Goal: Task Accomplishment & Management: Use online tool/utility

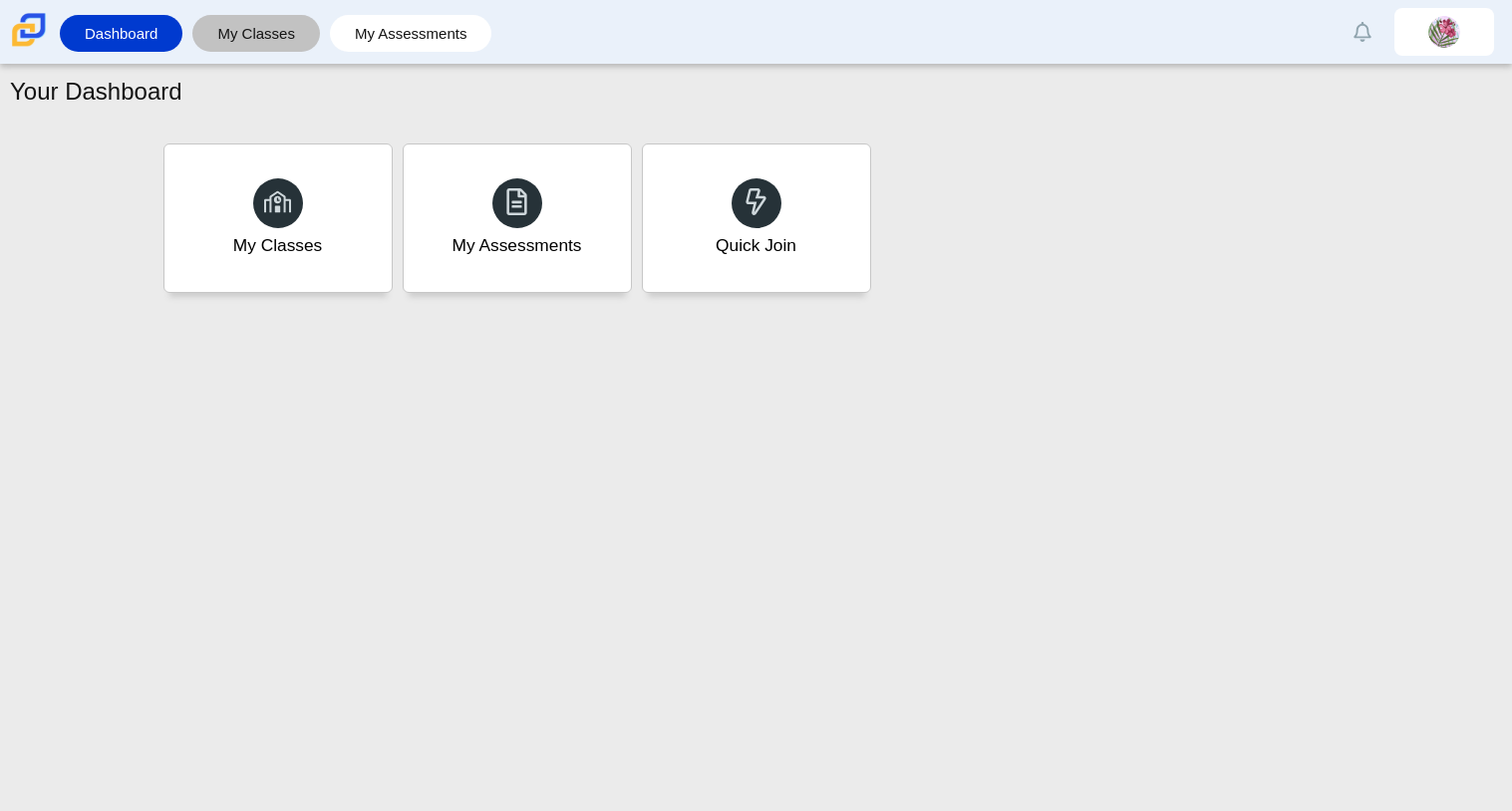
click at [279, 23] on link "My Classes" at bounding box center [256, 33] width 108 height 37
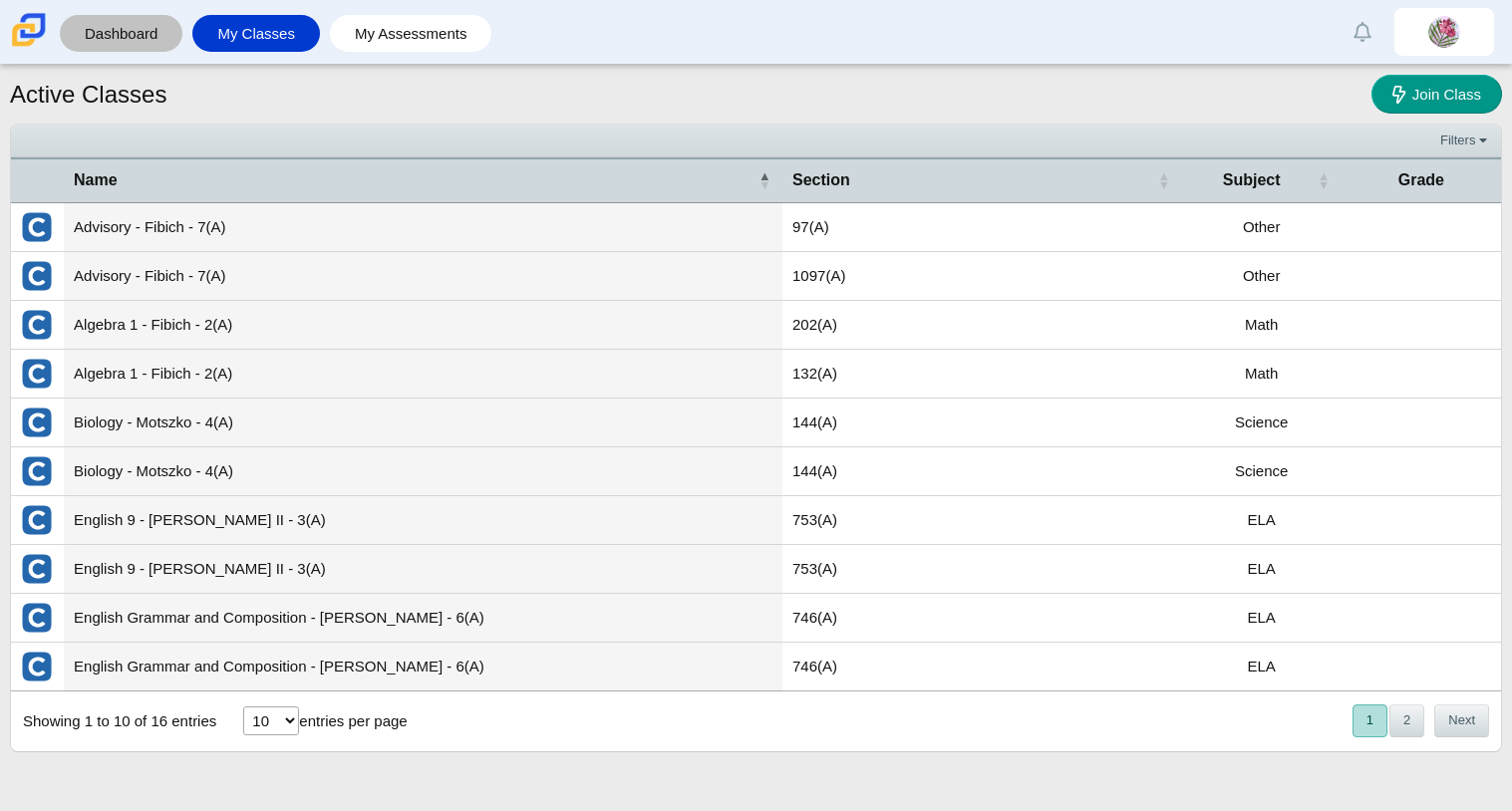
click at [95, 26] on link "Dashboard" at bounding box center [121, 33] width 103 height 37
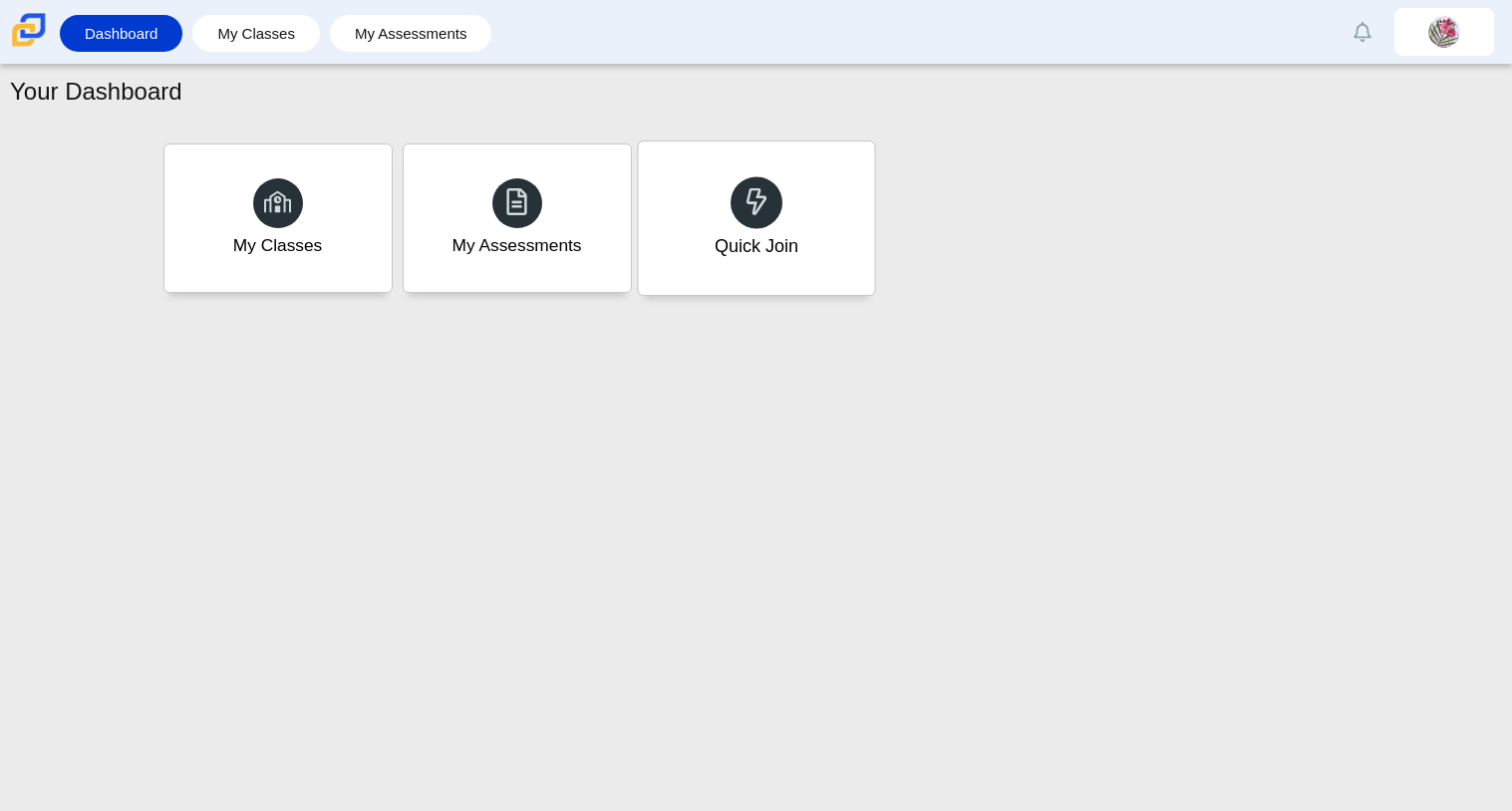
click at [717, 233] on div "Quick Join" at bounding box center [756, 246] width 84 height 26
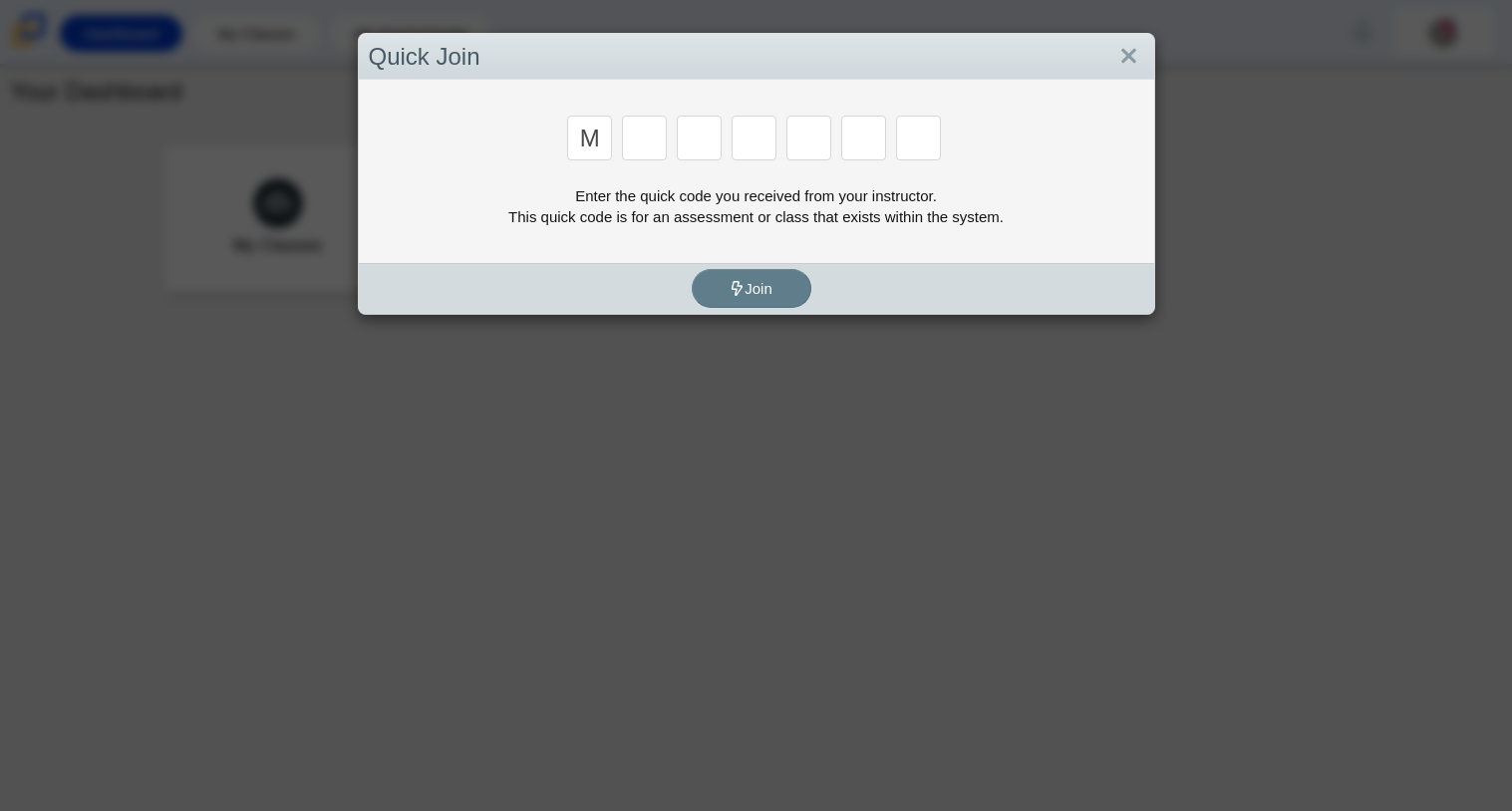
type input "m"
type input "7"
type input "e"
type input "3"
type input "e"
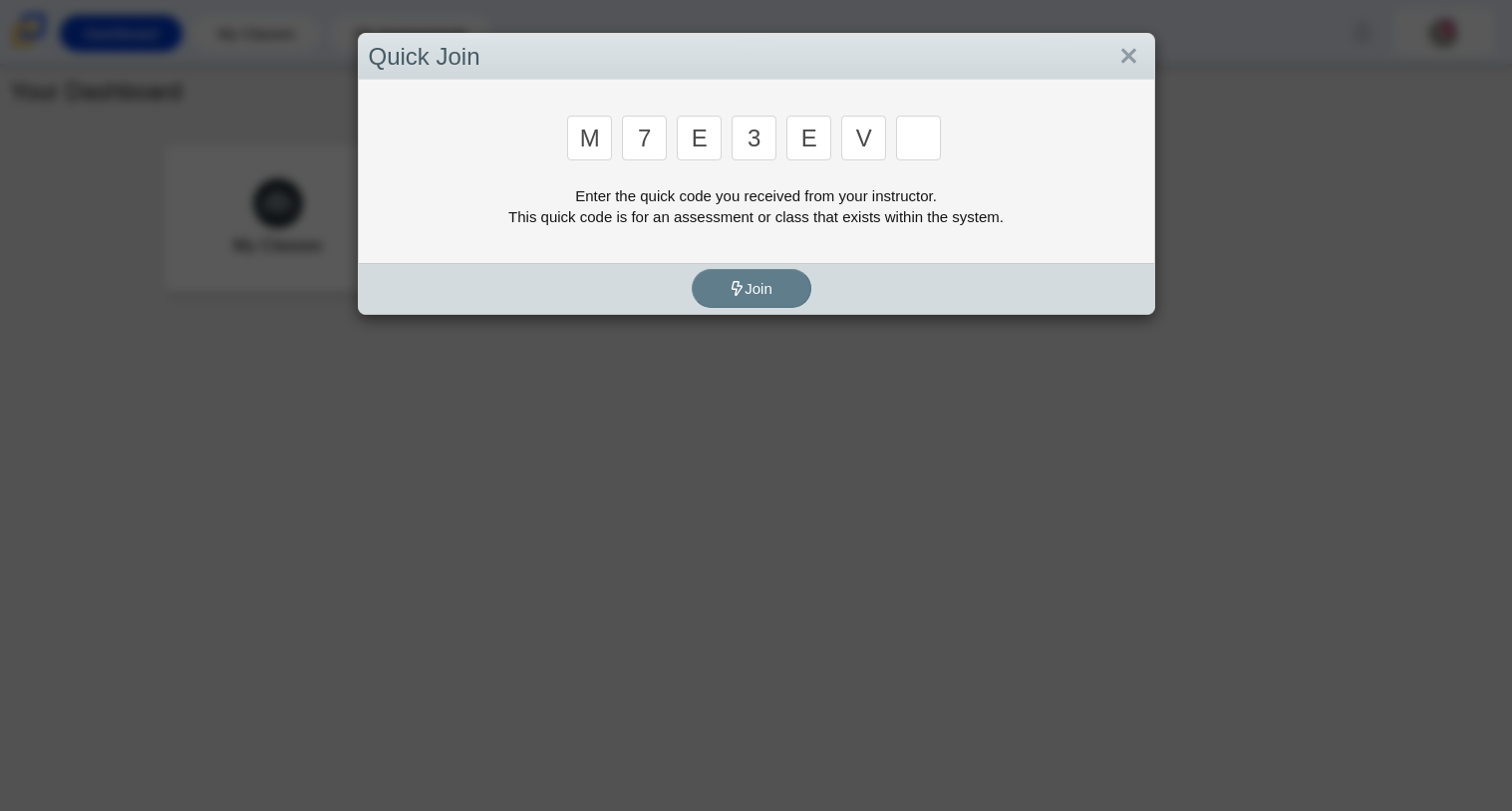
type input "v"
type input "w"
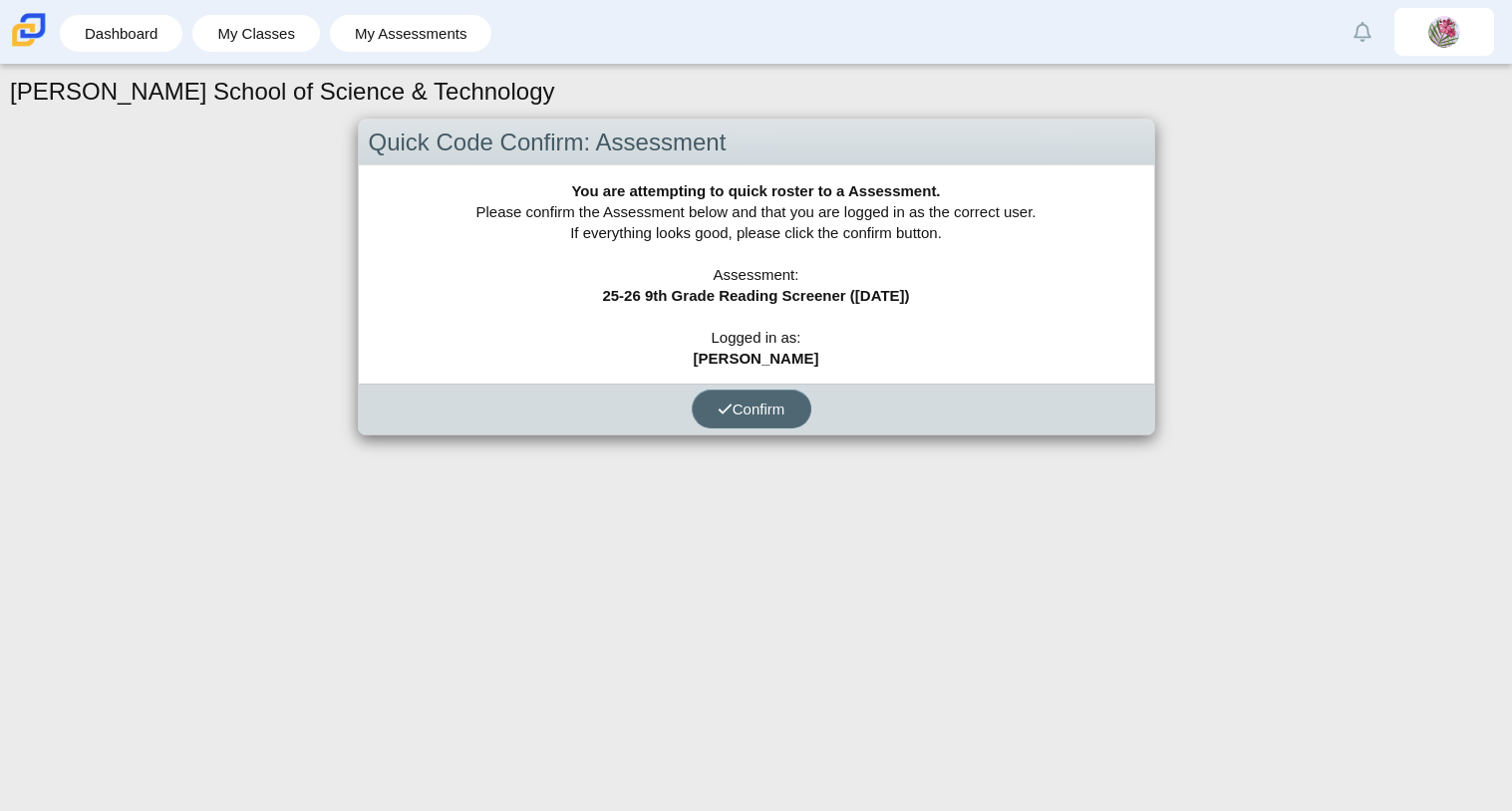
click at [724, 415] on icon "submit" at bounding box center [725, 408] width 15 height 15
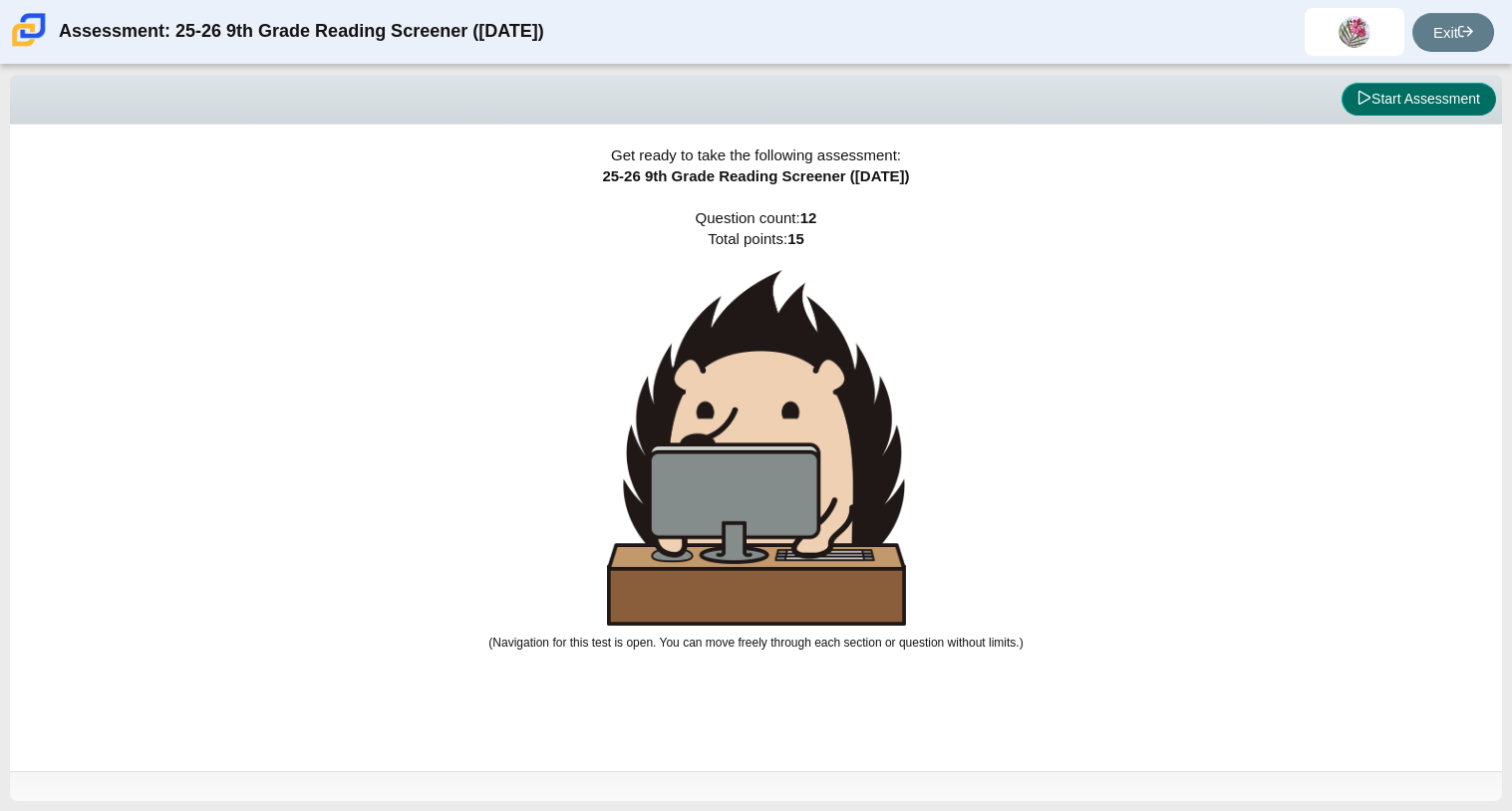
click at [1420, 86] on button "Start Assessment" at bounding box center [1418, 100] width 154 height 34
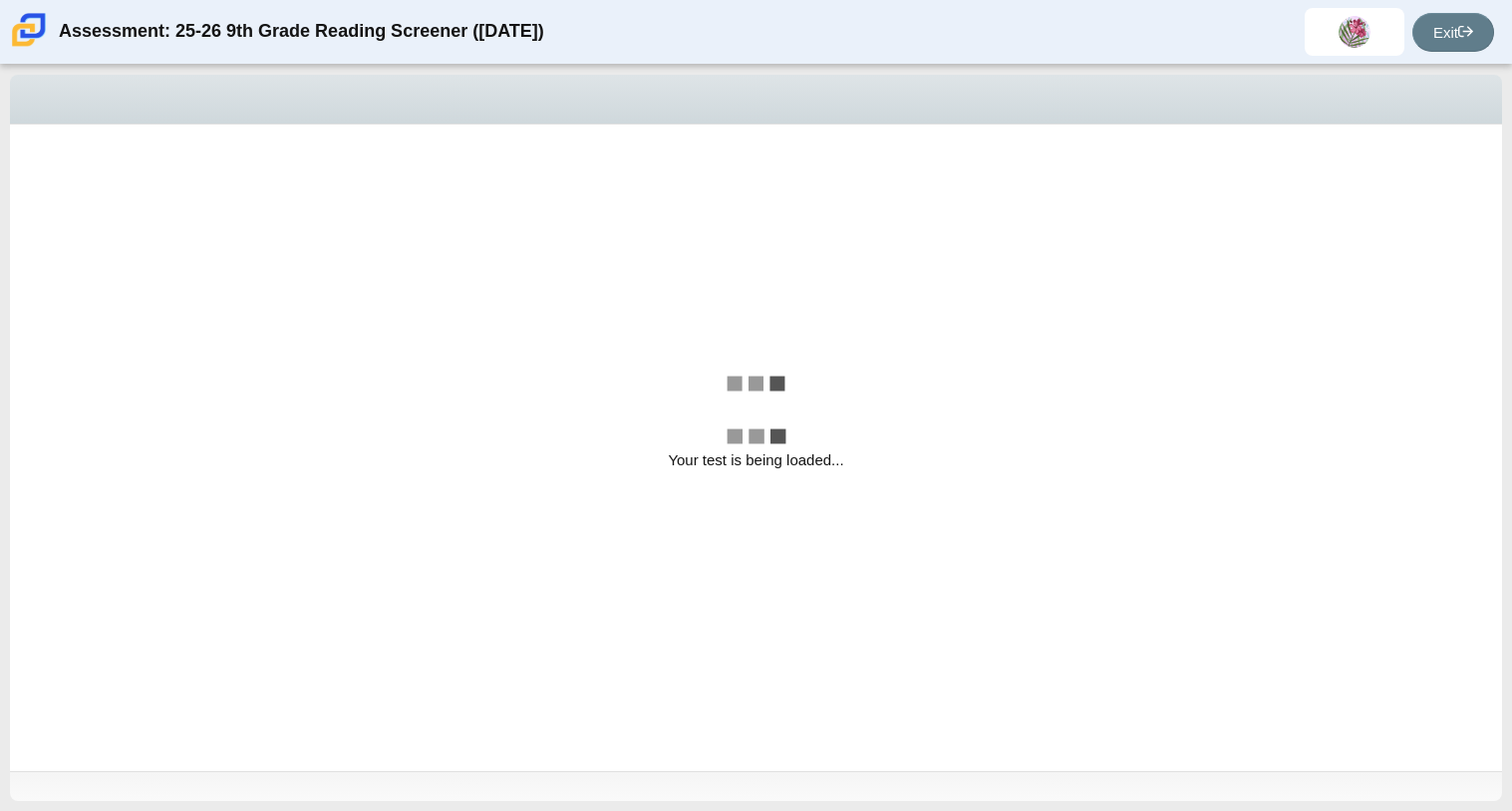
select select "ccc5b315-3c7c-471c-bf90-f22c8299c798"
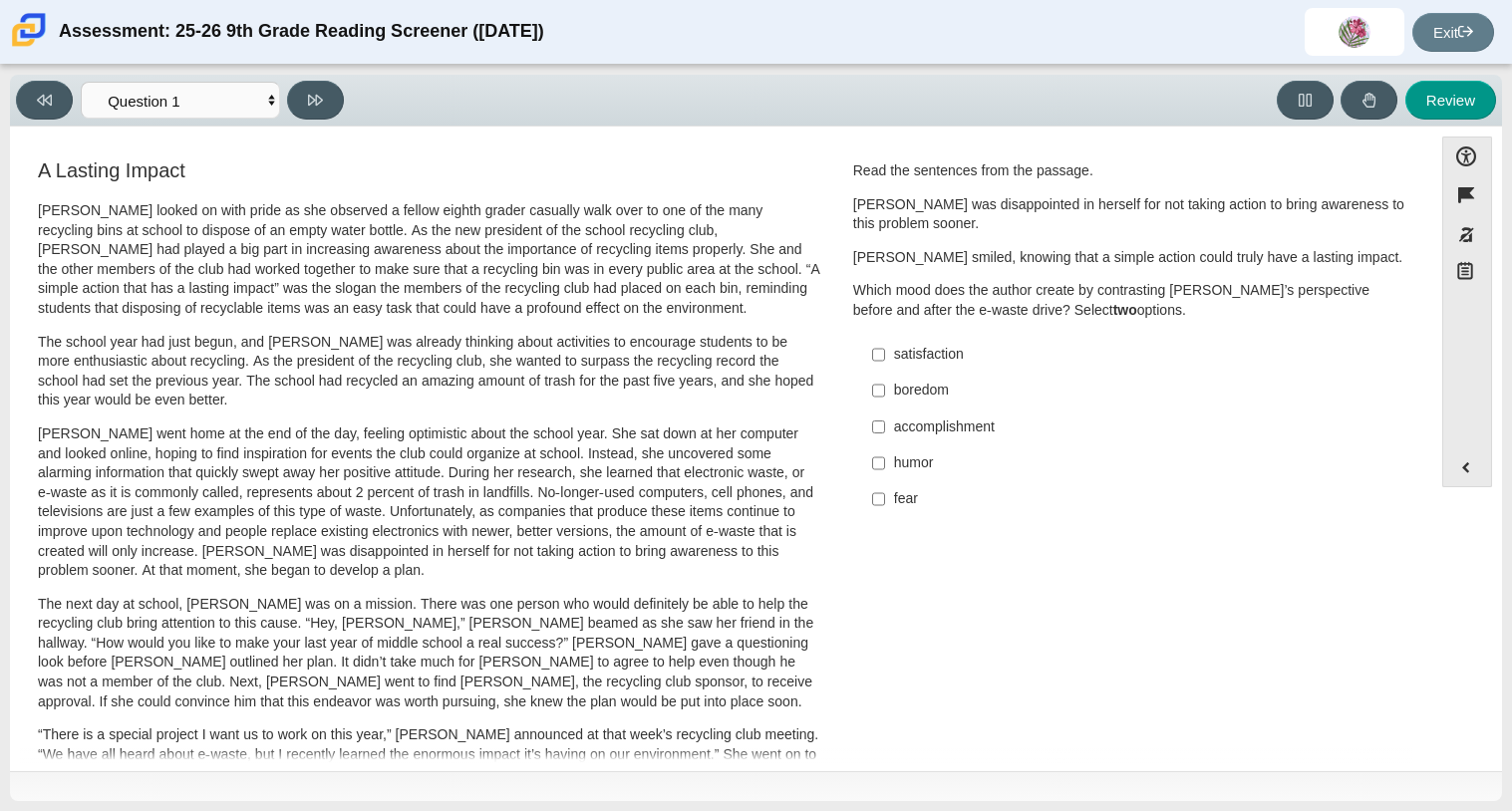
drag, startPoint x: 43, startPoint y: 215, endPoint x: 126, endPoint y: 288, distance: 110.5
click at [126, 288] on p "Scarlett looked on with pride as she observed a fellow eighth grader casually w…" at bounding box center [429, 260] width 782 height 118
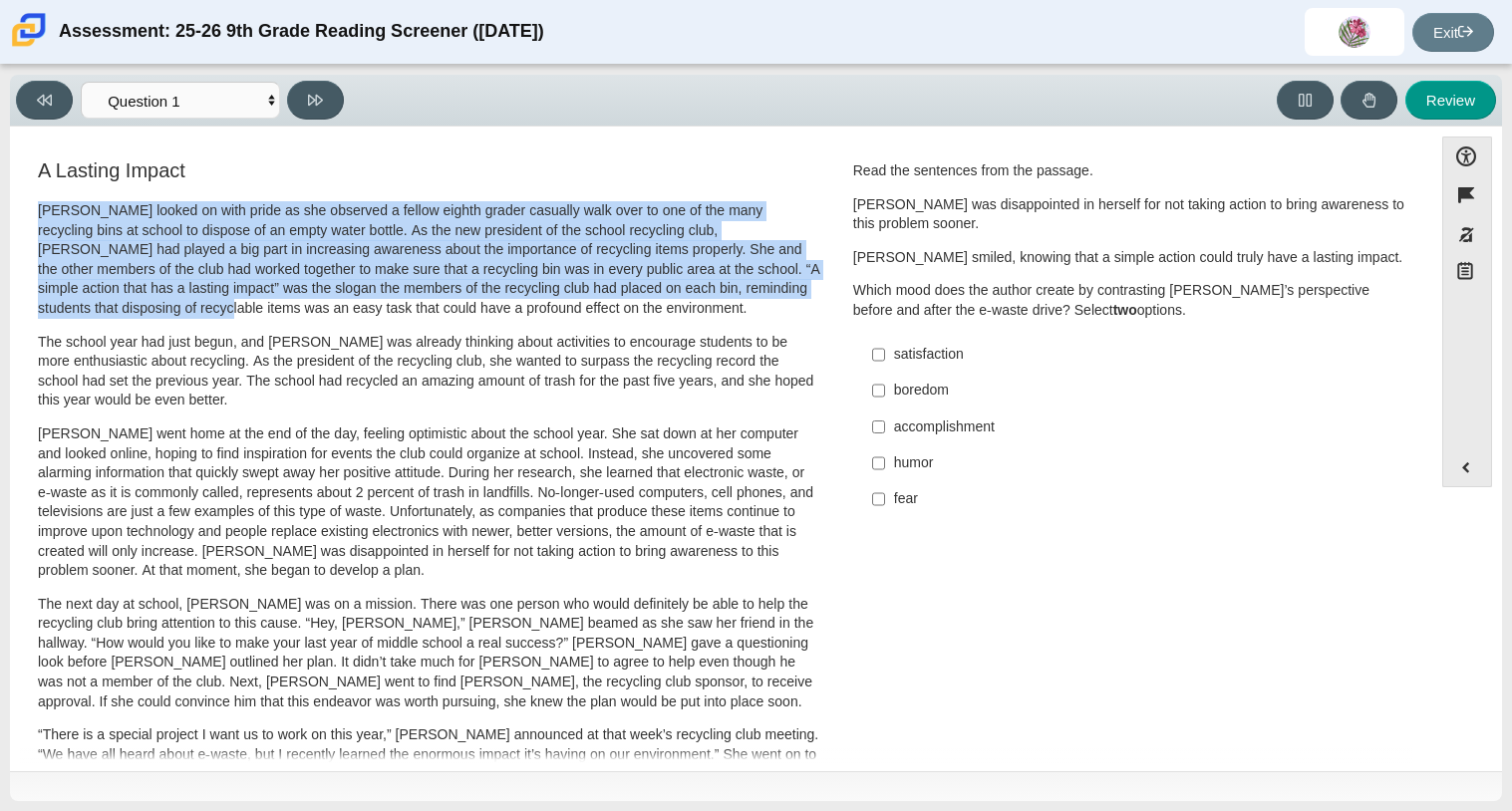
drag, startPoint x: 40, startPoint y: 207, endPoint x: 126, endPoint y: 306, distance: 131.1
click at [126, 306] on p "Scarlett looked on with pride as she observed a fellow eighth grader casually w…" at bounding box center [429, 260] width 782 height 118
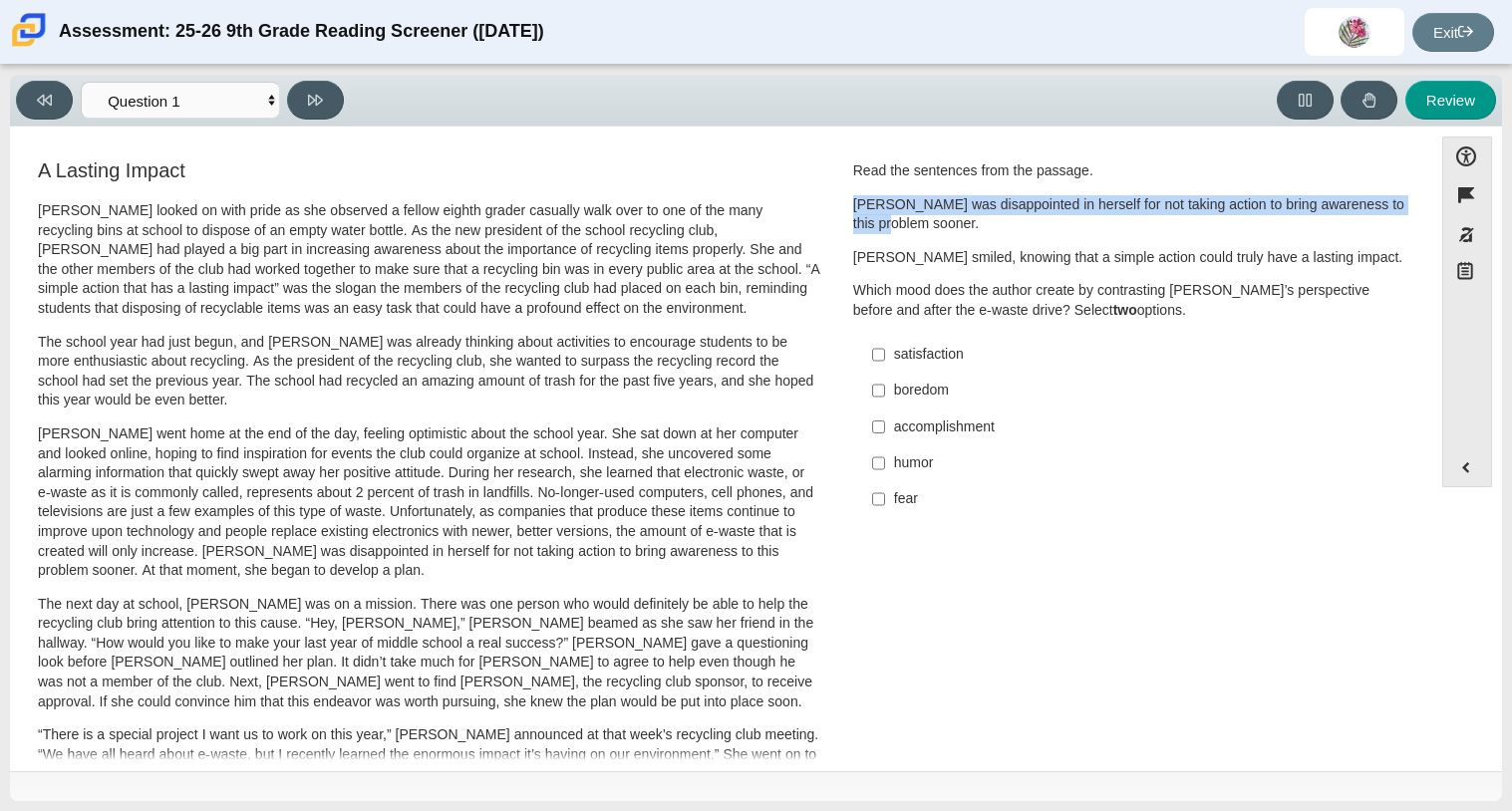
drag, startPoint x: 846, startPoint y: 199, endPoint x: 893, endPoint y: 227, distance: 54.7
click at [893, 227] on p "Scarlett was disappointed in herself for not taking action to bring awareness t…" at bounding box center [1130, 214] width 554 height 39
click at [1329, 421] on div "accomplishment" at bounding box center [1145, 427] width 503 height 20
click at [885, 421] on input "accomplishment accomplishment" at bounding box center [878, 426] width 13 height 36
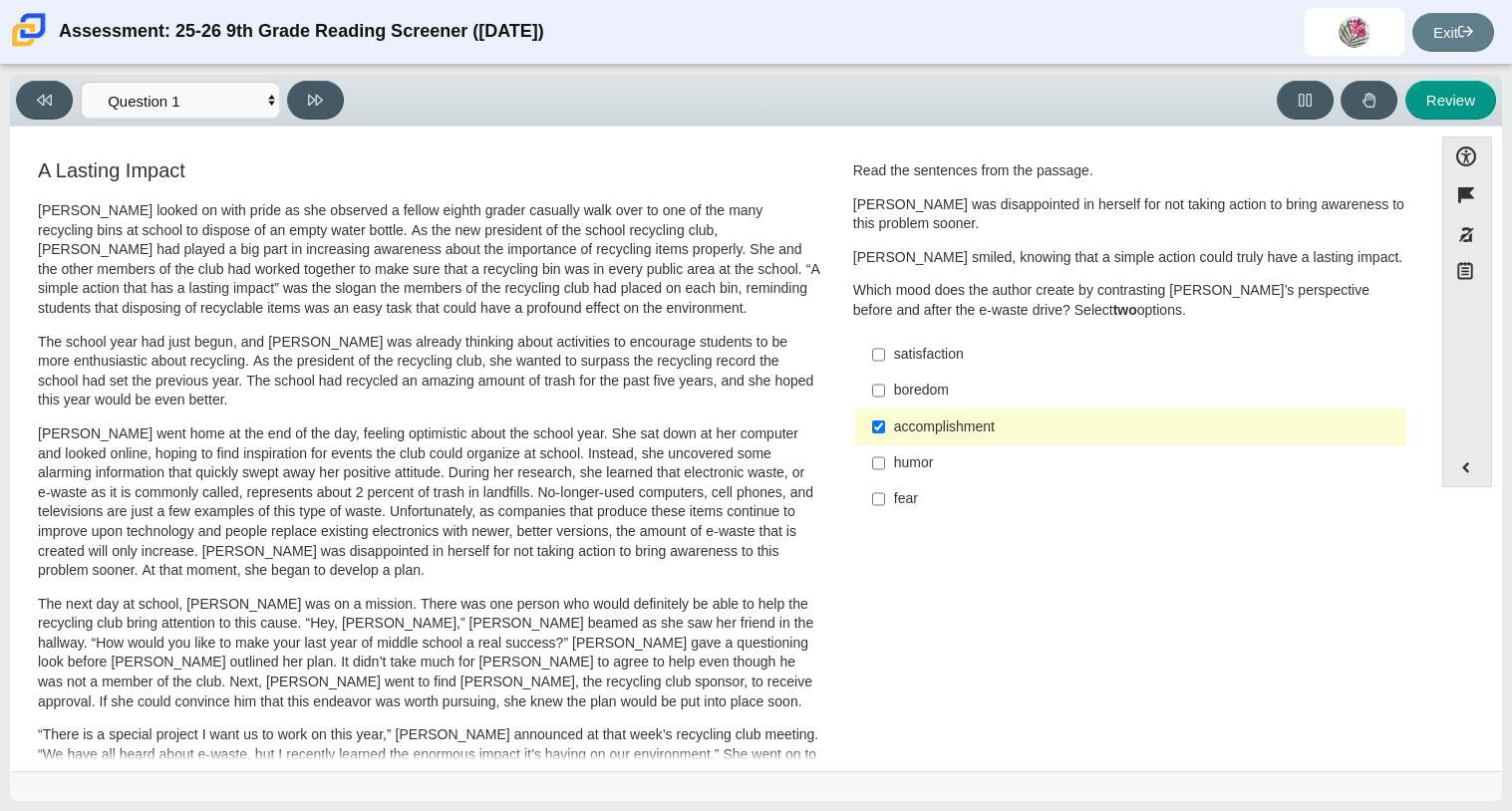
click at [1132, 417] on div "accomplishment" at bounding box center [1145, 427] width 503 height 20
click at [885, 417] on input "accomplishment accomplishment" at bounding box center [878, 426] width 13 height 36
checkbox input "false"
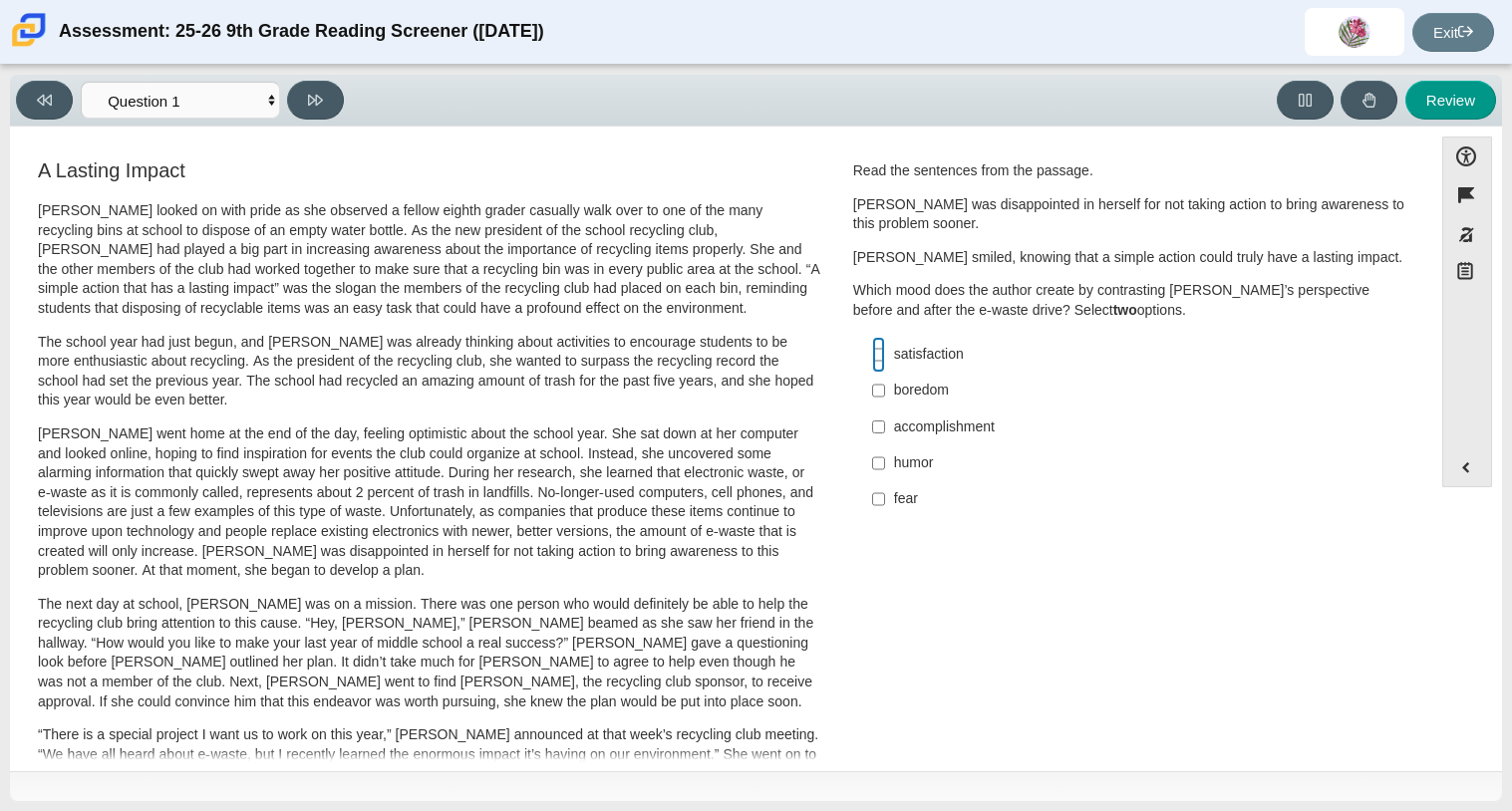
click at [872, 354] on input "satisfaction satisfaction" at bounding box center [878, 355] width 13 height 36
checkbox input "true"
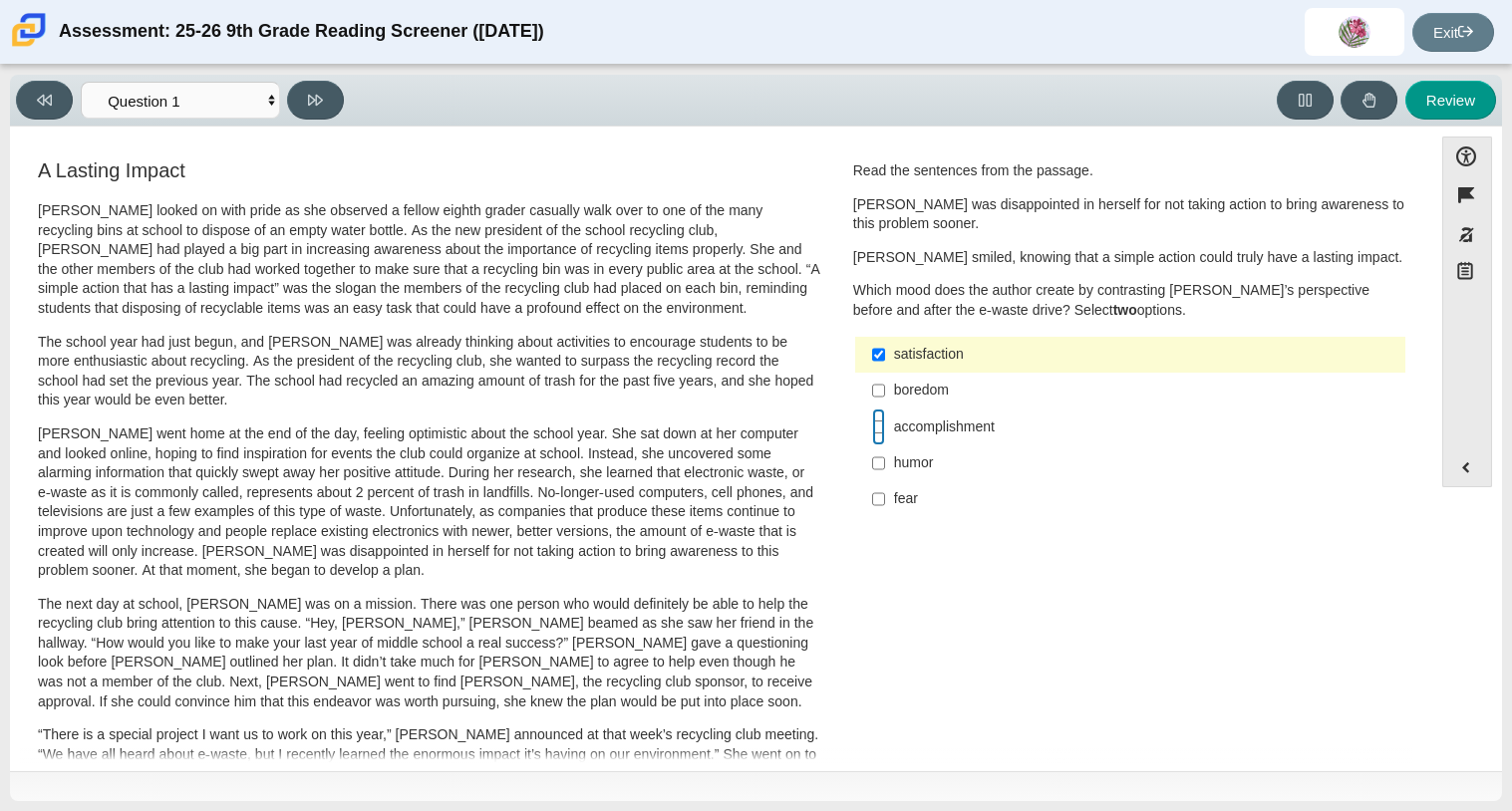
click at [872, 417] on input "accomplishment accomplishment" at bounding box center [878, 426] width 13 height 36
checkbox input "true"
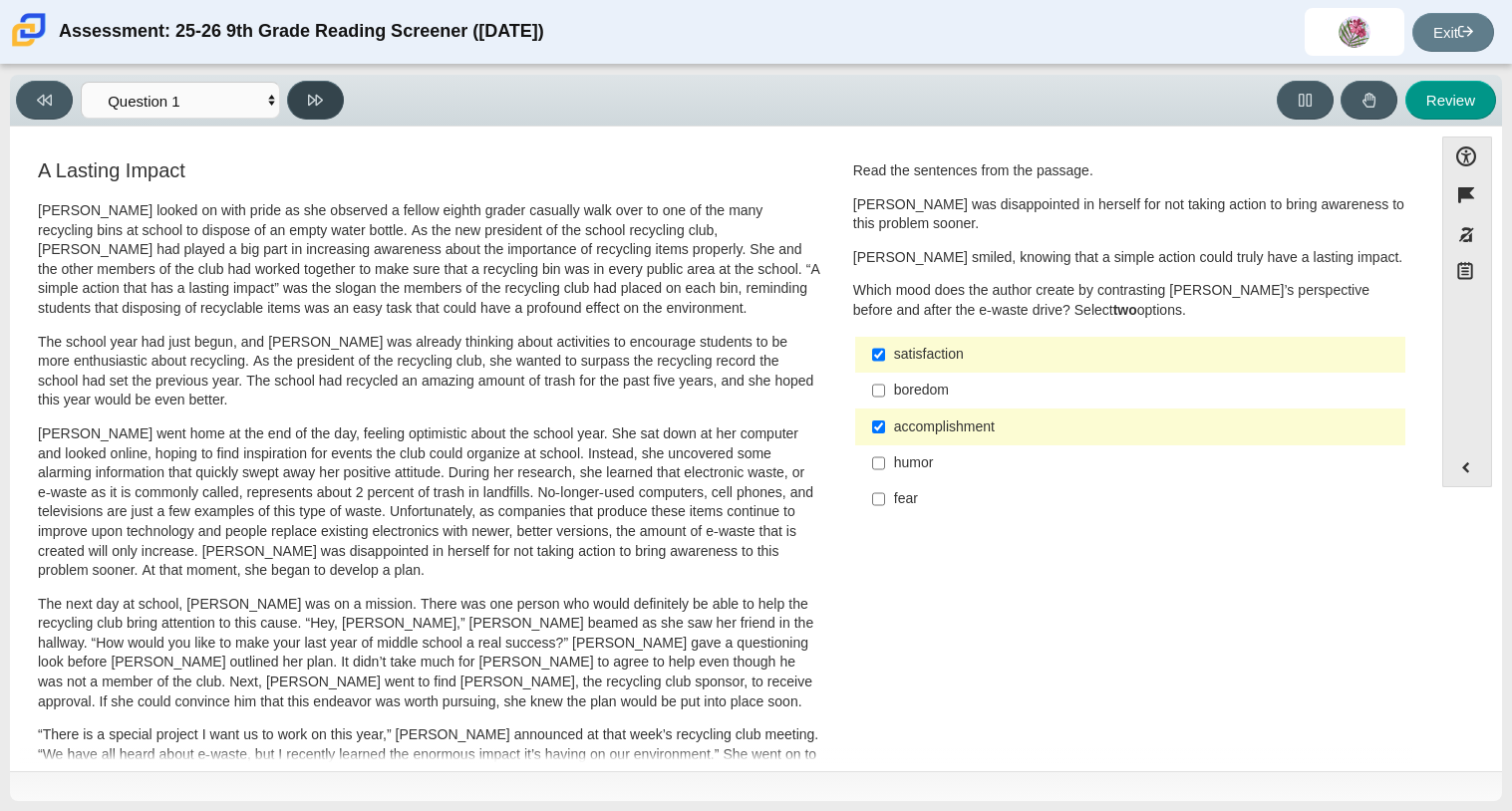
click at [322, 101] on icon at bounding box center [315, 100] width 15 height 15
select select "0ff64528-ffd7-428d-b192-babfaadd44e8"
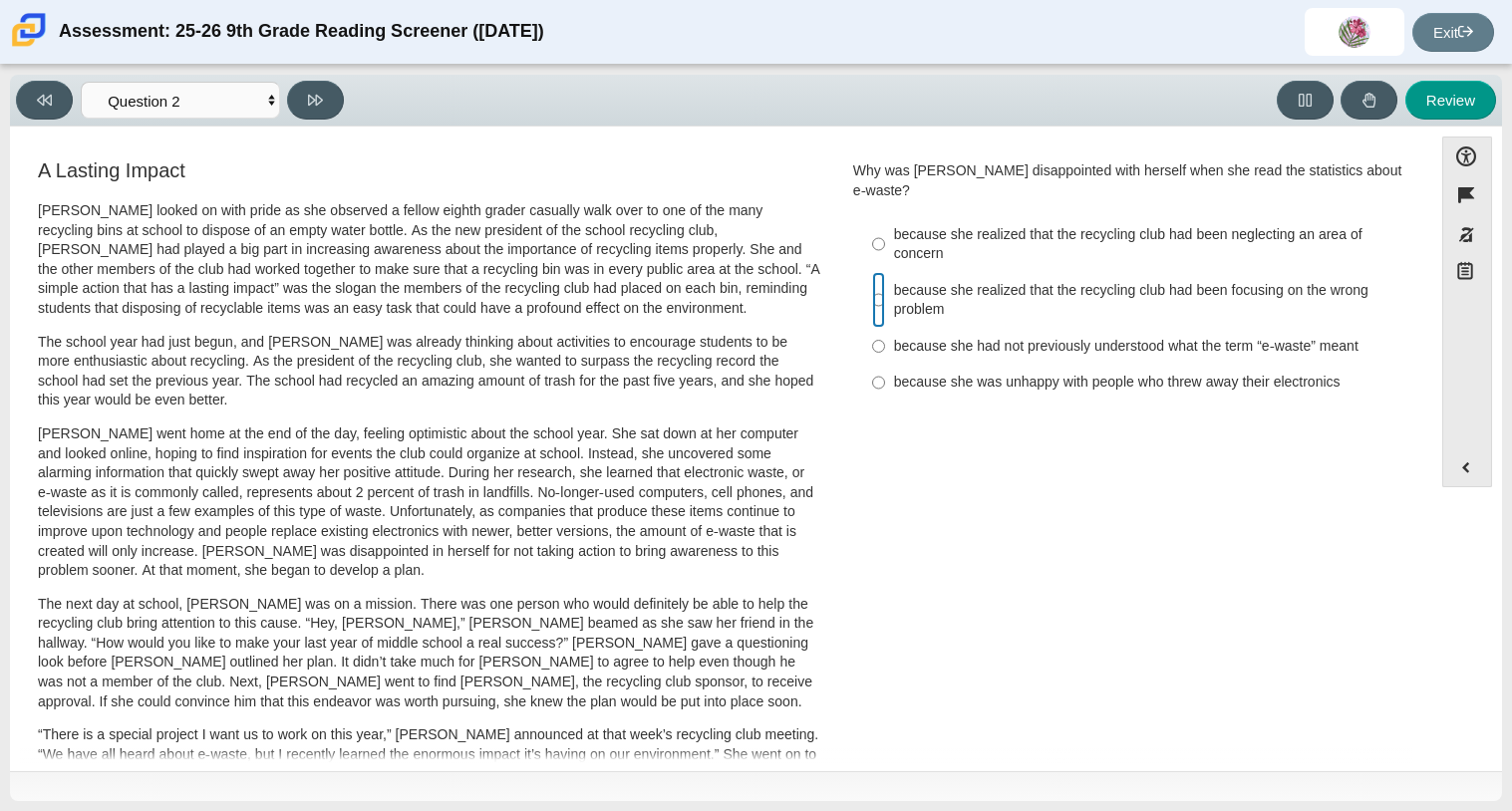
click at [872, 279] on input "because she realized that the recycling club had been focusing on the wrong pro…" at bounding box center [878, 300] width 13 height 56
radio input "true"
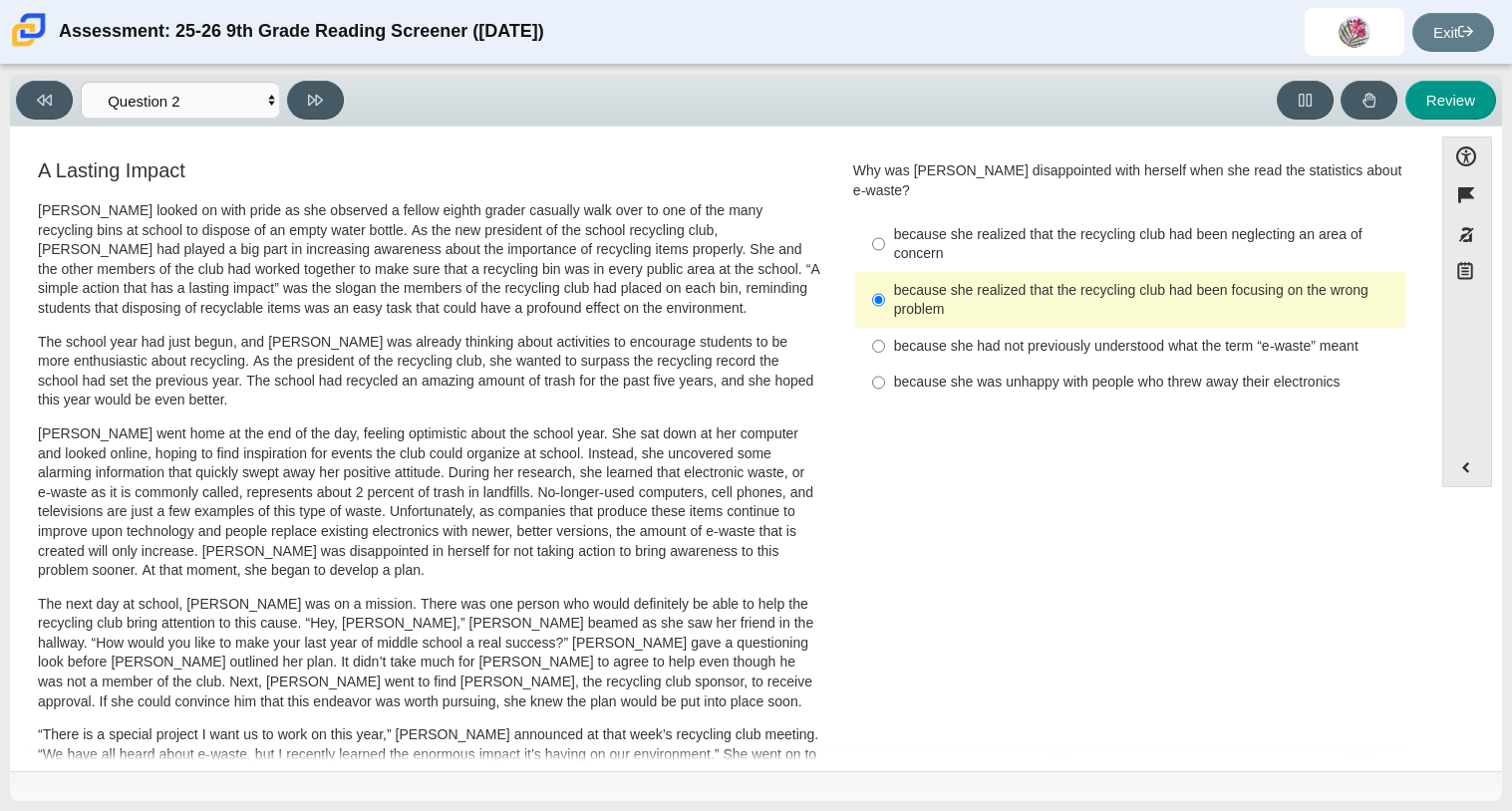
click at [862, 224] on label "because she realized that the recycling club had been neglecting an area of con…" at bounding box center [1131, 244] width 547 height 56
click at [872, 224] on input "because she realized that the recycling club had been neglecting an area of con…" at bounding box center [878, 244] width 13 height 56
radio input "true"
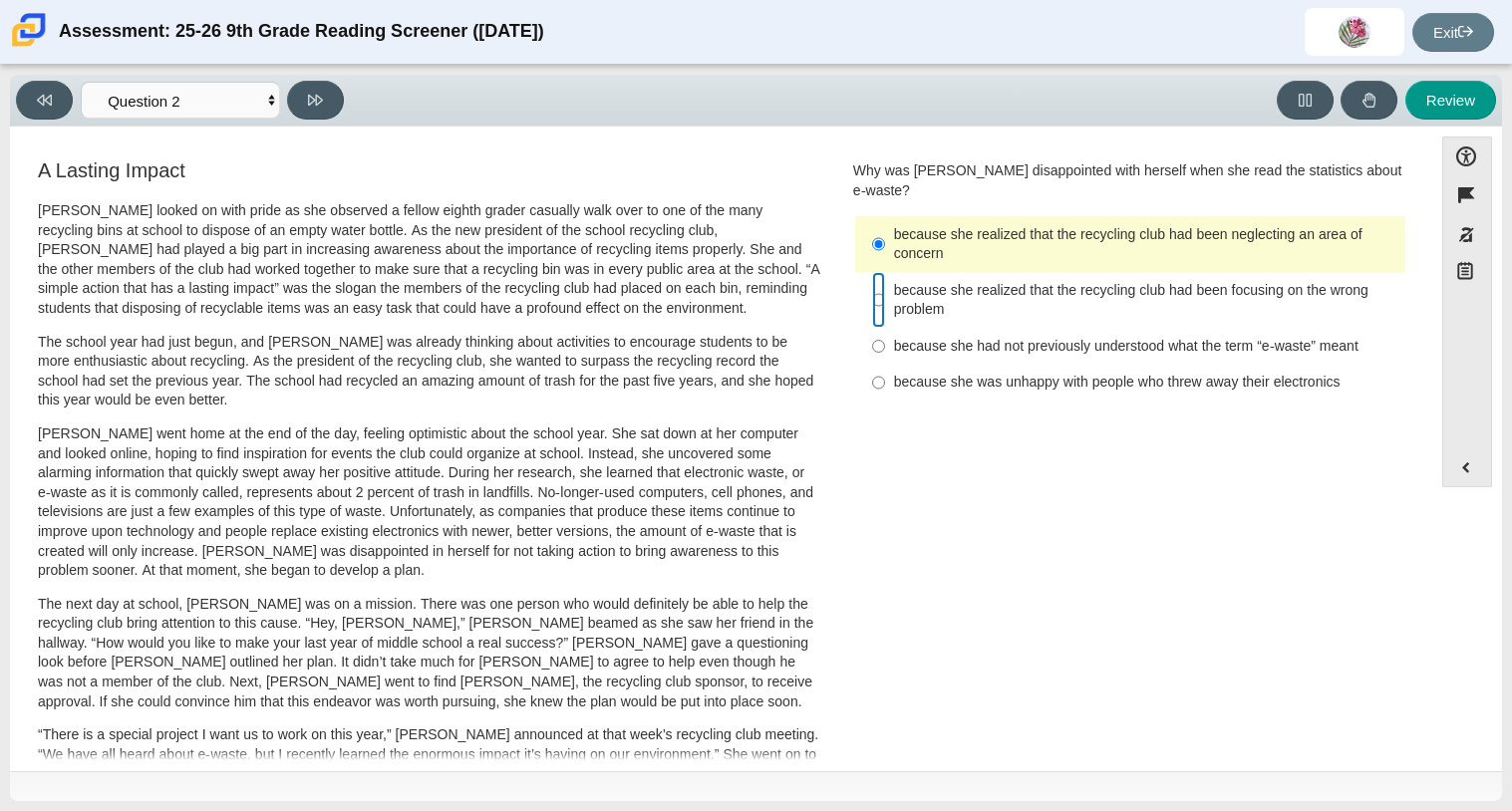
click at [872, 289] on input "because she realized that the recycling club had been focusing on the wrong pro…" at bounding box center [878, 300] width 13 height 56
radio input "true"
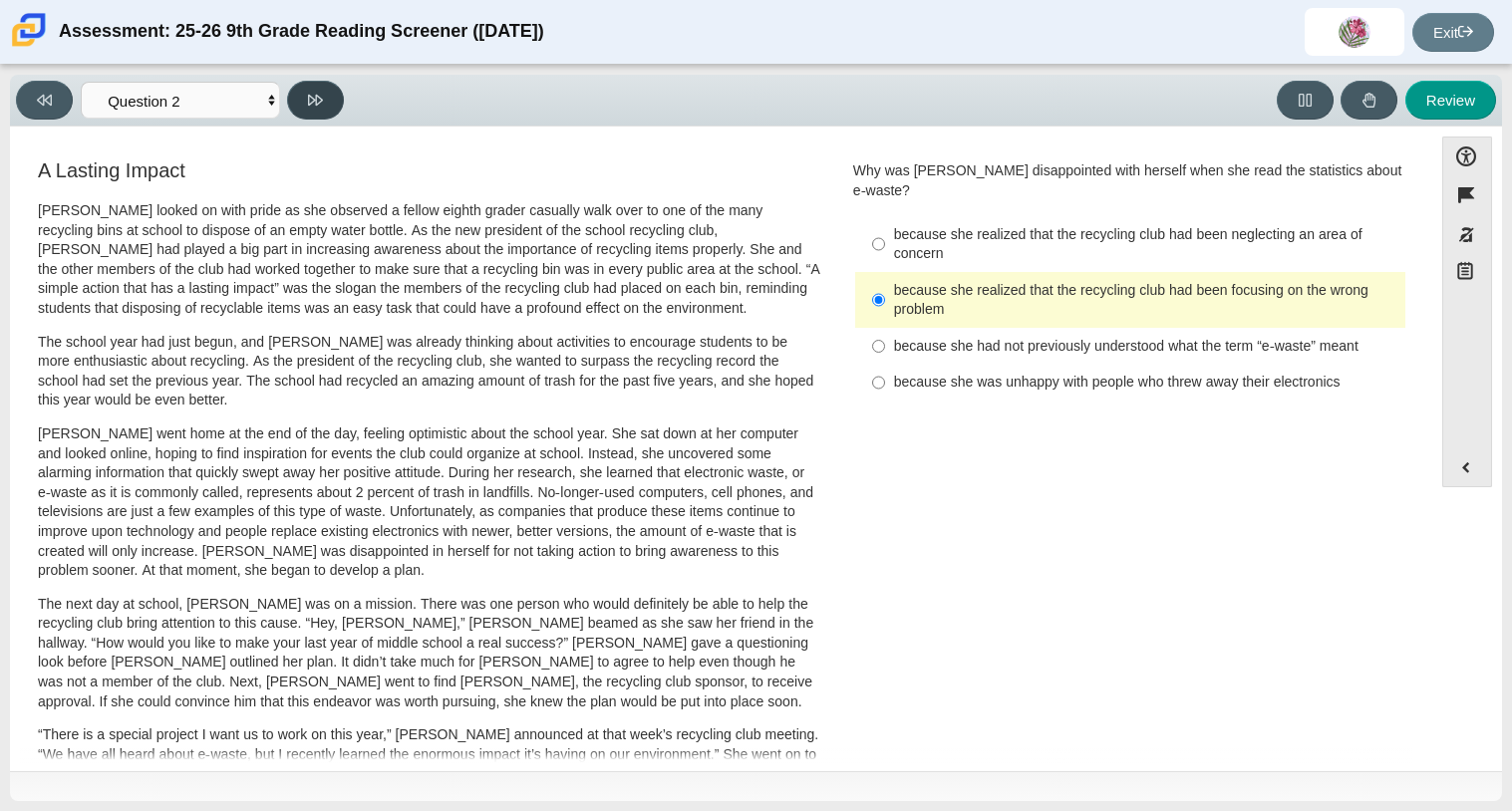
click at [318, 93] on icon at bounding box center [315, 100] width 15 height 15
select select "7ce3d843-6974-4858-901c-1ff39630e843"
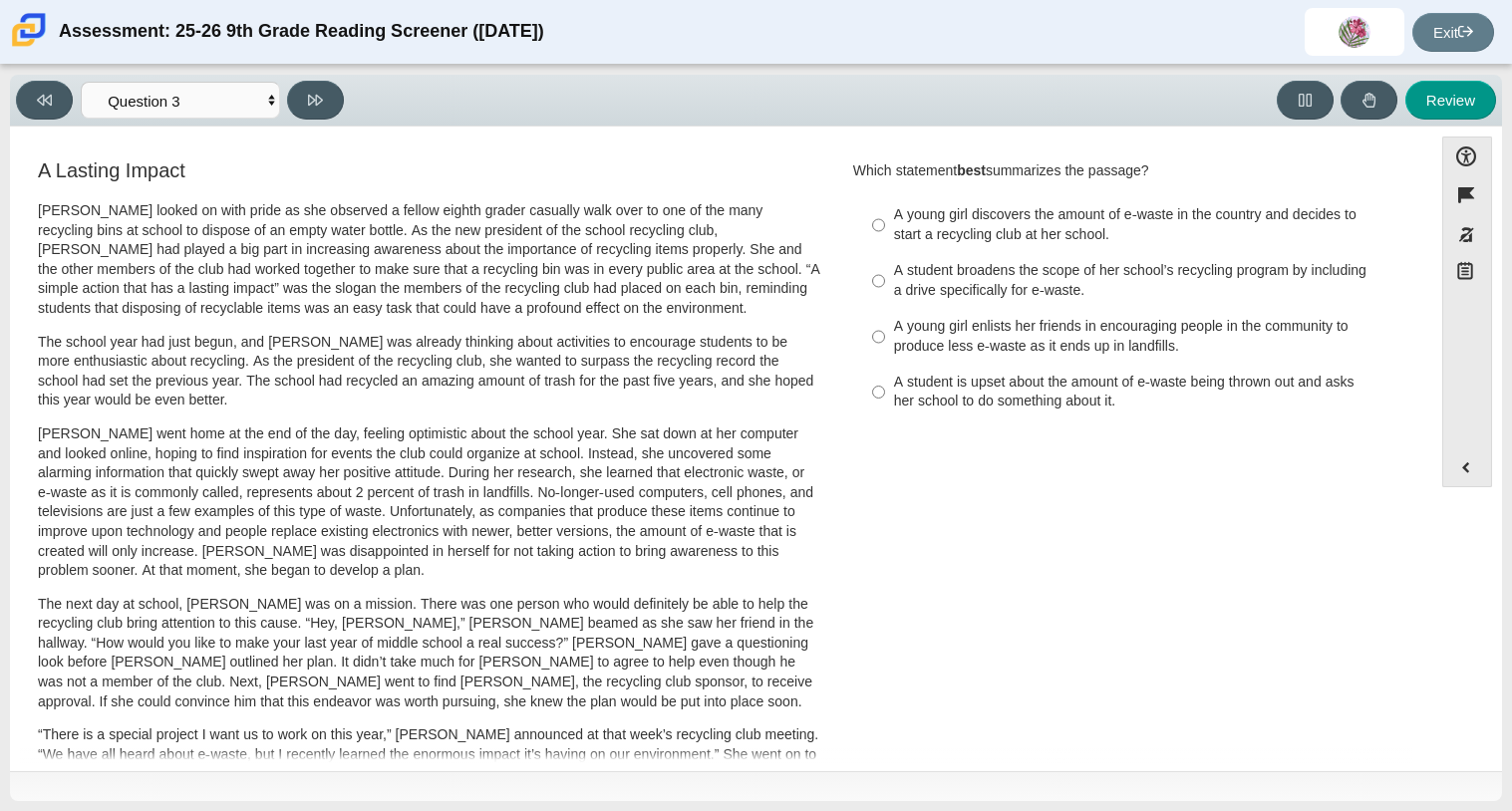
click at [930, 300] on div "A student broadens the scope of her school’s recycling program by including a d…" at bounding box center [1145, 280] width 503 height 39
click at [885, 300] on input "A student broadens the scope of her school’s recycling program by including a d…" at bounding box center [878, 281] width 13 height 56
radio input "true"
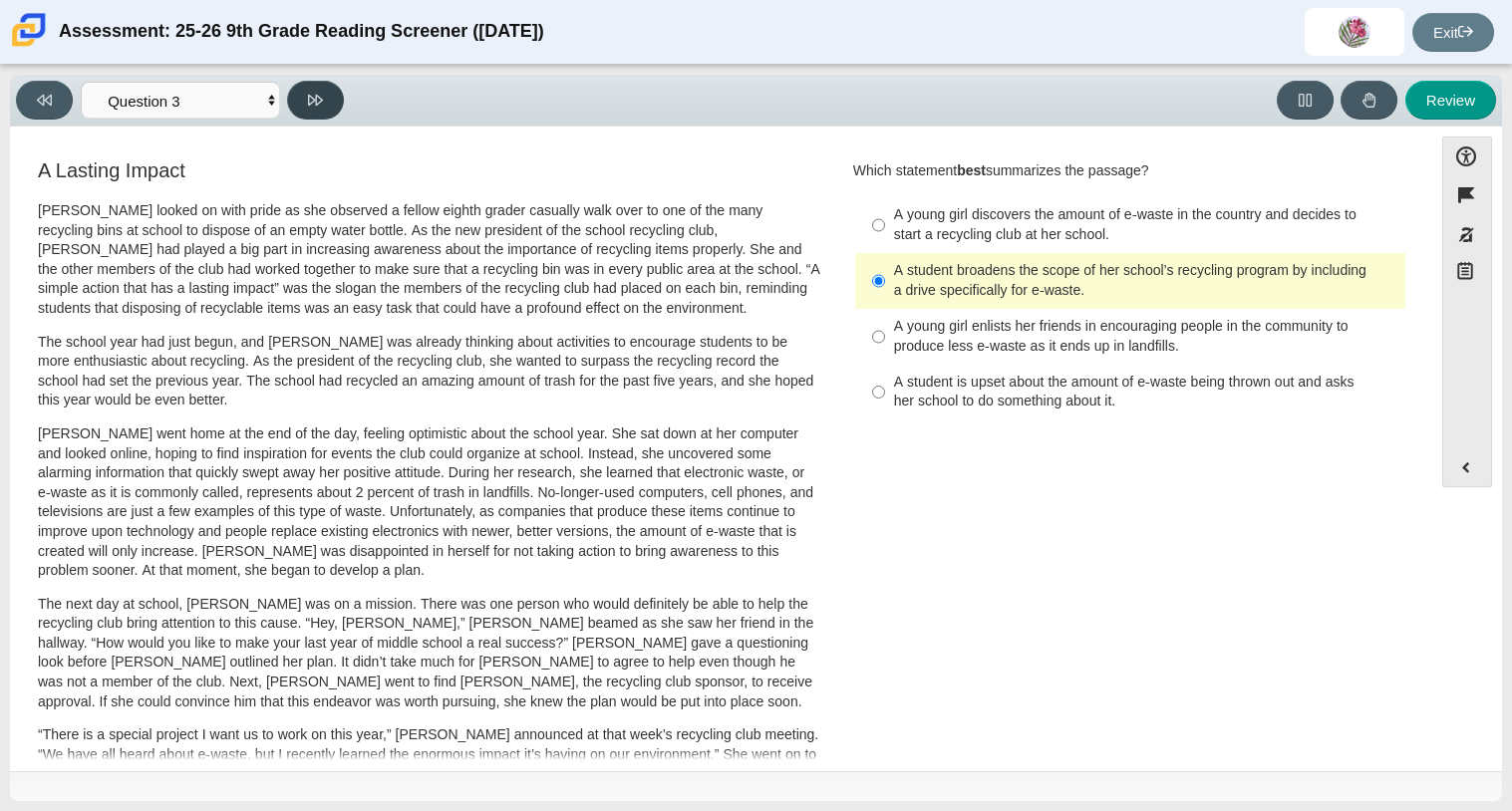
click at [315, 111] on button at bounding box center [315, 100] width 57 height 39
select select "ca9ea0f1-49c5-4bd1-83b0-472c18652b42"
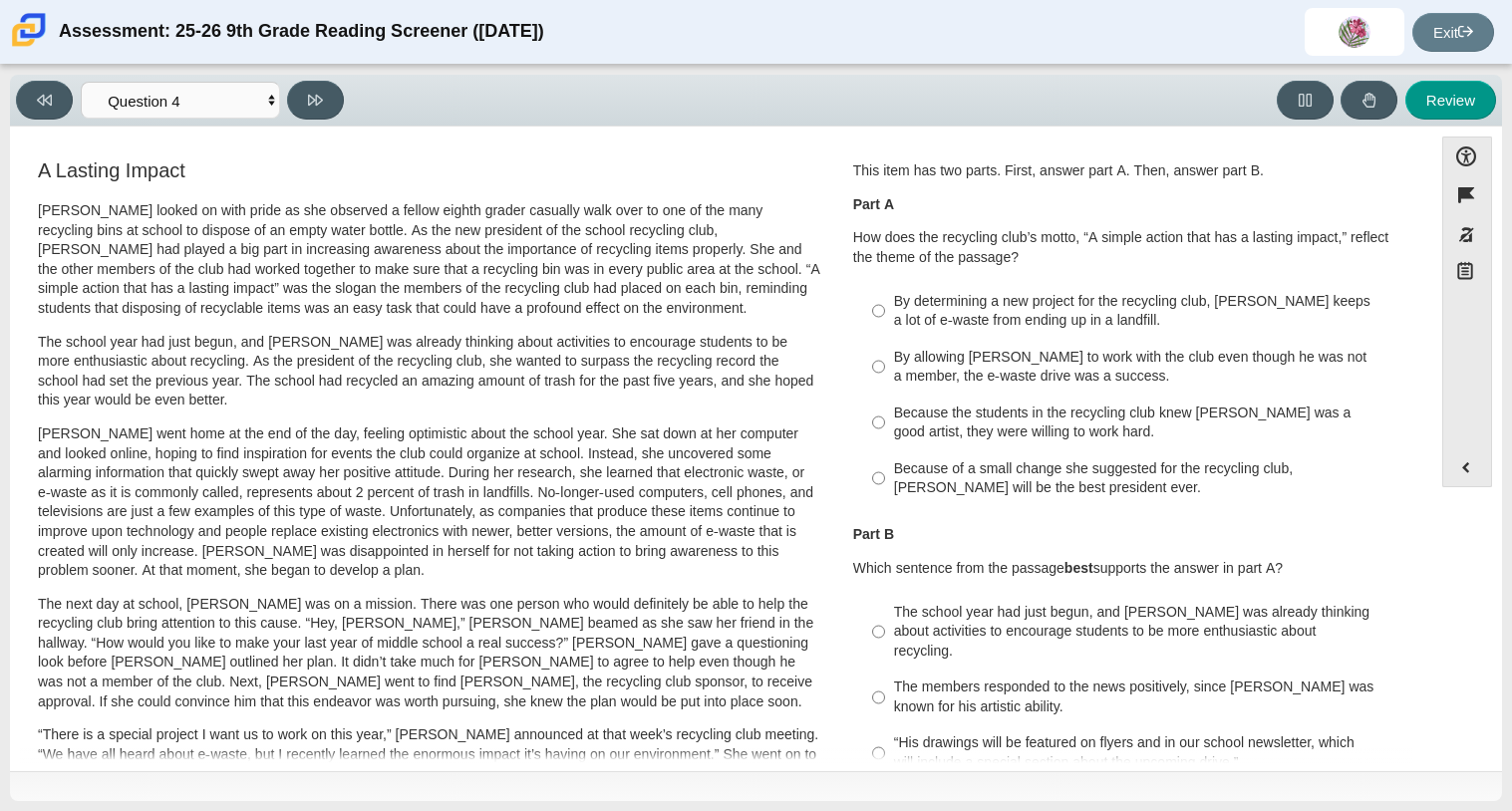
click at [1498, 669] on div "Accessibility options Close Color scheme Font size Zoom Change the background a…" at bounding box center [756, 448] width 1492 height 645
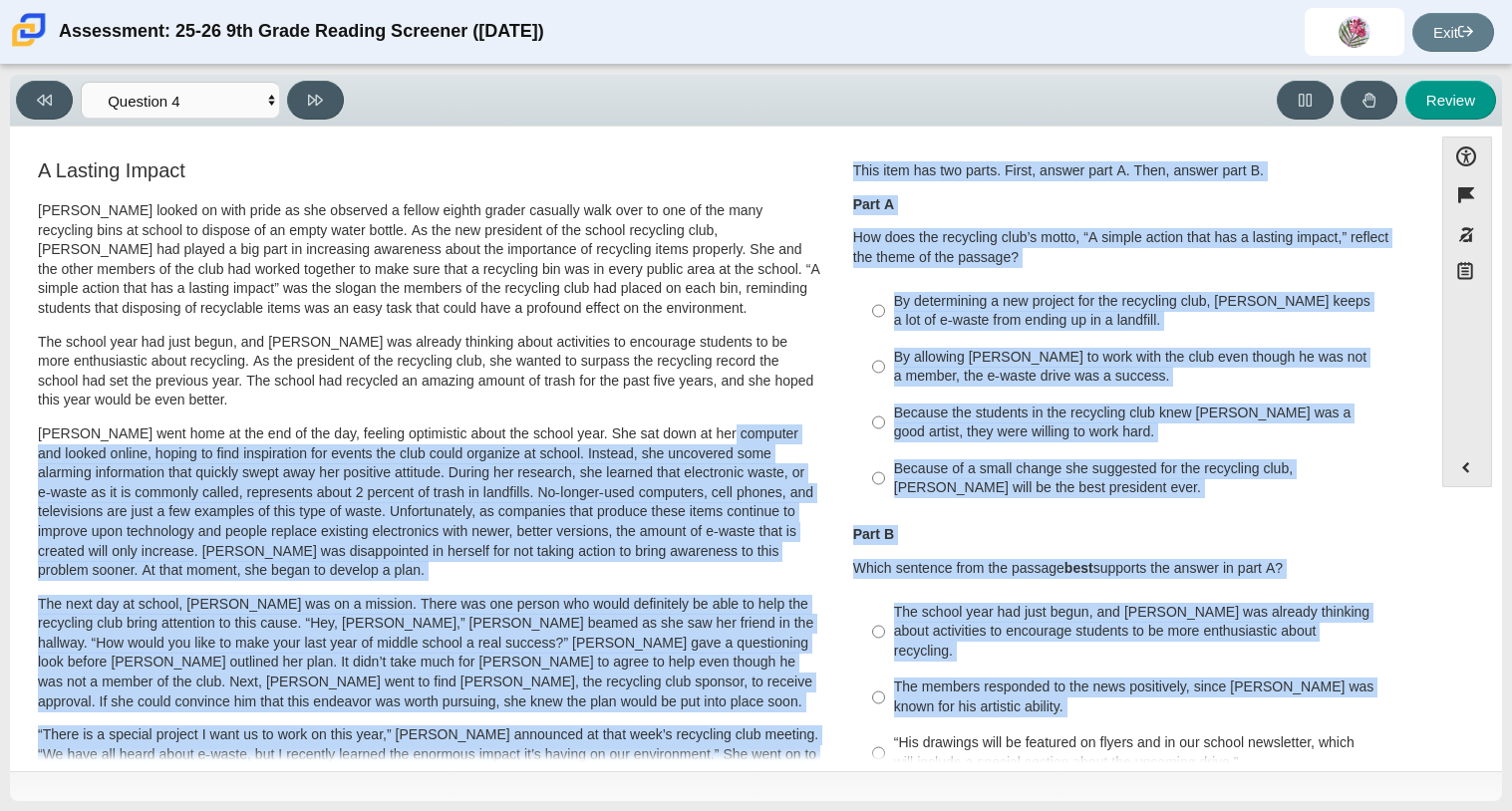
drag, startPoint x: 1498, startPoint y: 669, endPoint x: 715, endPoint y: 414, distance: 823.5
click at [715, 414] on div "Accessibility options Close Color scheme Font size Zoom Change the background a…" at bounding box center [756, 448] width 1492 height 645
click at [983, 373] on div "By allowing Juan Carlos to work with the club even though he was not a member, …" at bounding box center [1145, 367] width 503 height 39
click at [885, 373] on input "By allowing Juan Carlos to work with the club even though he was not a member, …" at bounding box center [878, 367] width 13 height 56
radio input "true"
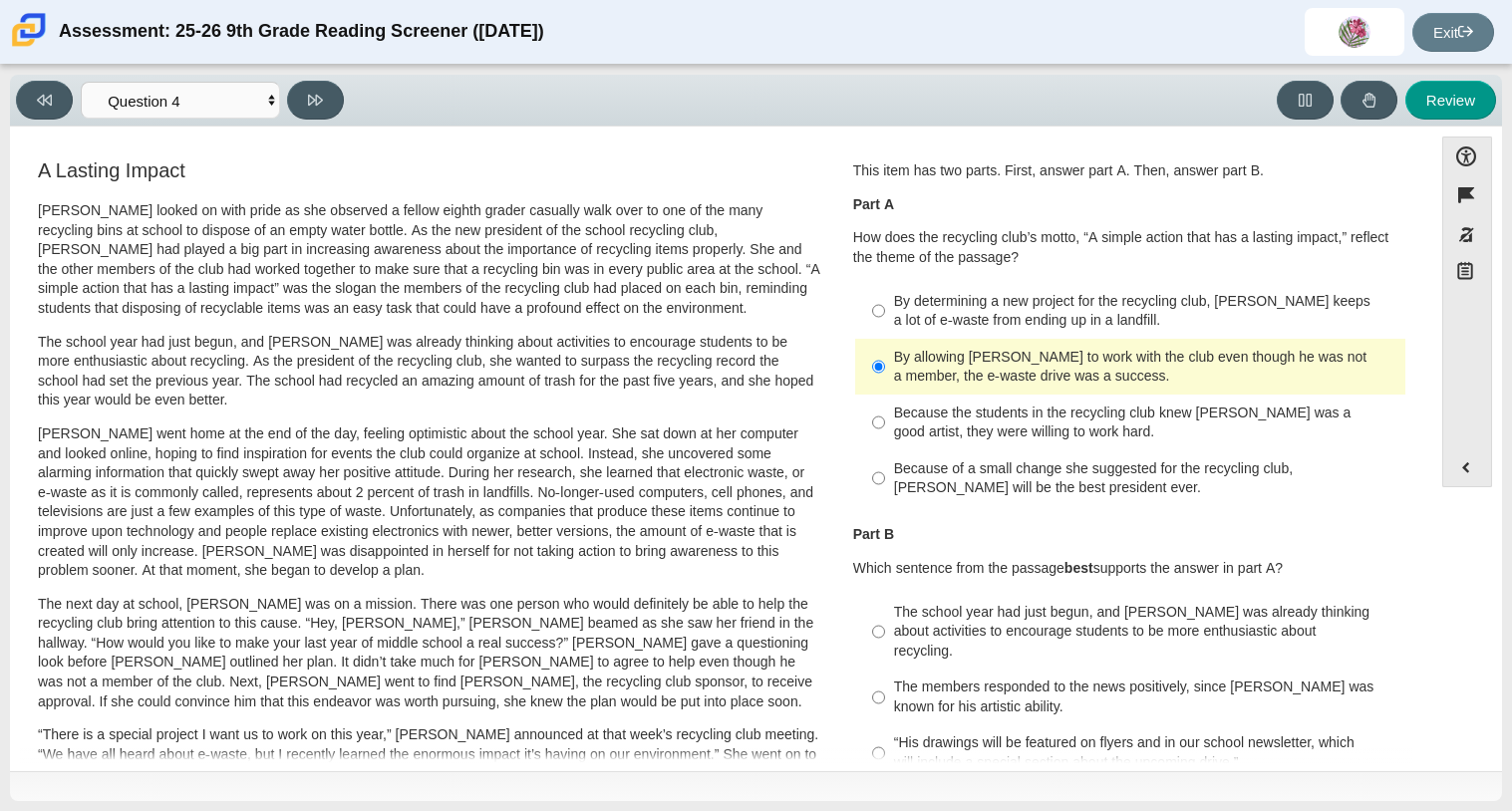
click at [983, 373] on div "By allowing Juan Carlos to work with the club even though he was not a member, …" at bounding box center [1145, 367] width 503 height 39
click at [885, 373] on input "By allowing Juan Carlos to work with the club even though he was not a member, …" at bounding box center [878, 367] width 13 height 56
click at [873, 477] on input "Because of a small change she suggested for the recycling club, Scarlett will b…" at bounding box center [878, 478] width 13 height 56
radio input "true"
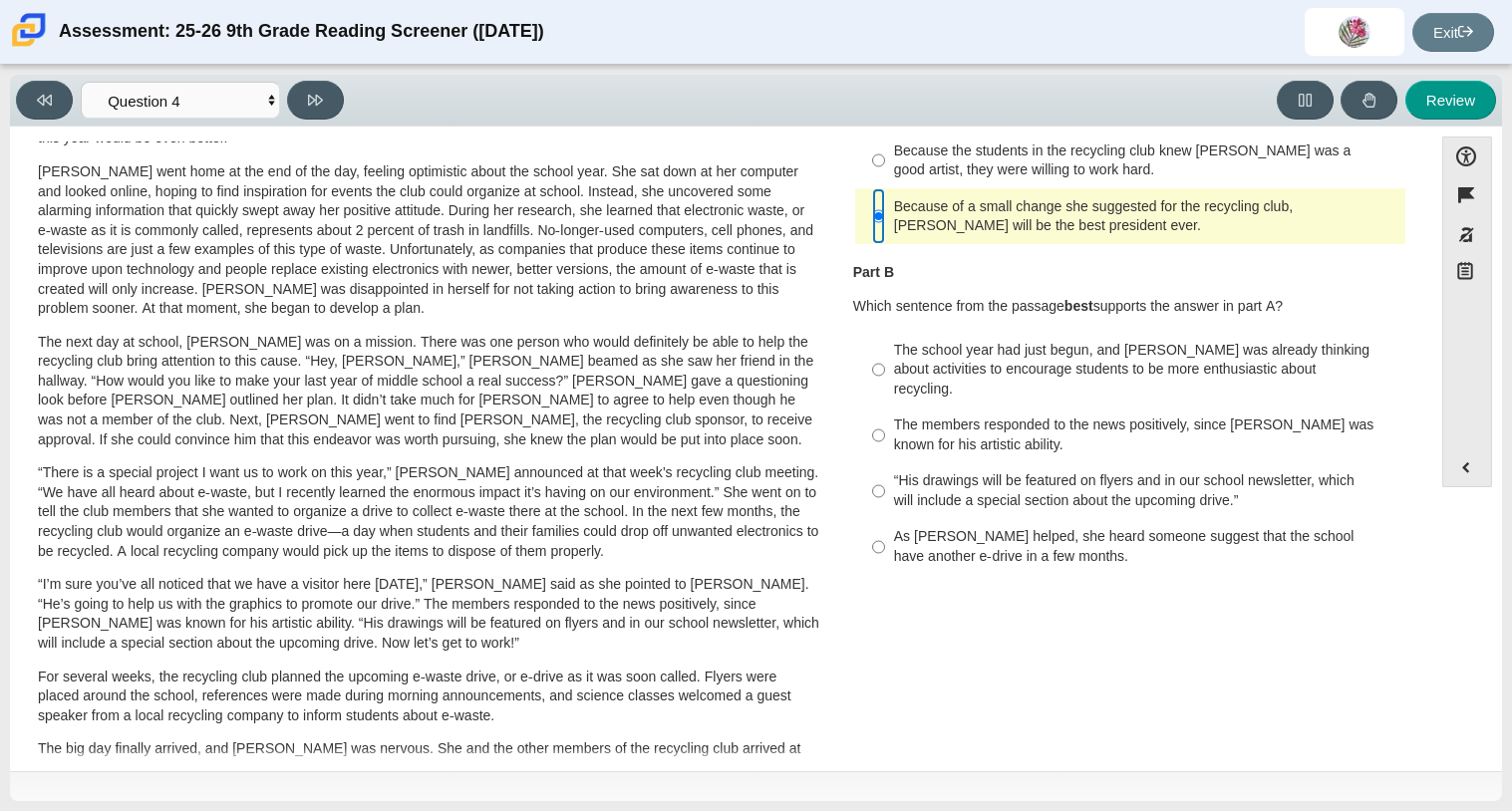
scroll to position [264, 0]
click at [1009, 413] on div "The members responded to the news positively, since Juan Carlos was known for h…" at bounding box center [1145, 432] width 503 height 39
click at [885, 409] on input "The members responded to the news positively, since Juan Carlos was known for h…" at bounding box center [878, 433] width 13 height 56
radio input "true"
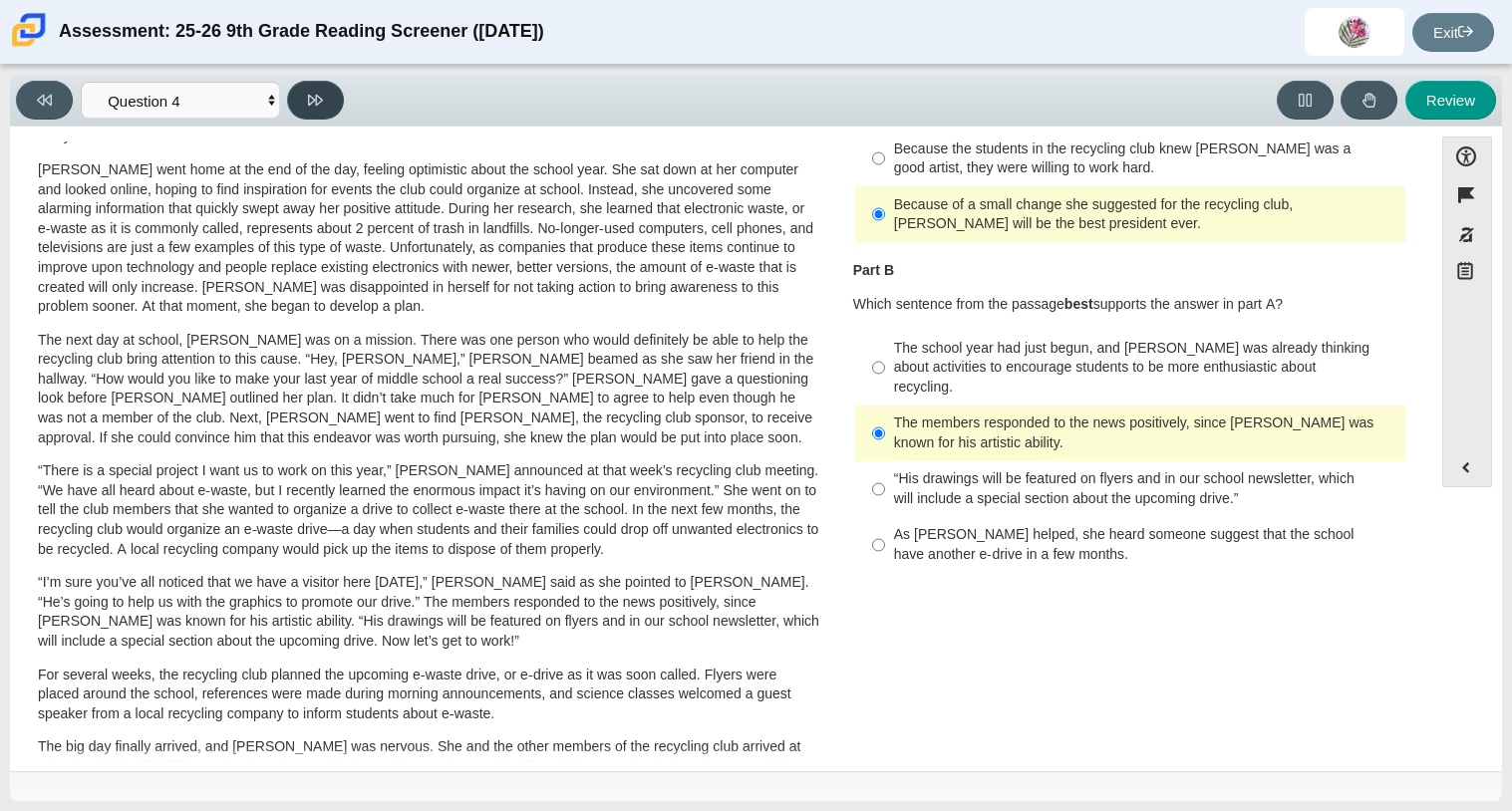
click at [321, 103] on icon at bounding box center [315, 100] width 15 height 15
select select "e41f1a79-e29f-4095-8030-a53364015bed"
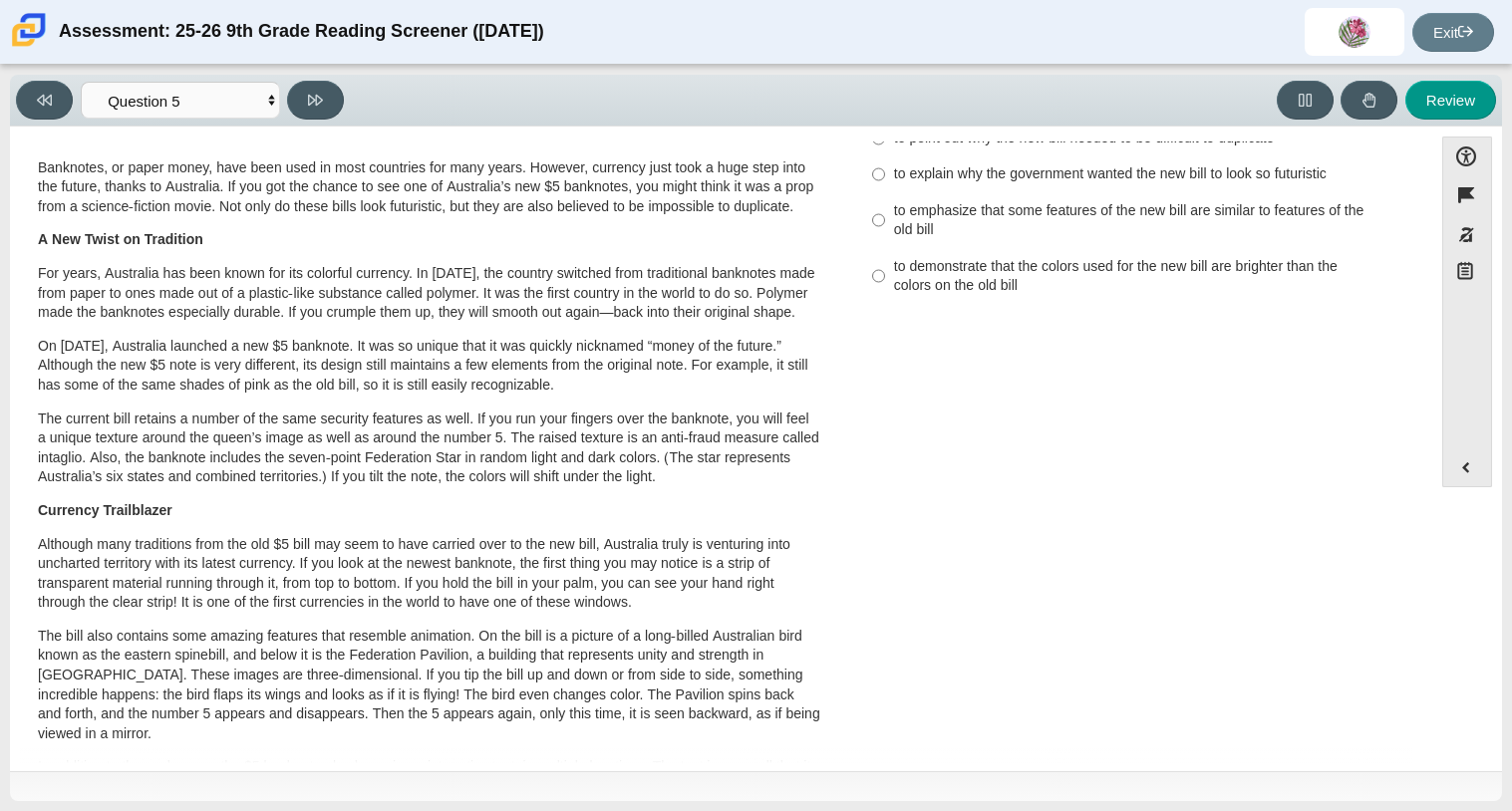
scroll to position [0, 0]
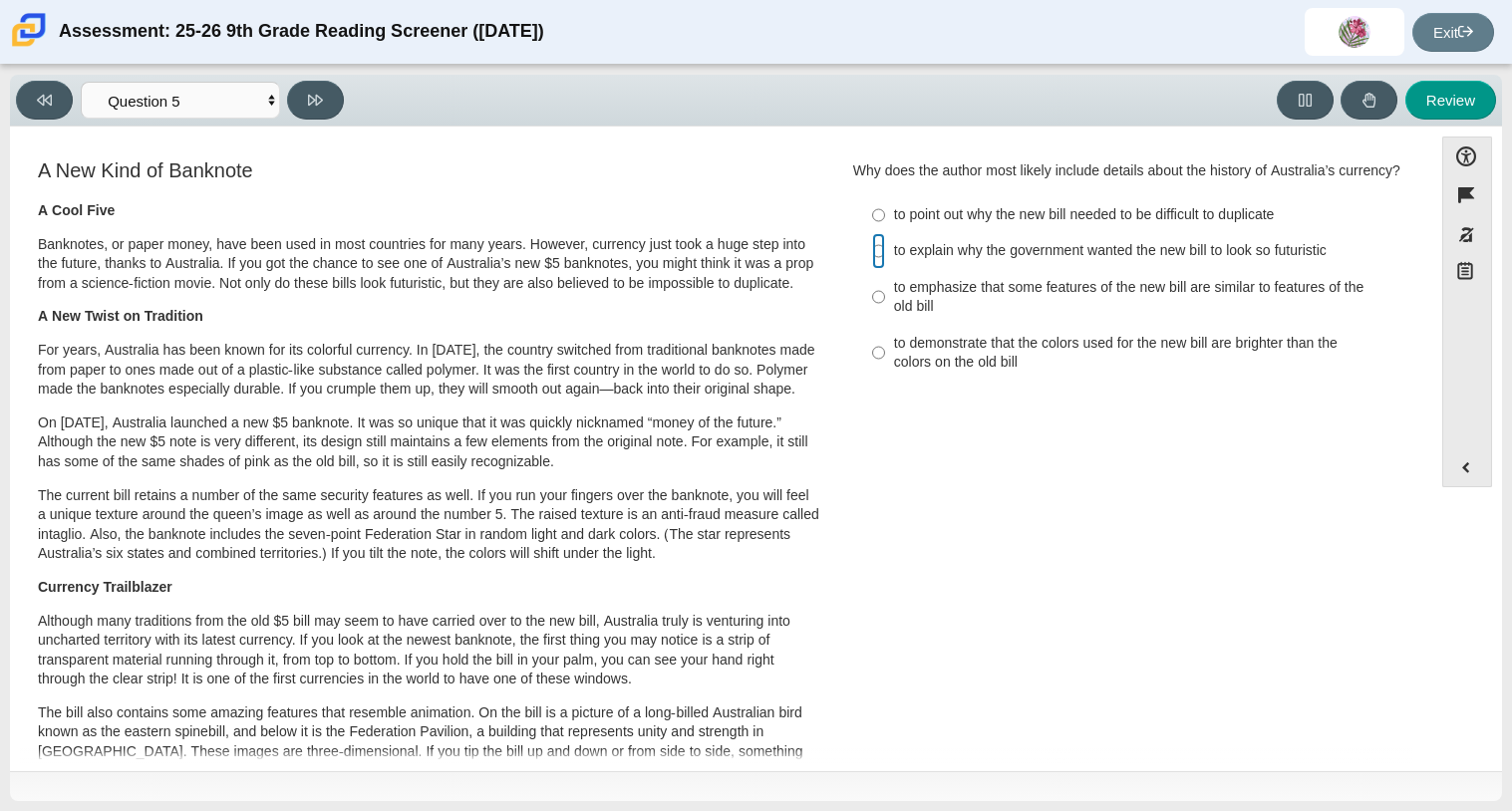
click at [876, 269] on input "to explain why the government wanted the new bill to look so futuristic to expl…" at bounding box center [878, 251] width 13 height 36
radio input "true"
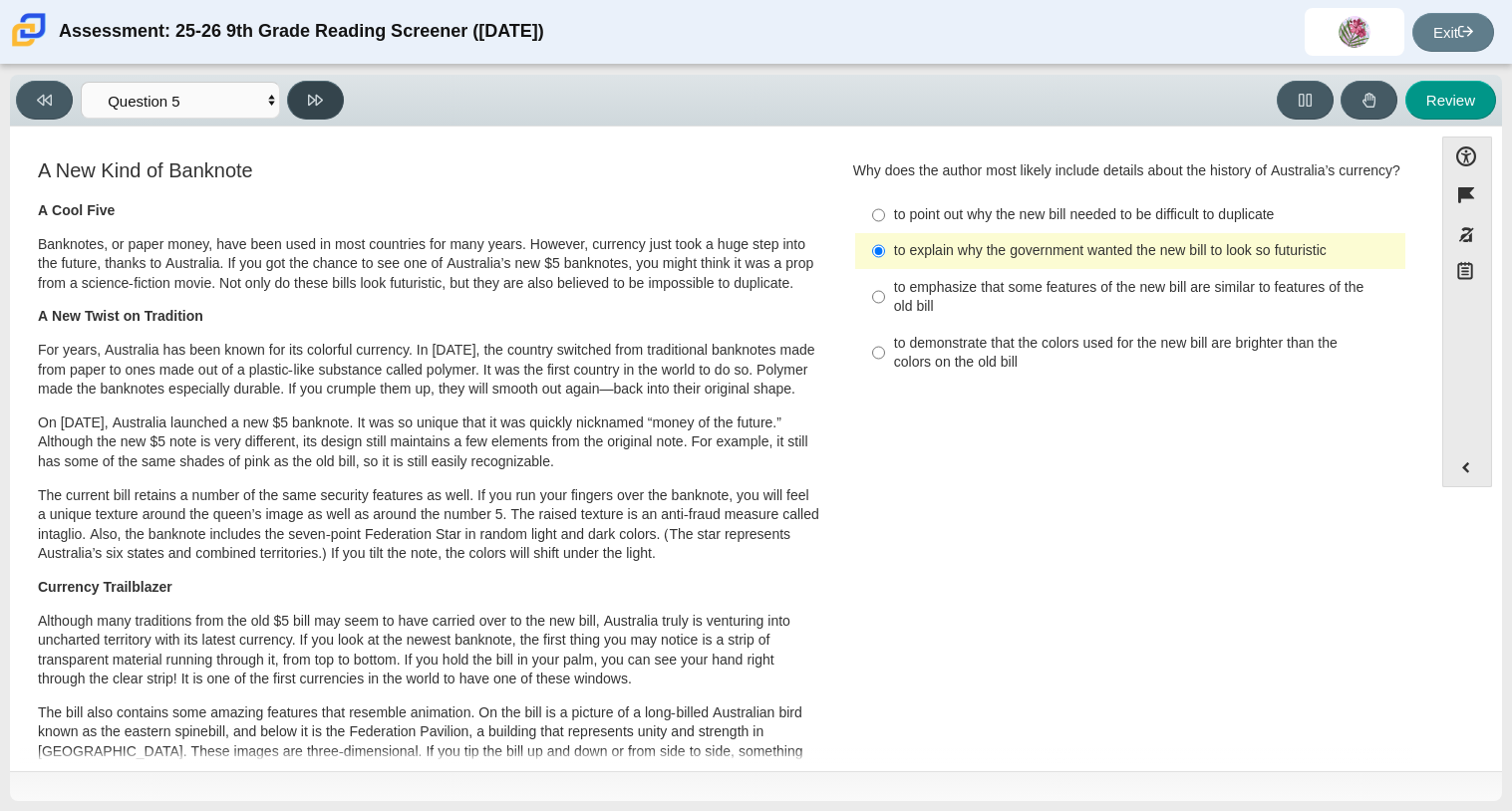
click at [315, 95] on icon at bounding box center [315, 100] width 15 height 15
select select "69146e31-7b3d-4a3e-9ce6-f30c24342ae0"
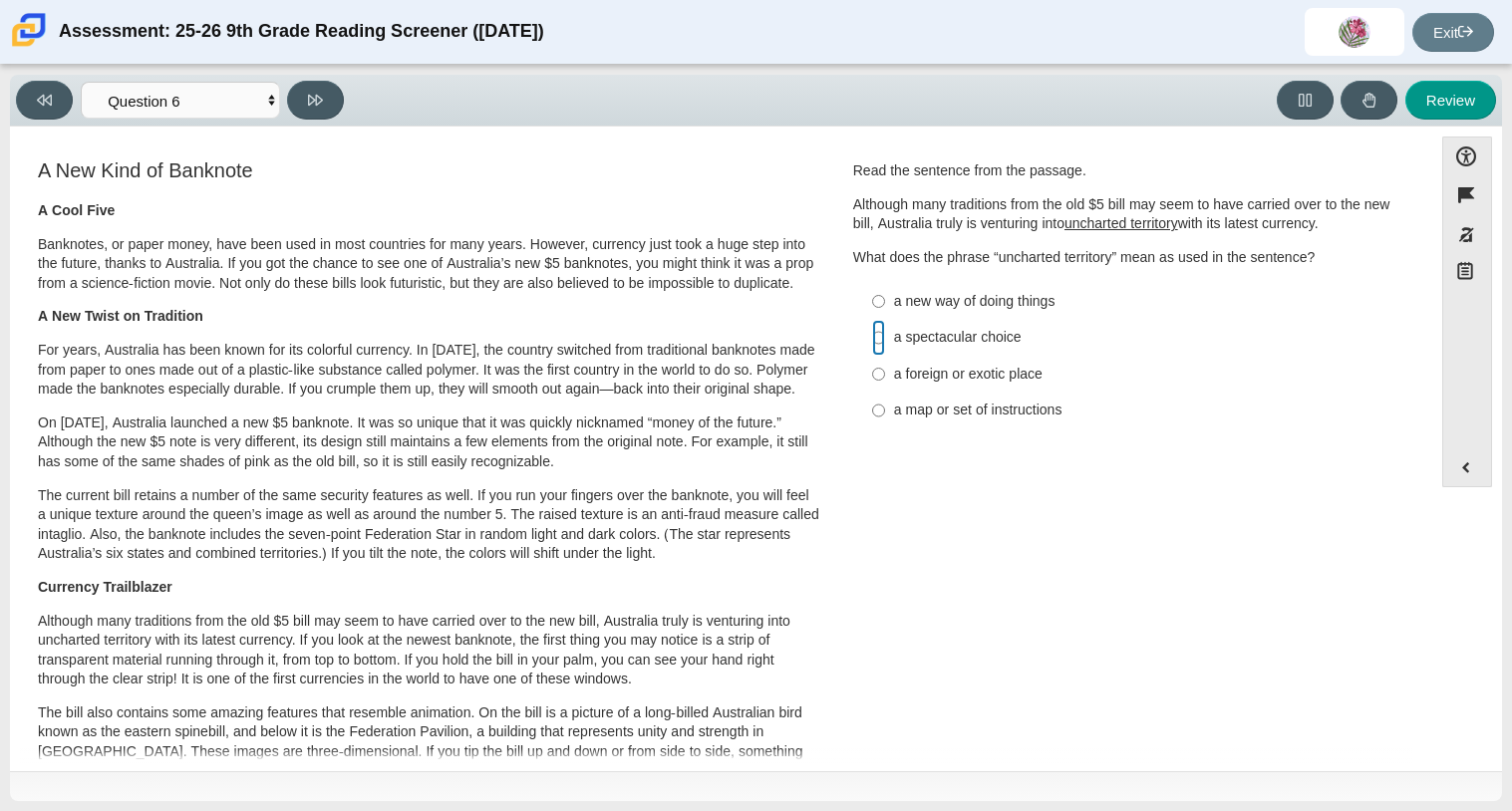
click at [872, 335] on input "a spectacular choice a spectacular choice" at bounding box center [878, 338] width 13 height 36
radio input "true"
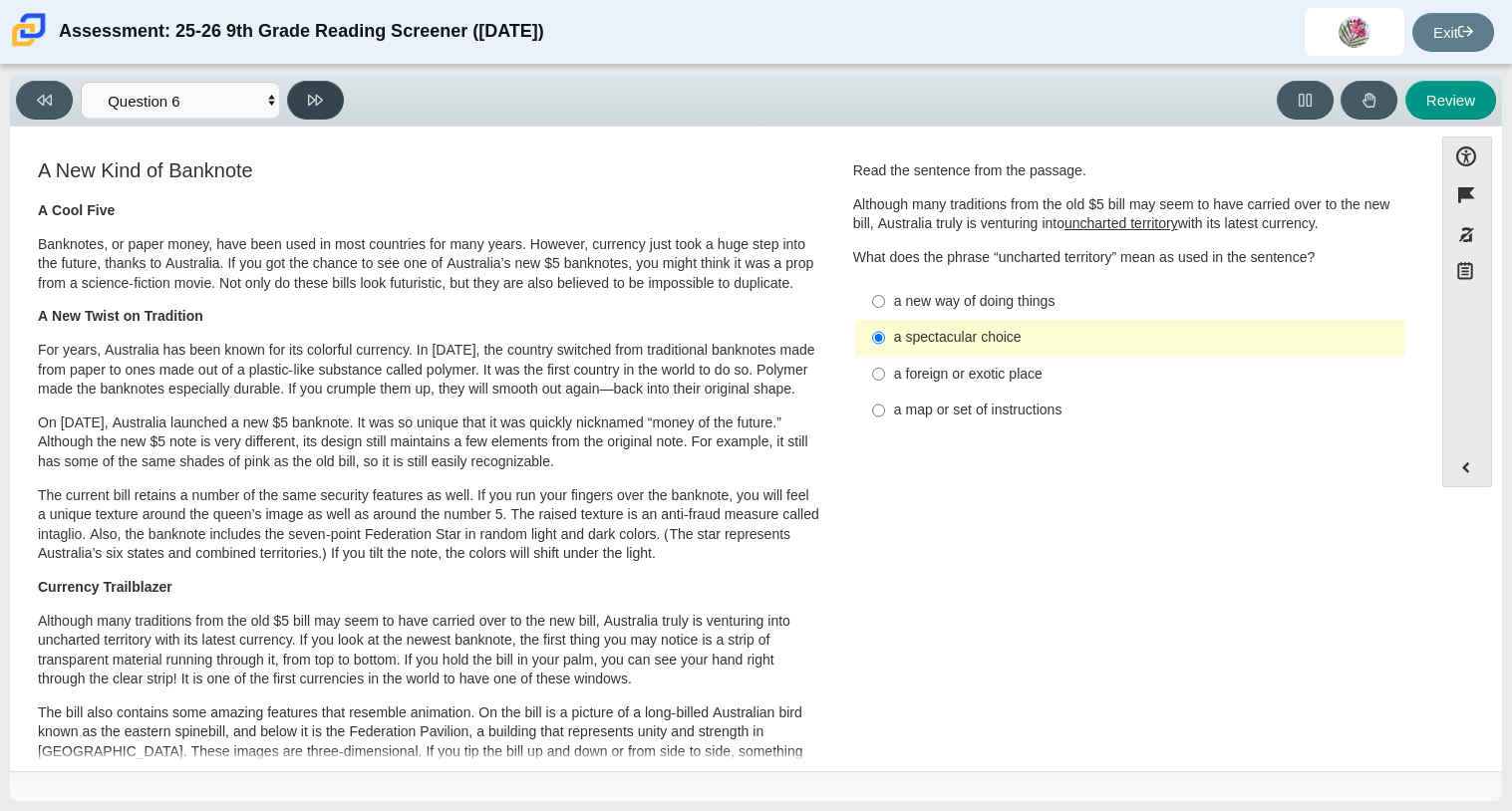
click at [294, 98] on button at bounding box center [315, 100] width 57 height 39
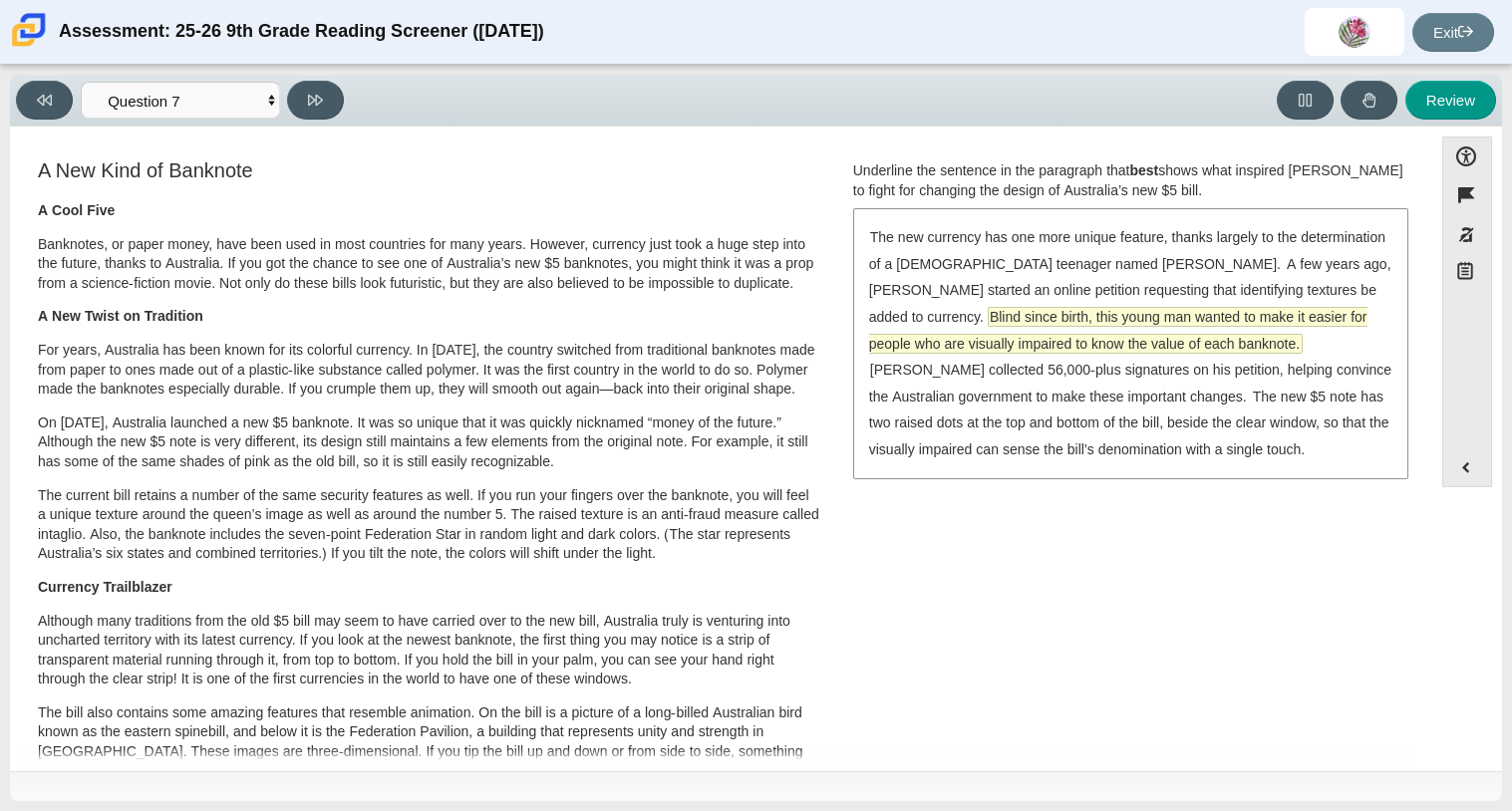
click at [1065, 325] on span "Blind since birth, this young man wanted to make it easier for people who are v…" at bounding box center [1118, 330] width 498 height 45
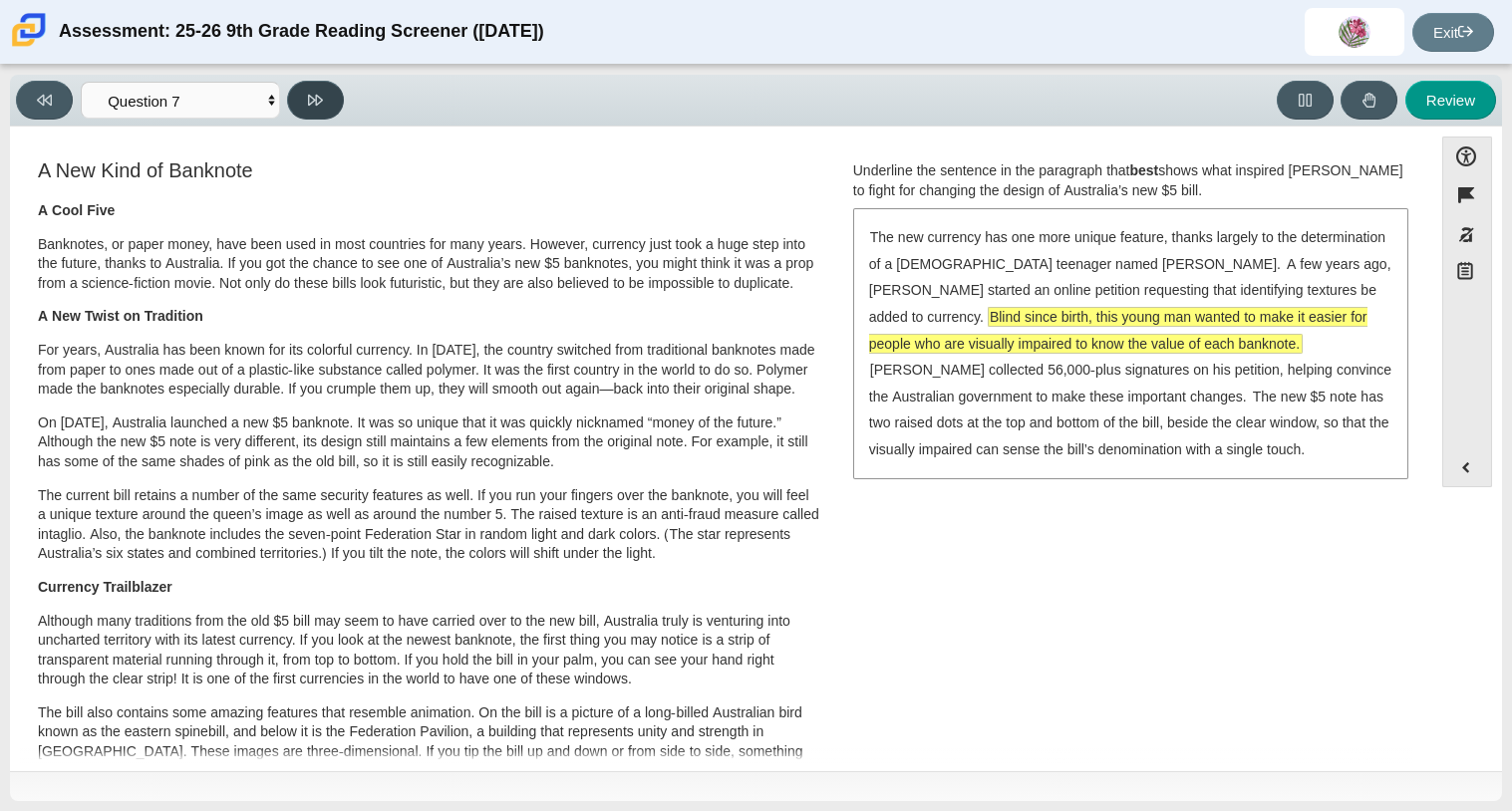
click at [304, 96] on button at bounding box center [315, 100] width 57 height 39
select select "ea8338c2-a6a3-418e-a305-2b963b54a290"
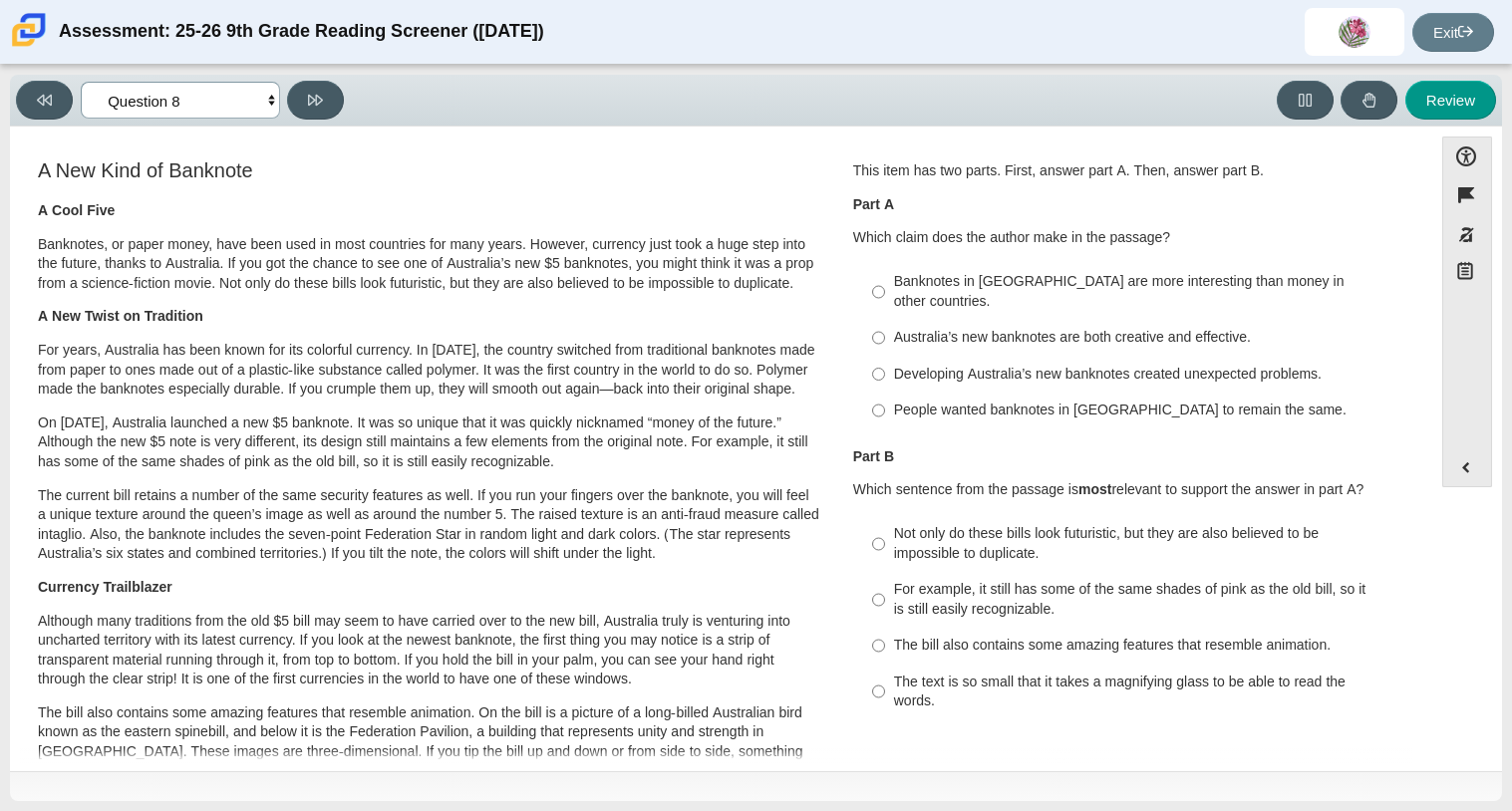
click at [184, 116] on select "Questions Question 1 Question 2 Question 3 Question 4 Question 5 Question 6 Que…" at bounding box center [180, 100] width 199 height 37
click at [587, 400] on p "For years, Australia has been known for its colorful currency. In 1988, the cou…" at bounding box center [429, 370] width 782 height 59
click at [882, 356] on label "Developing Australia’s new banknotes created unexpected problems. Developing Au…" at bounding box center [1131, 374] width 547 height 36
click at [882, 356] on input "Developing Australia’s new banknotes created unexpected problems. Developing Au…" at bounding box center [878, 374] width 13 height 36
radio input "true"
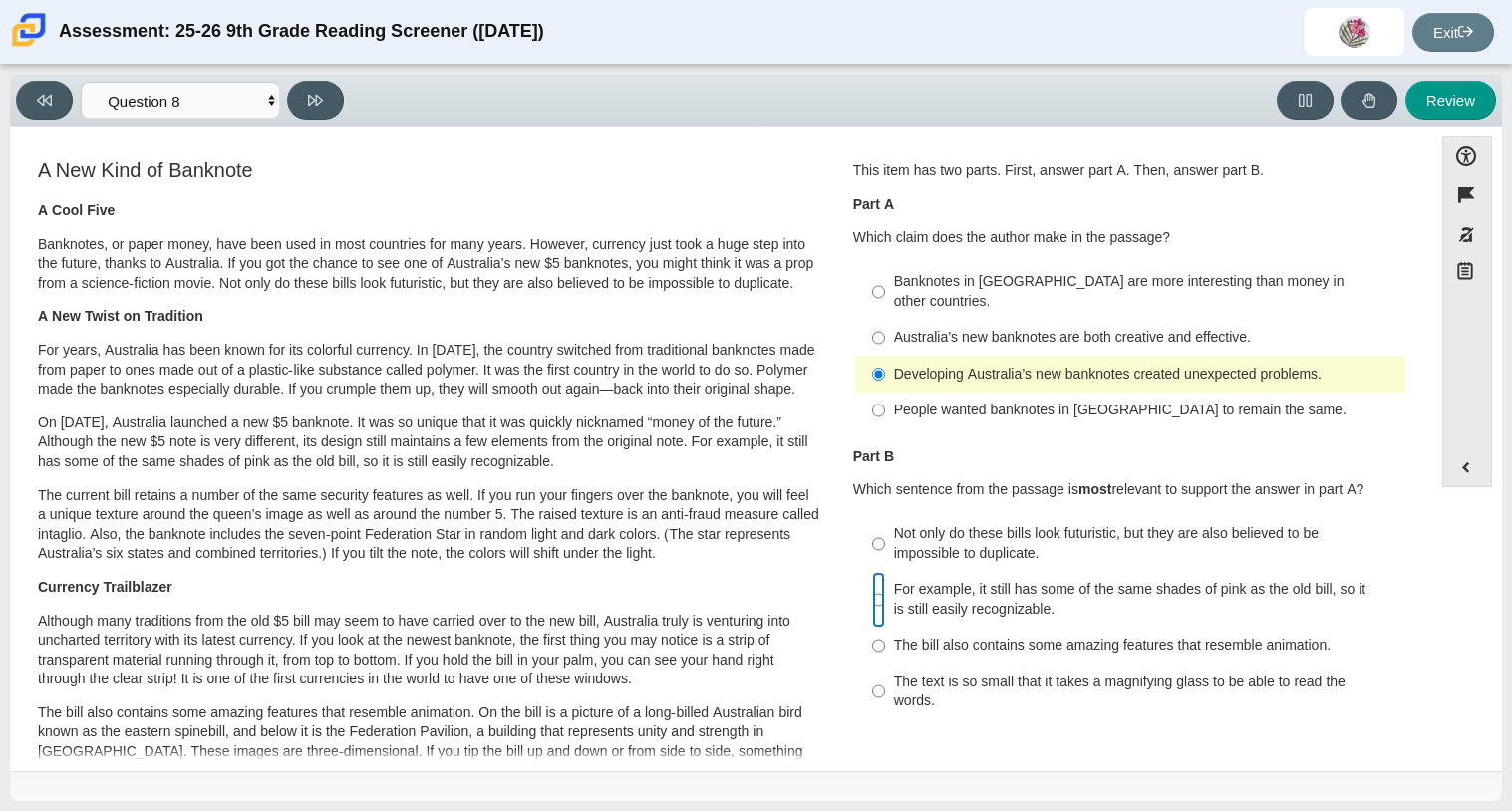
click at [872, 580] on input "For example, it still has some of the same shades of pink as the old bill, so i…" at bounding box center [878, 600] width 13 height 56
radio input "true"
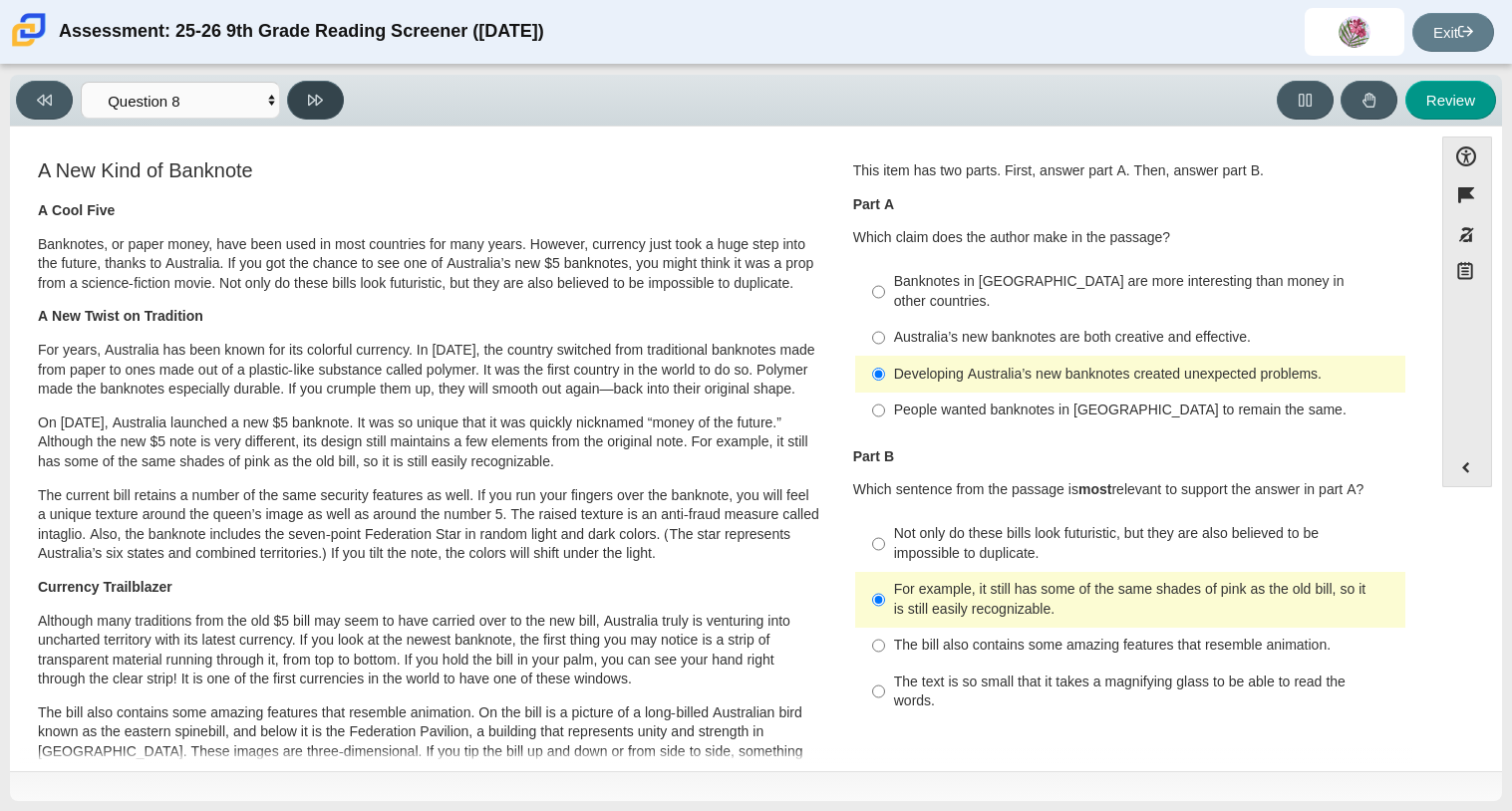
click at [313, 109] on button at bounding box center [315, 100] width 57 height 39
select select "89f058d6-b15c-4ef5-a4b3-fdaffb8868b6"
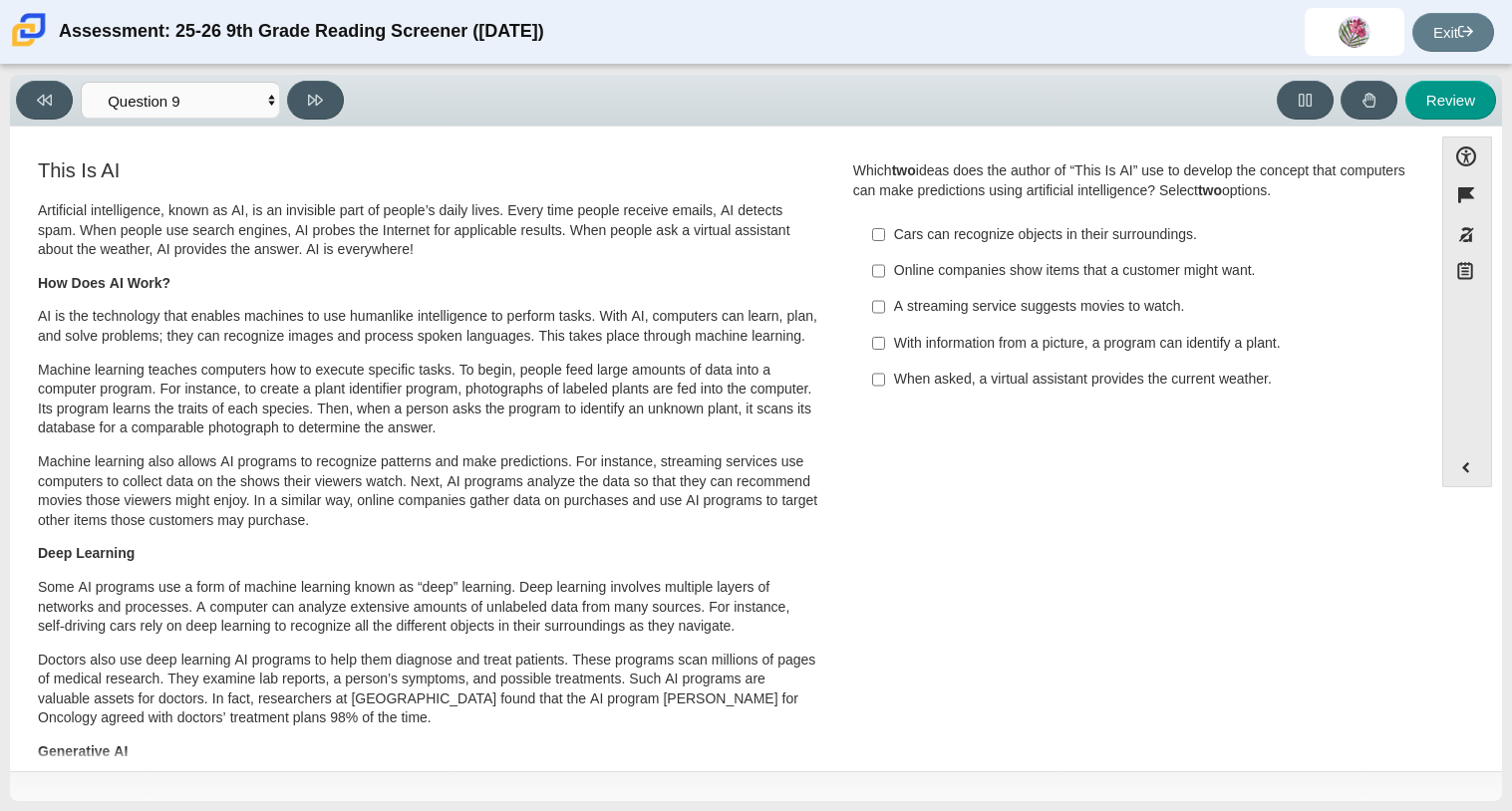
click at [885, 350] on label "With information from a picture, a program can identify a plant. With informati…" at bounding box center [1131, 343] width 547 height 36
click at [885, 350] on input "With information from a picture, a program can identify a plant. With informati…" at bounding box center [878, 343] width 13 height 36
checkbox input "true"
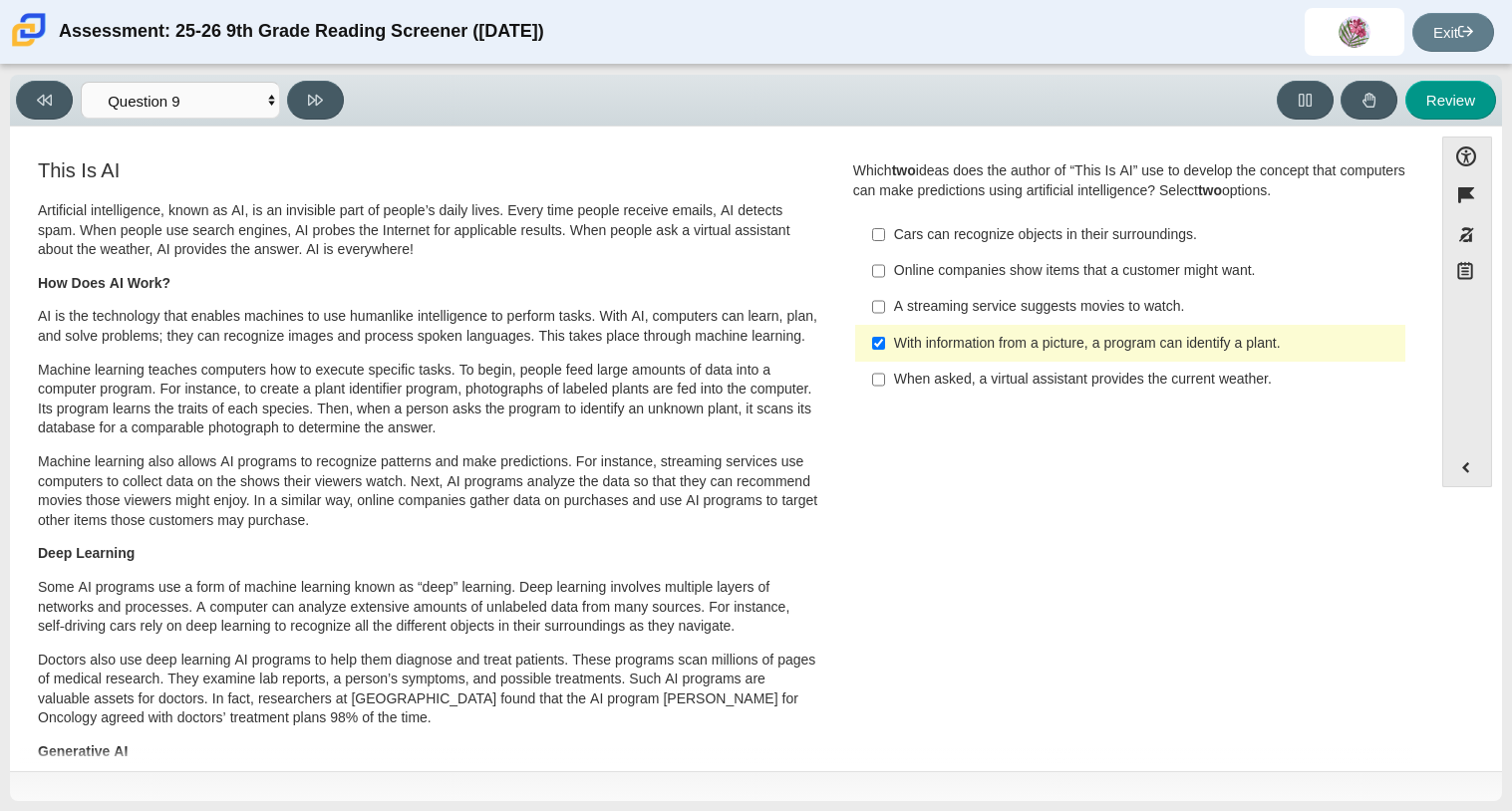
click at [894, 381] on div "When asked, a virtual assistant provides the current weather." at bounding box center [1145, 380] width 503 height 20
click at [885, 381] on input "When asked, a virtual assistant provides the current weather. When asked, a vir…" at bounding box center [878, 380] width 13 height 36
checkbox input "true"
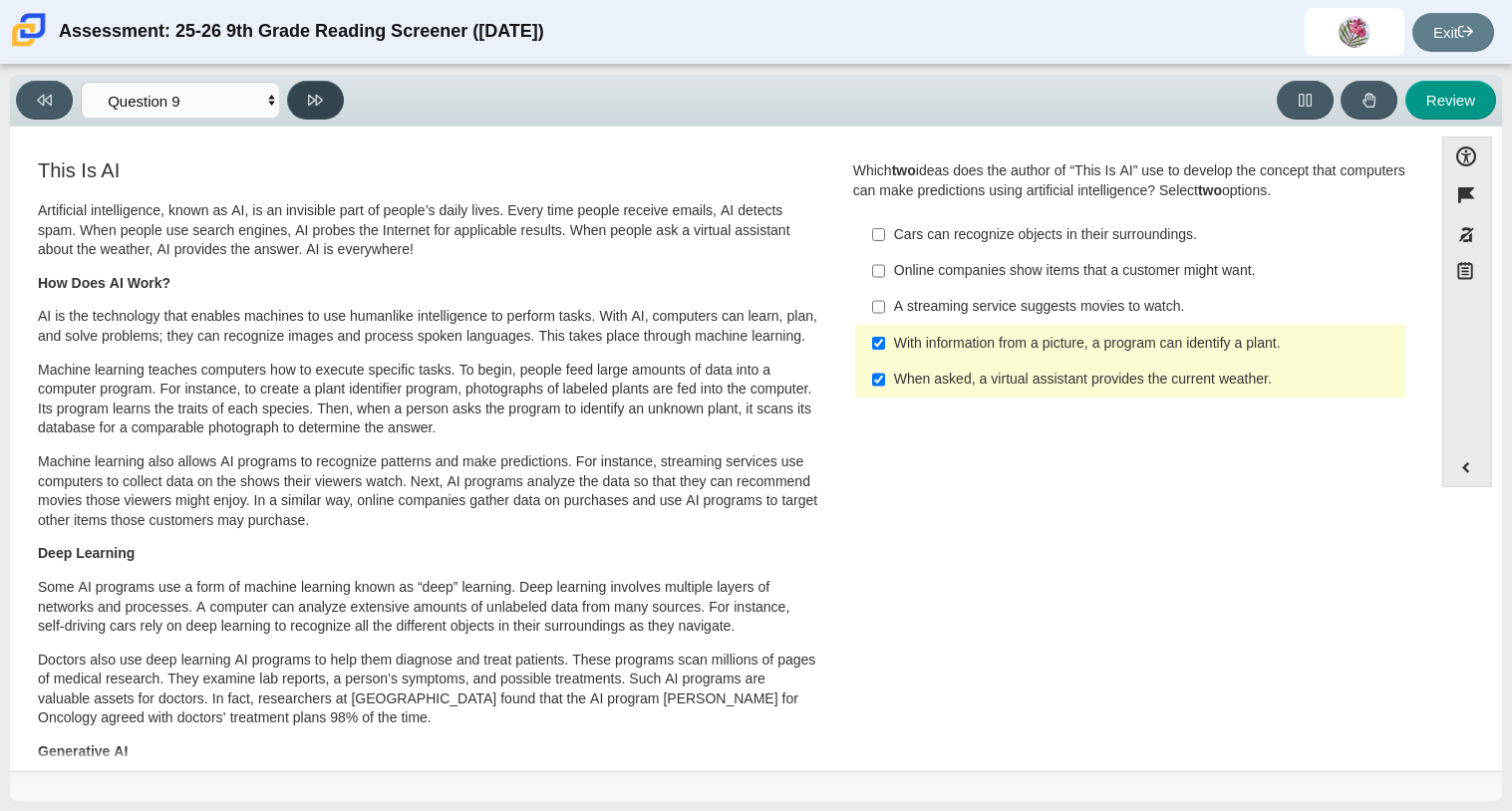
click at [295, 104] on button at bounding box center [315, 100] width 57 height 39
select select "cdf3c14e-a918-44d1-9b63-3db0fa81641e"
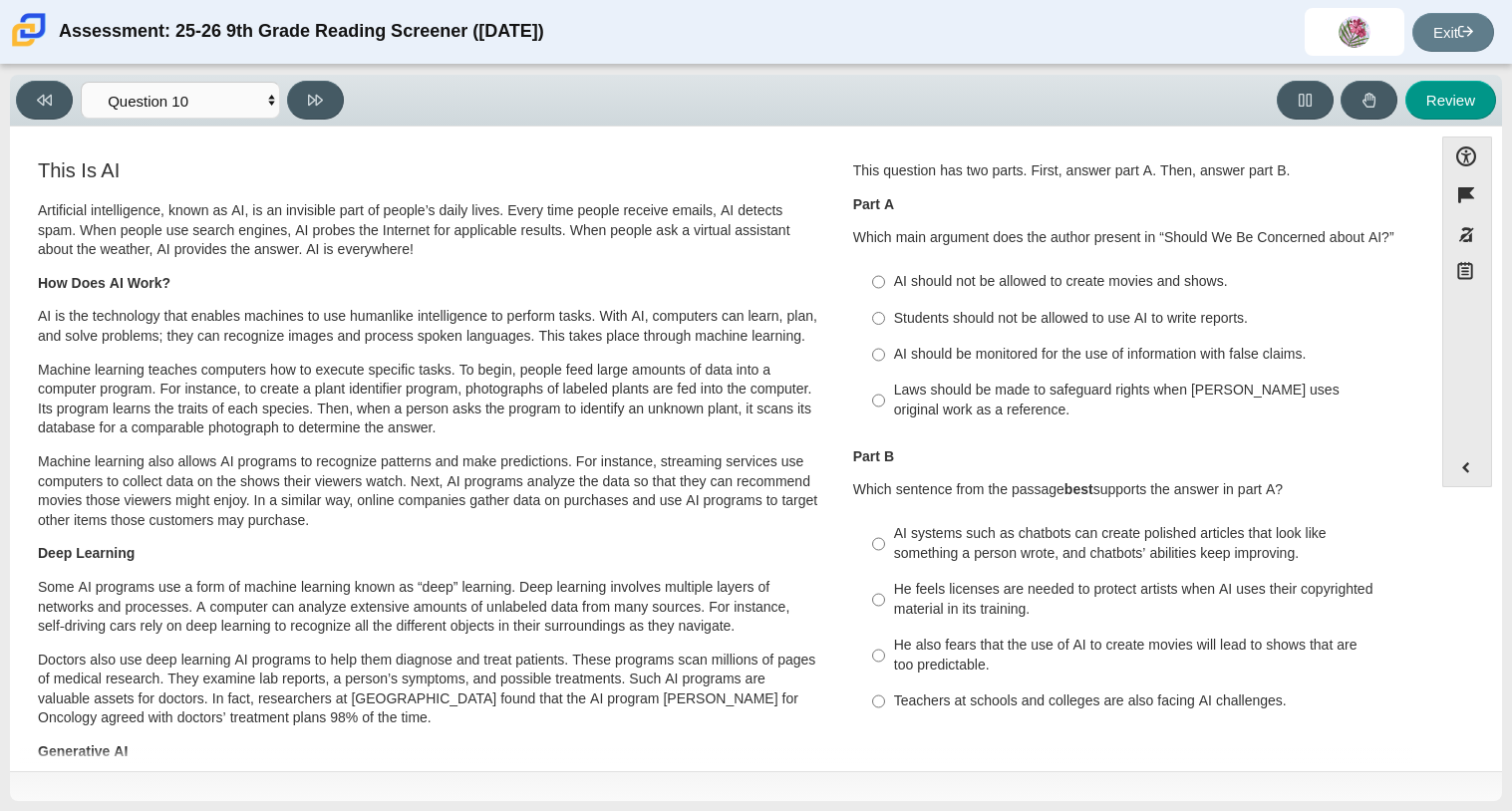
click at [1088, 274] on div "AI should not be allowed to create movies and shows." at bounding box center [1145, 282] width 503 height 20
click at [885, 274] on input "AI should not be allowed to create movies and shows. AI should not be allowed t…" at bounding box center [878, 282] width 13 height 36
radio input "true"
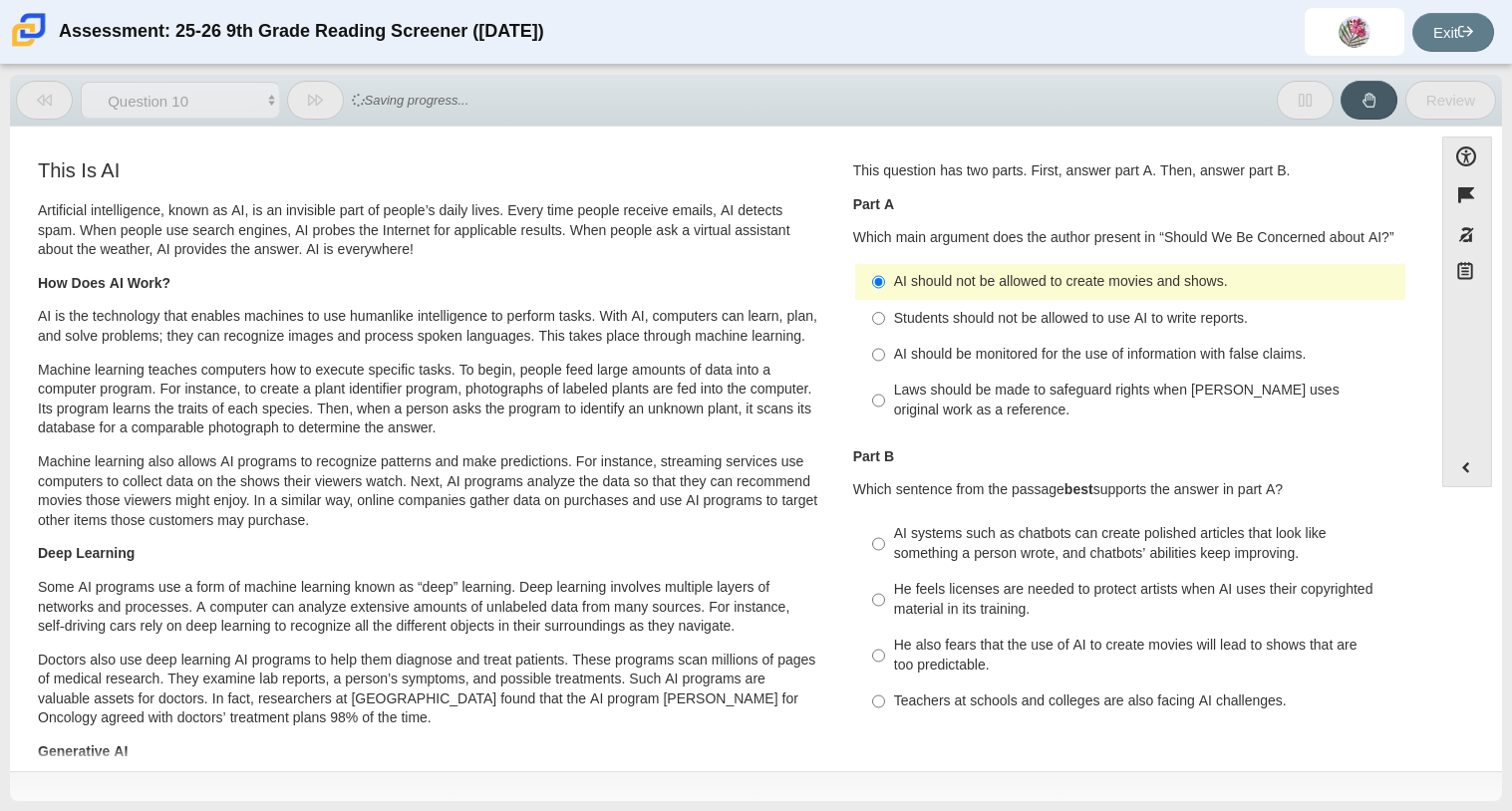
click at [1055, 357] on div "AI should be monitored for the use of information with false claims." at bounding box center [1145, 355] width 503 height 20
click at [885, 357] on input "AI should be monitored for the use of information with false claims. AI should …" at bounding box center [878, 355] width 13 height 36
radio input "true"
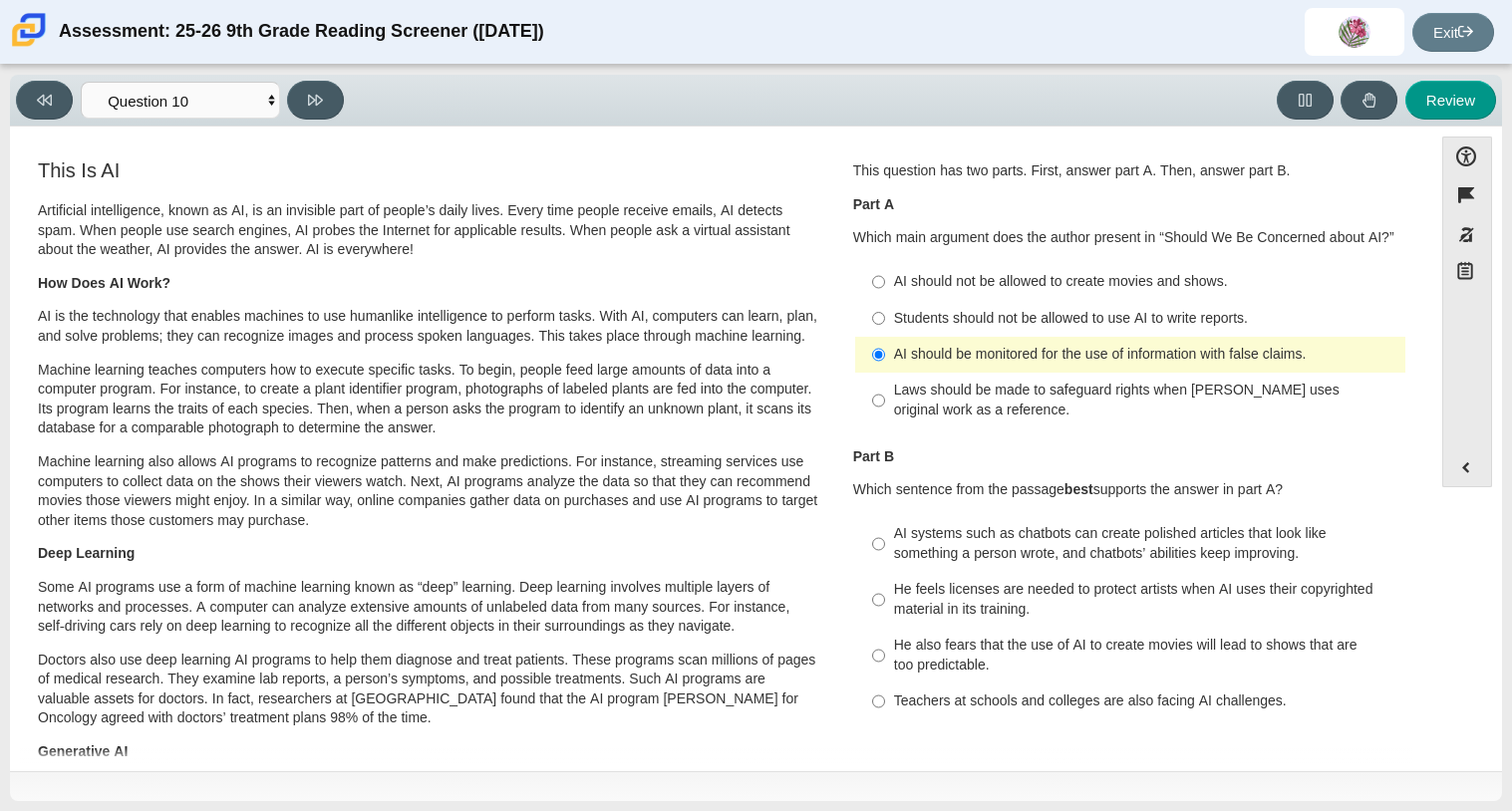
click at [985, 557] on div "AI systems such as chatbots can create polished articles that look like somethi…" at bounding box center [1145, 543] width 503 height 39
click at [885, 557] on input "AI systems such as chatbots can create polished articles that look like somethi…" at bounding box center [878, 544] width 13 height 56
radio input "true"
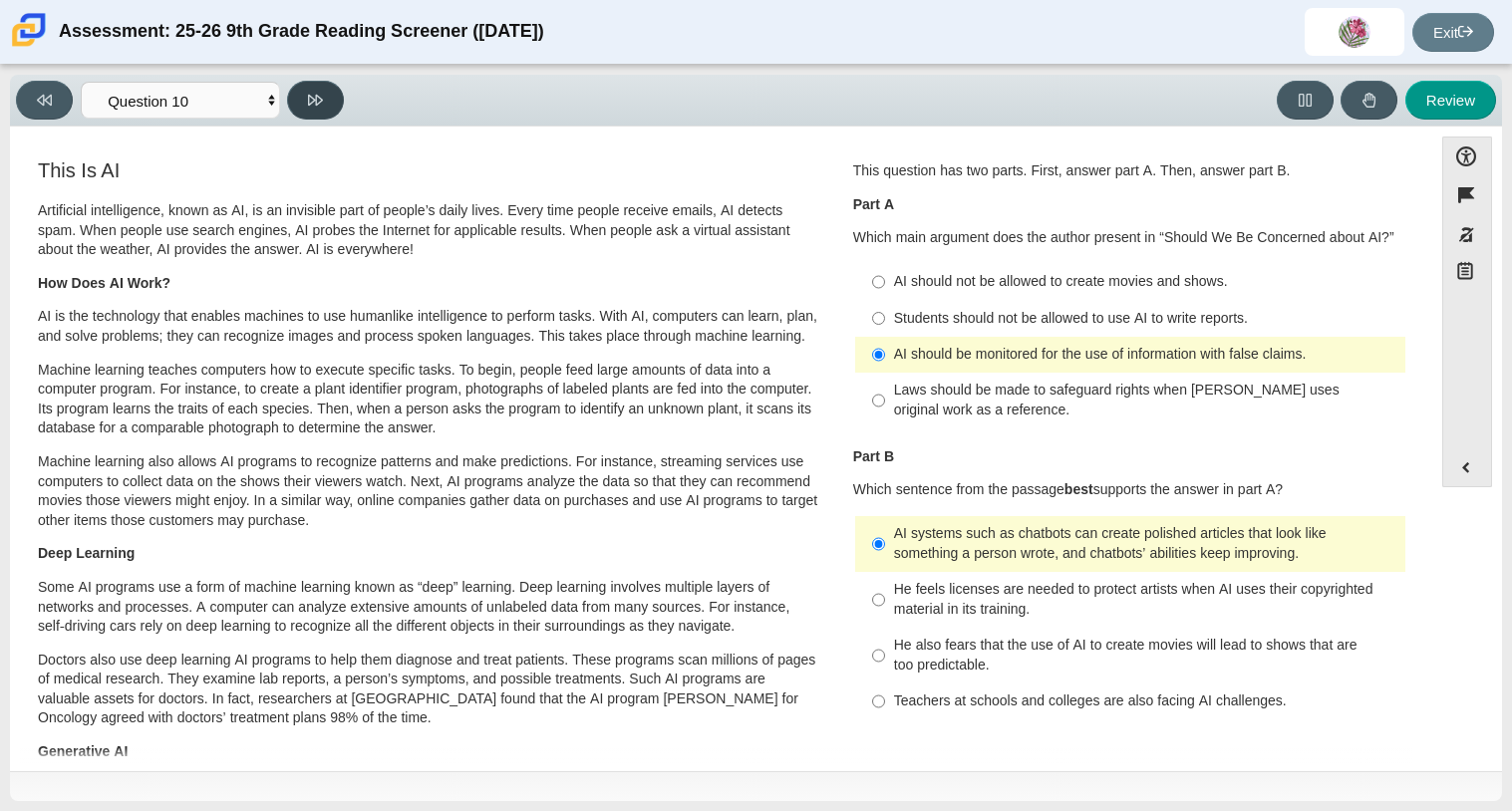
click at [318, 105] on icon at bounding box center [315, 100] width 15 height 15
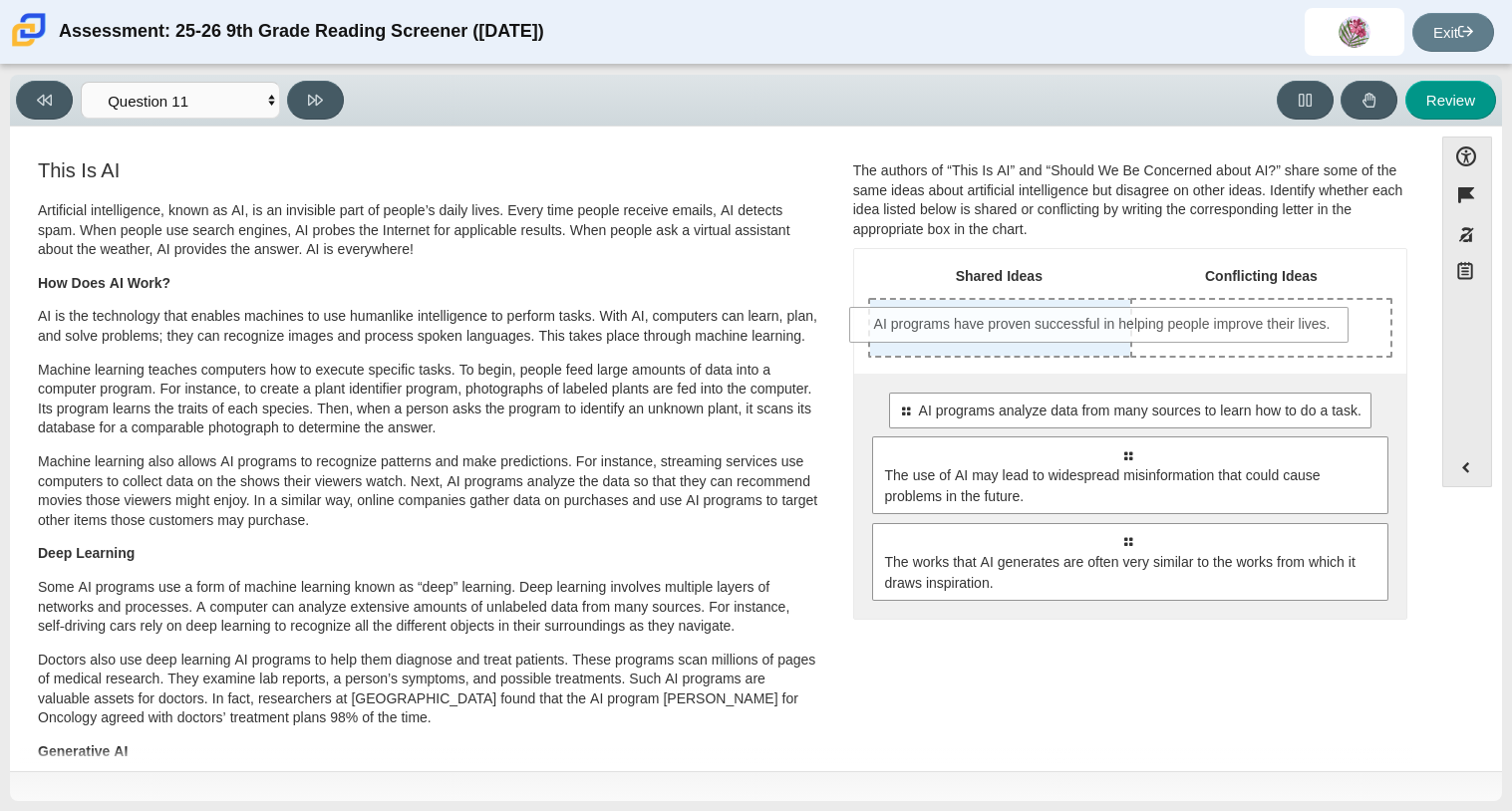
drag, startPoint x: 1004, startPoint y: 413, endPoint x: 981, endPoint y: 327, distance: 89.0
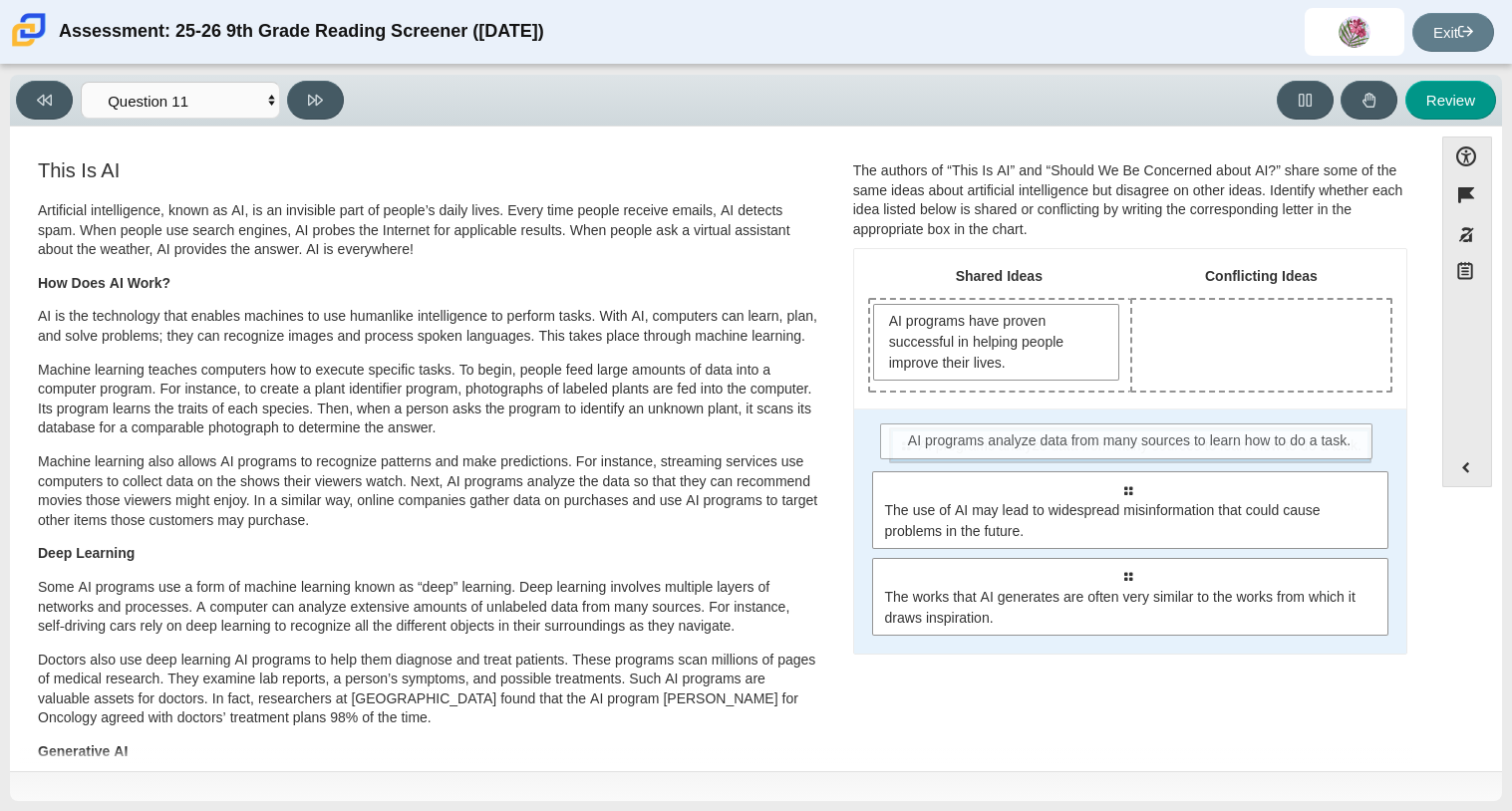
click at [995, 443] on span "AI programs analyze data from many sources to learn how to do a task." at bounding box center [1140, 445] width 443 height 21
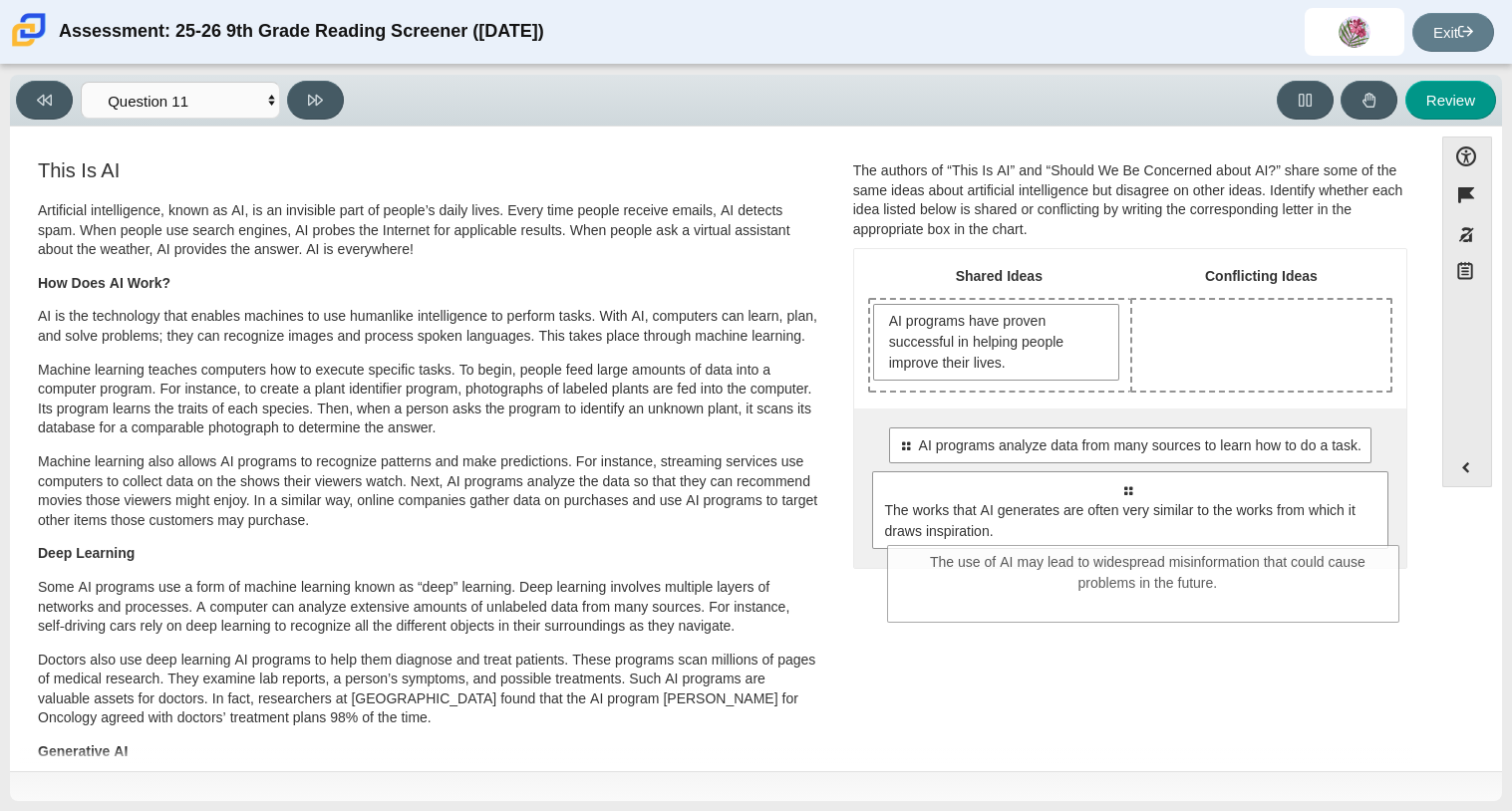
drag, startPoint x: 986, startPoint y: 538, endPoint x: 1007, endPoint y: 613, distance: 77.9
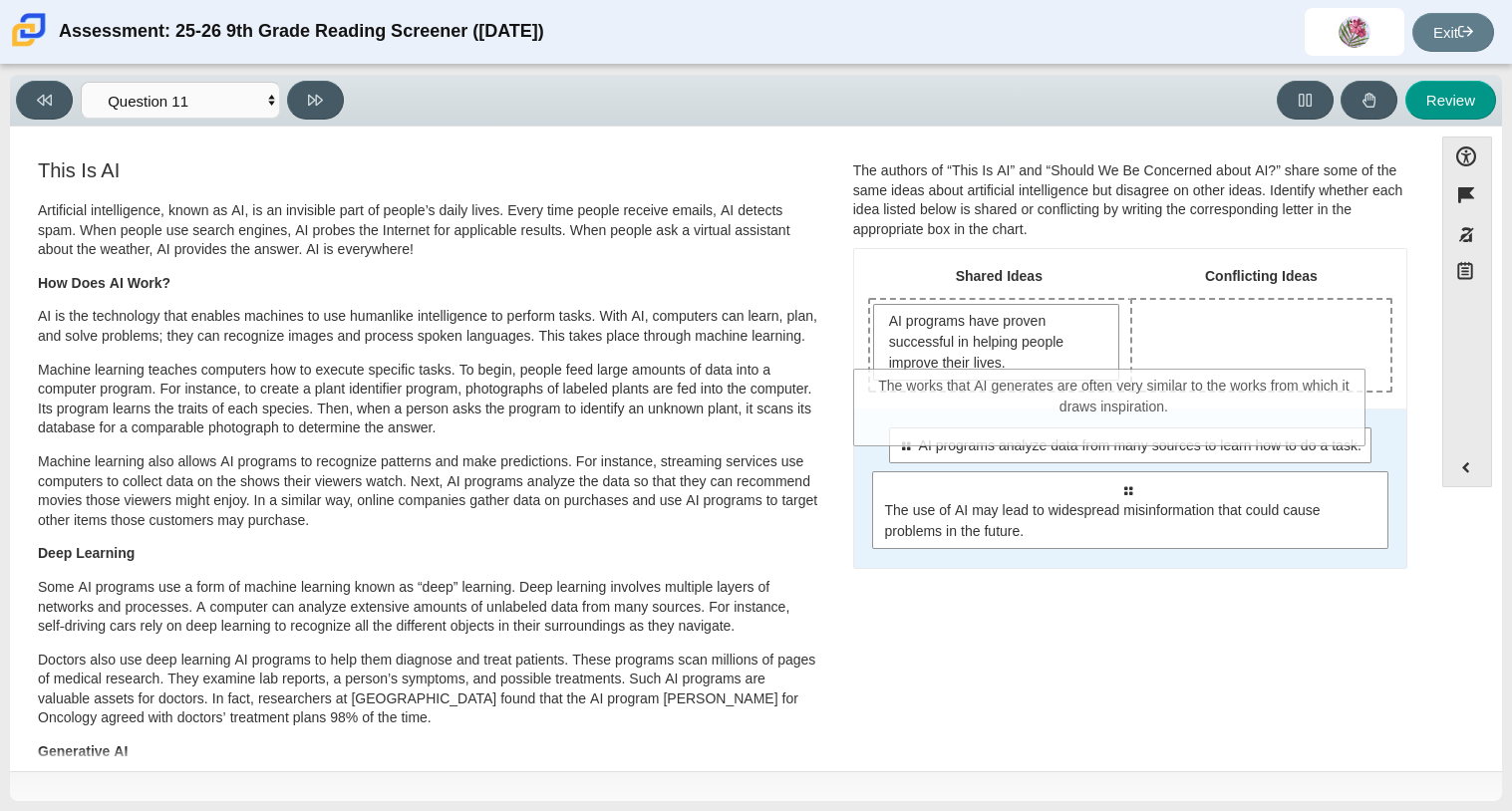
drag, startPoint x: 998, startPoint y: 521, endPoint x: 985, endPoint y: 418, distance: 103.8
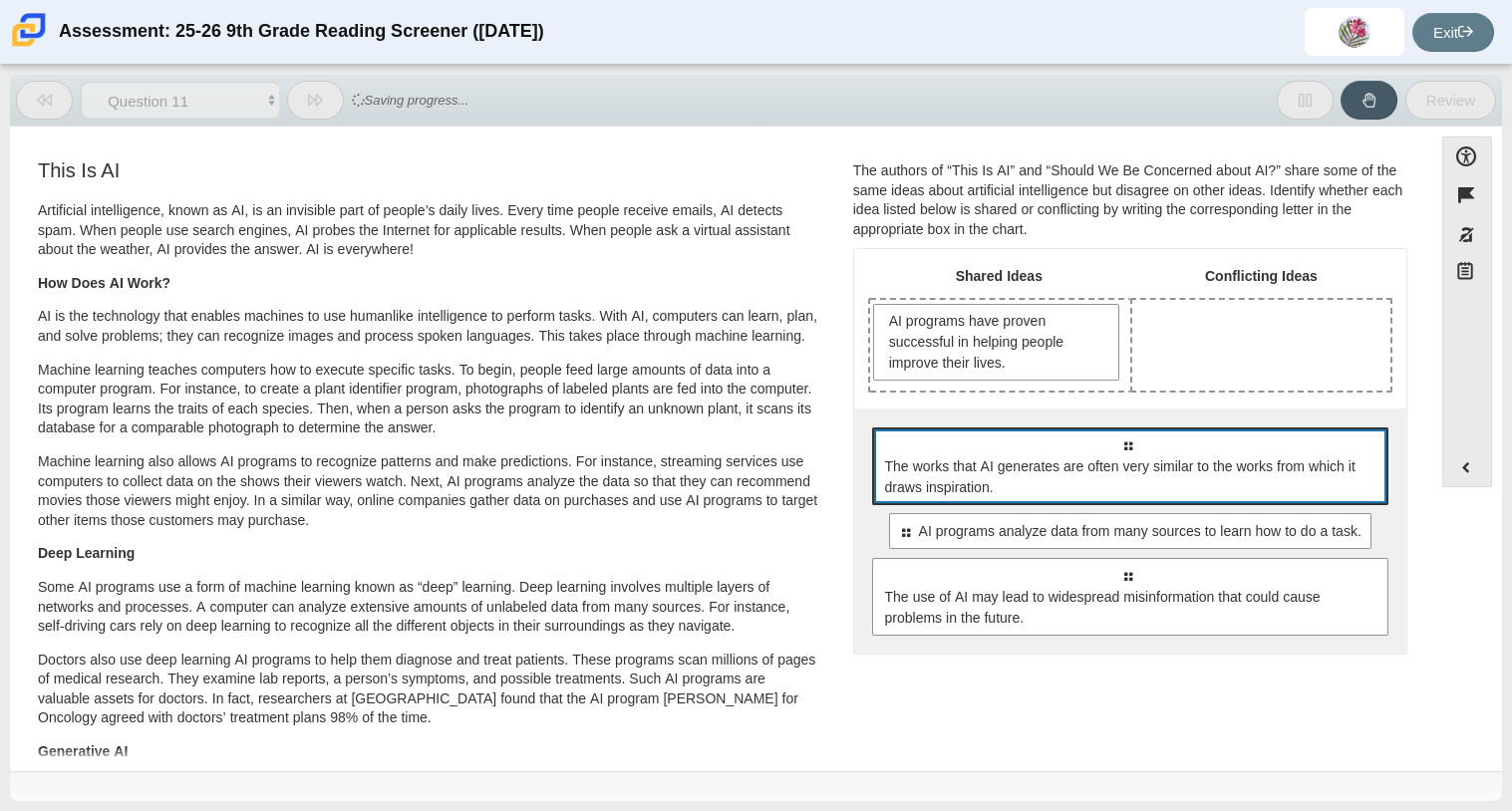
click at [1008, 472] on span "The works that AI generates are often very similar to the works from which it d…" at bounding box center [1131, 477] width 493 height 42
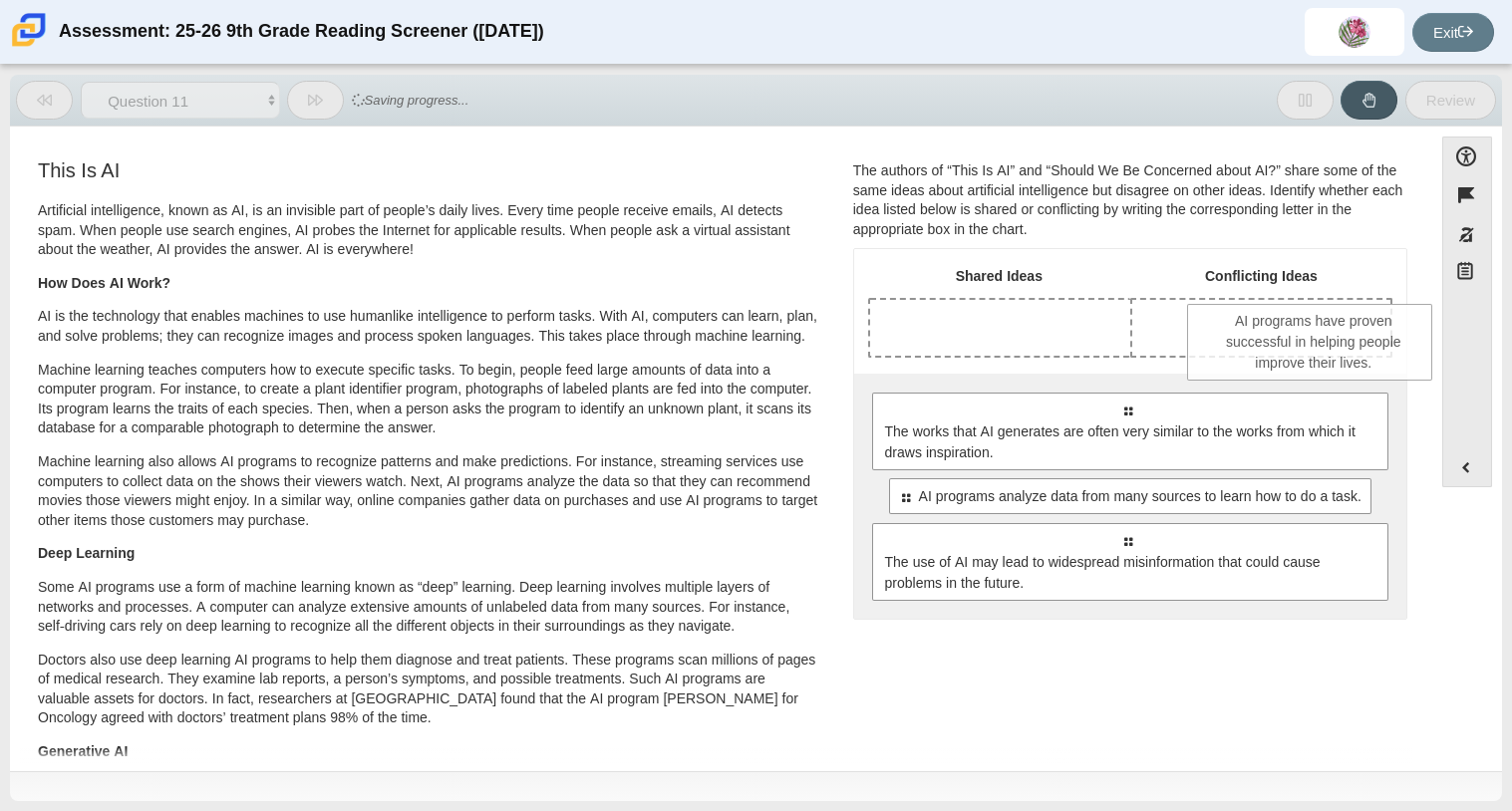
drag, startPoint x: 974, startPoint y: 360, endPoint x: 1295, endPoint y: 361, distance: 321.0
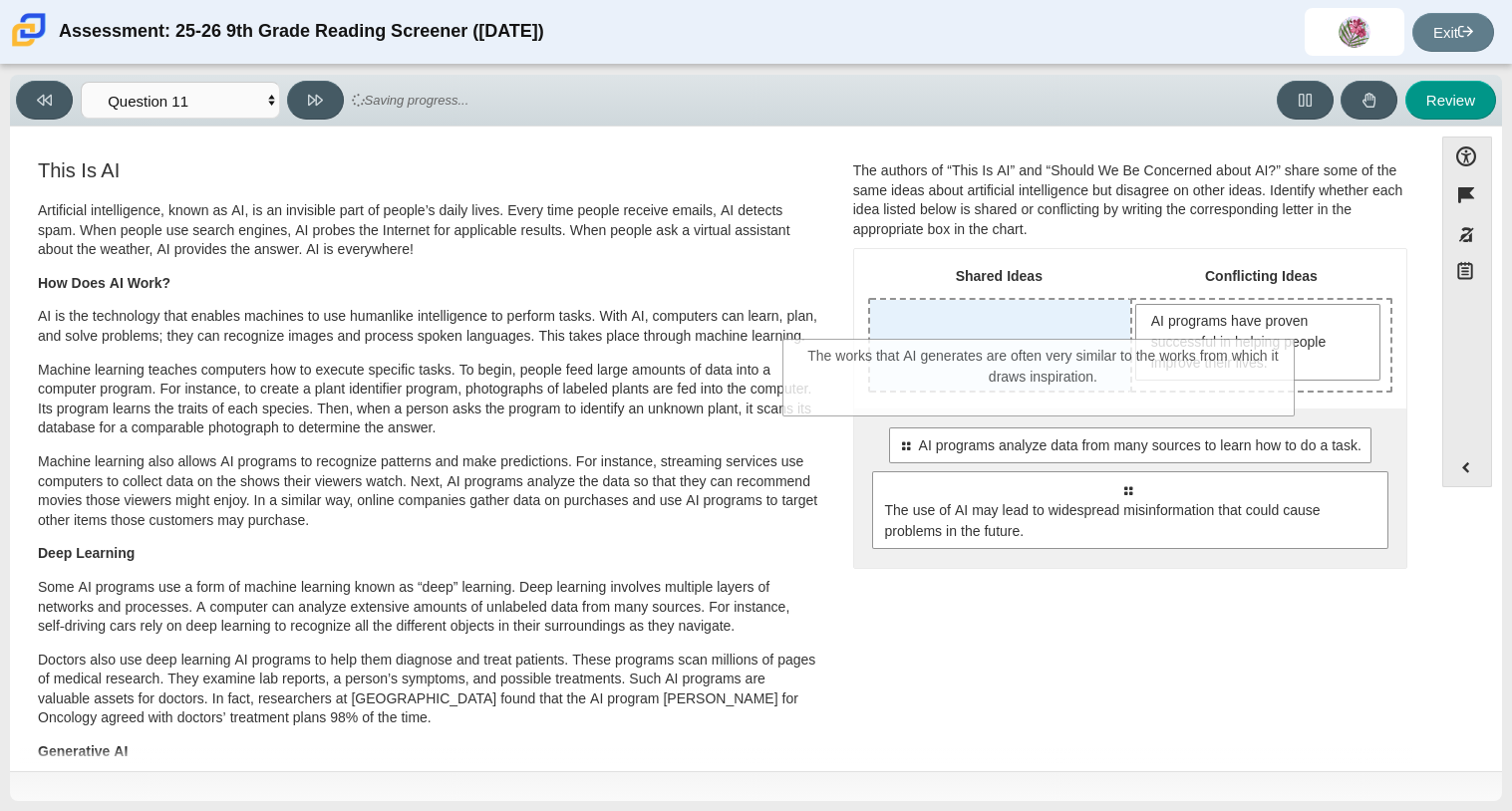
drag, startPoint x: 1160, startPoint y: 460, endPoint x: 1055, endPoint y: 363, distance: 142.9
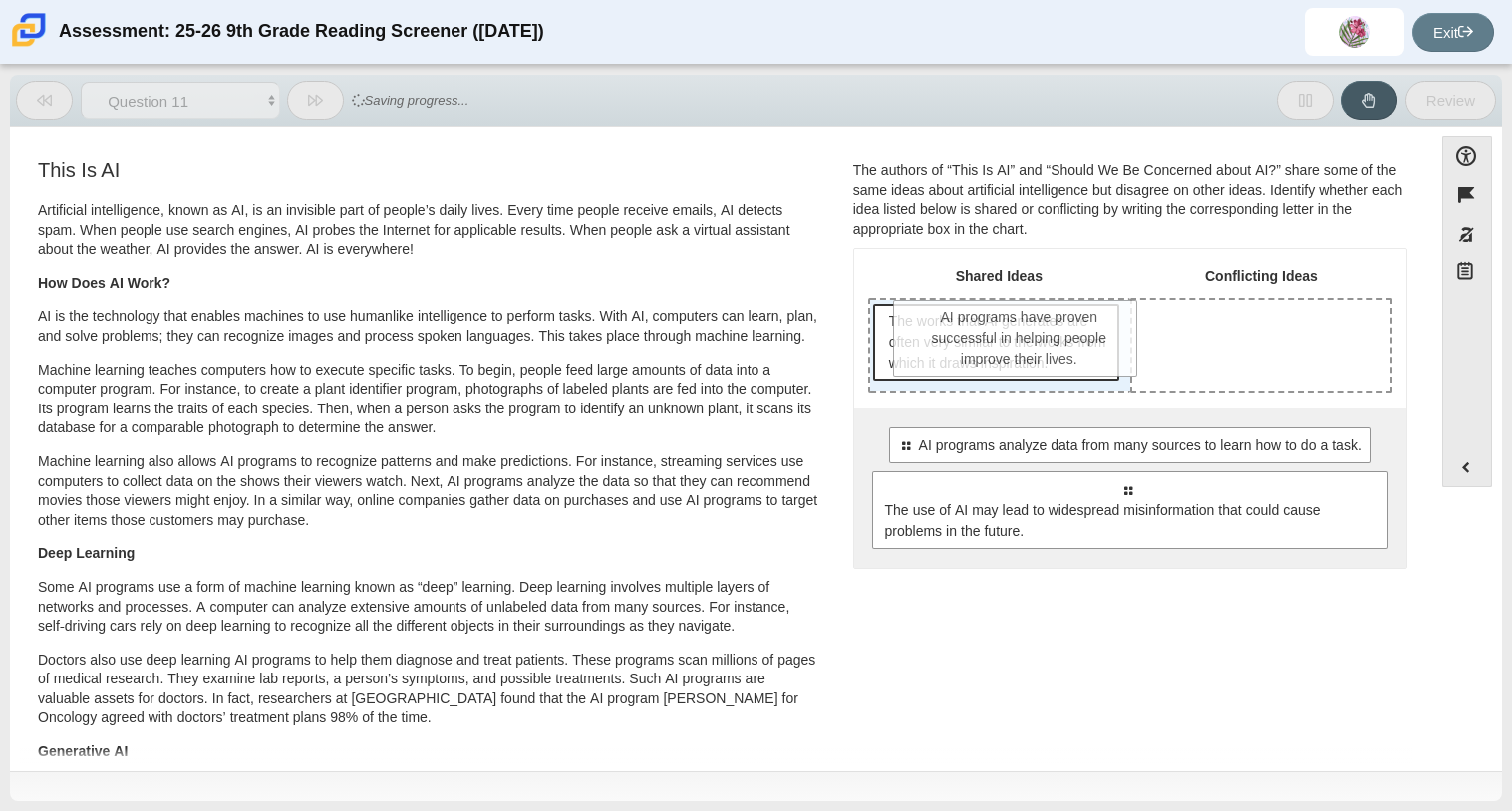
drag, startPoint x: 1265, startPoint y: 376, endPoint x: 1025, endPoint y: 372, distance: 240.0
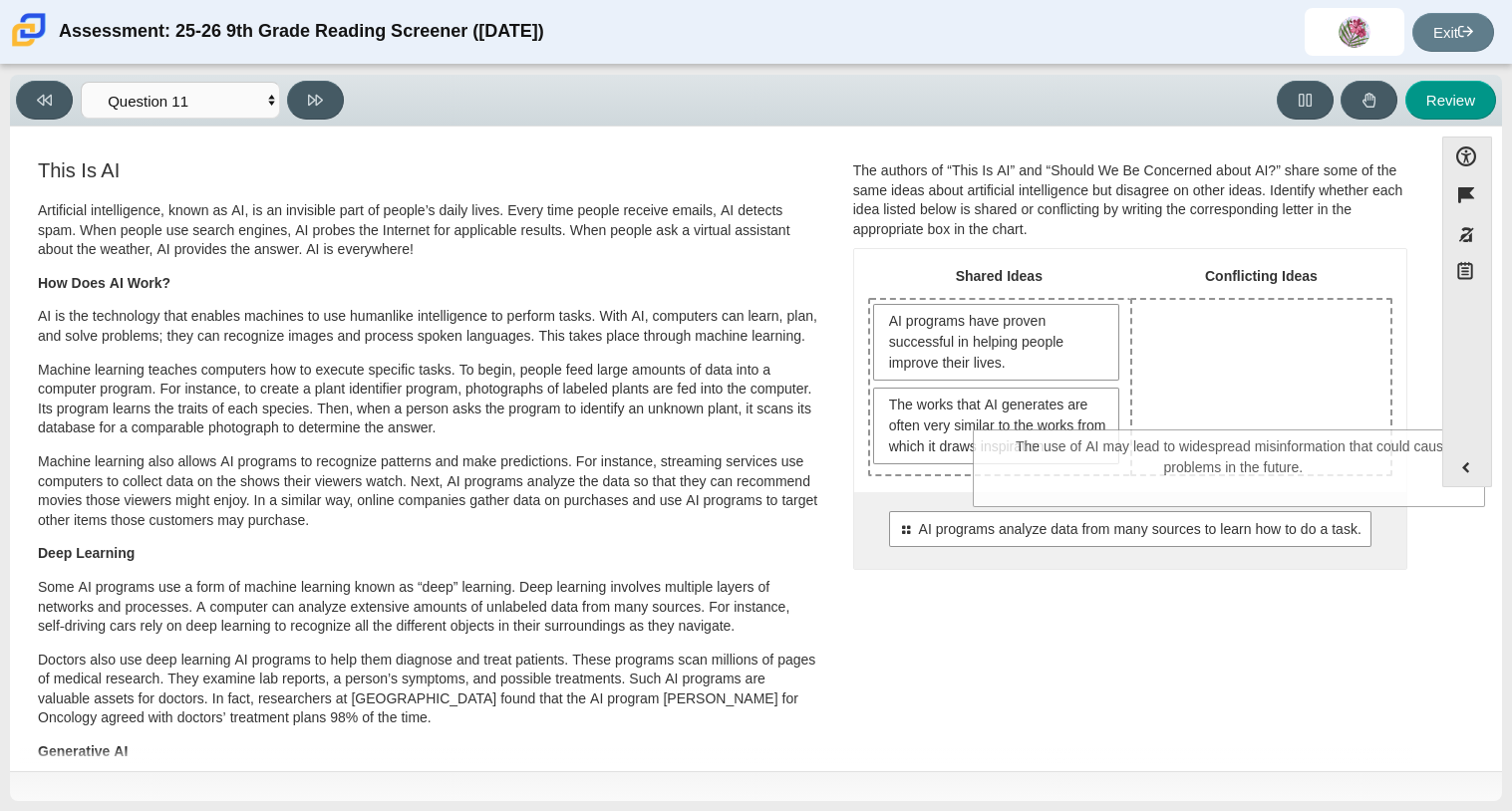
drag, startPoint x: 1021, startPoint y: 604, endPoint x: 1127, endPoint y: 479, distance: 163.9
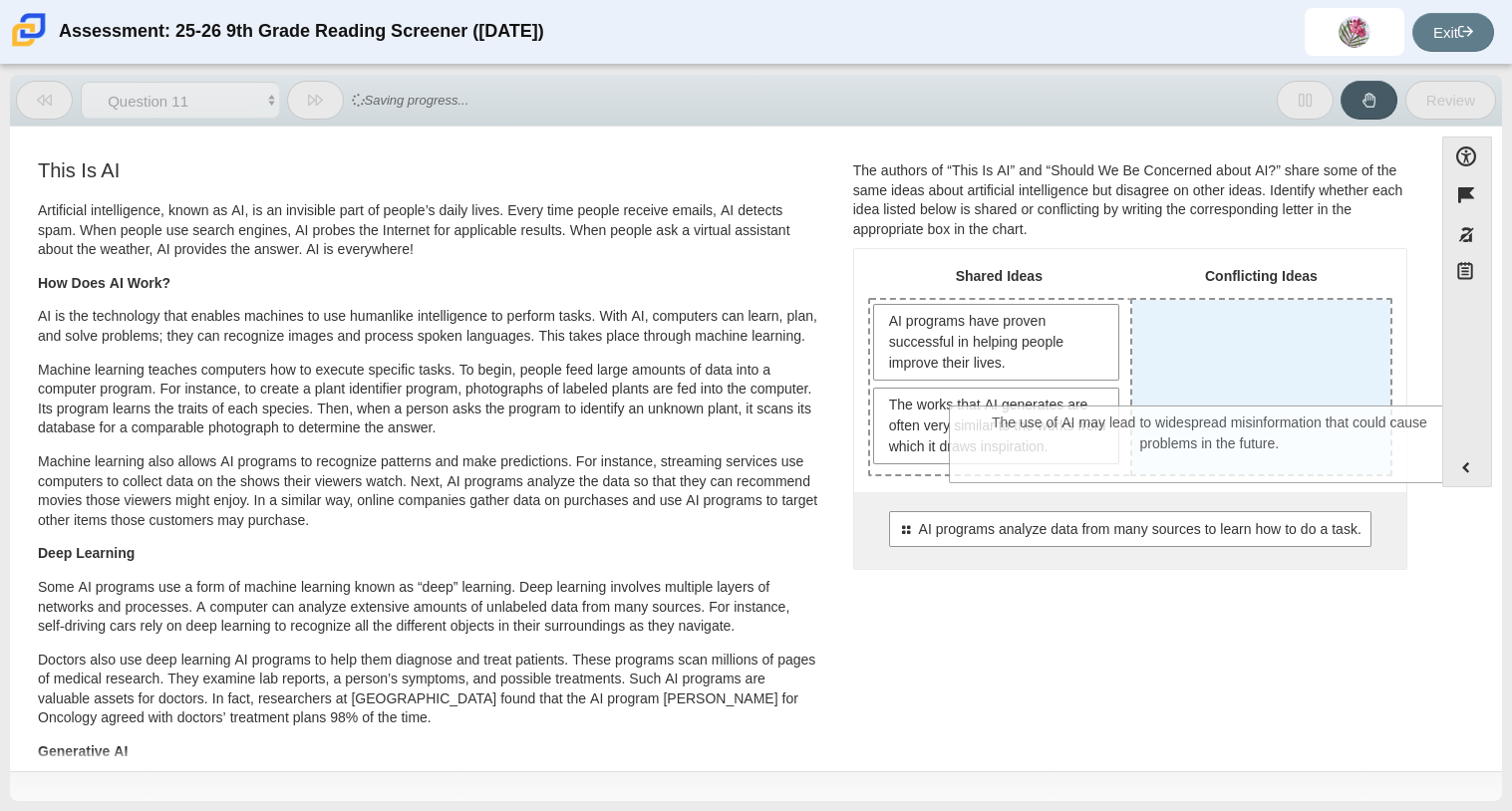
drag, startPoint x: 1146, startPoint y: 548, endPoint x: 1237, endPoint y: 437, distance: 143.5
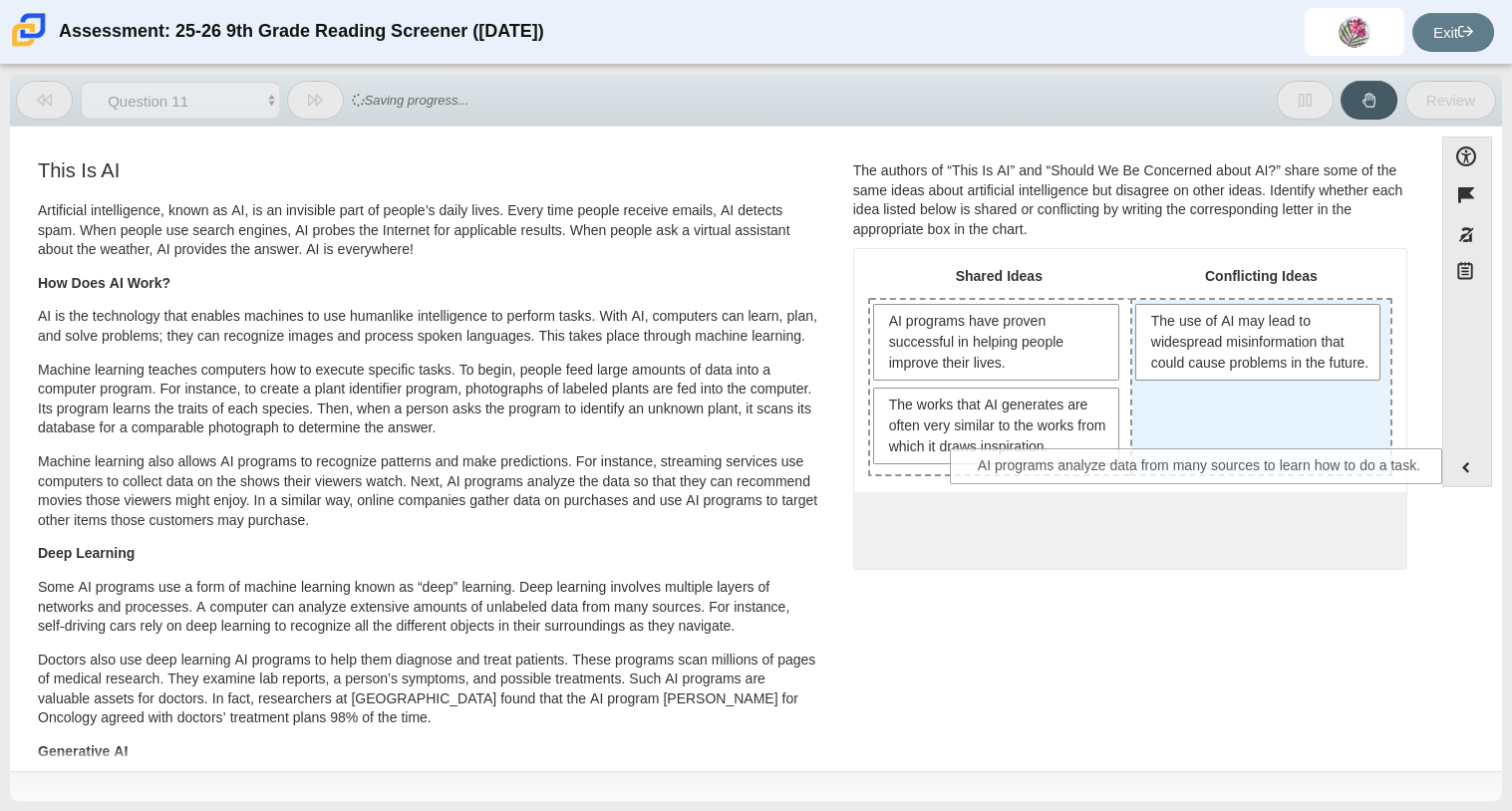
drag, startPoint x: 1207, startPoint y: 515, endPoint x: 1283, endPoint y: 452, distance: 98.7
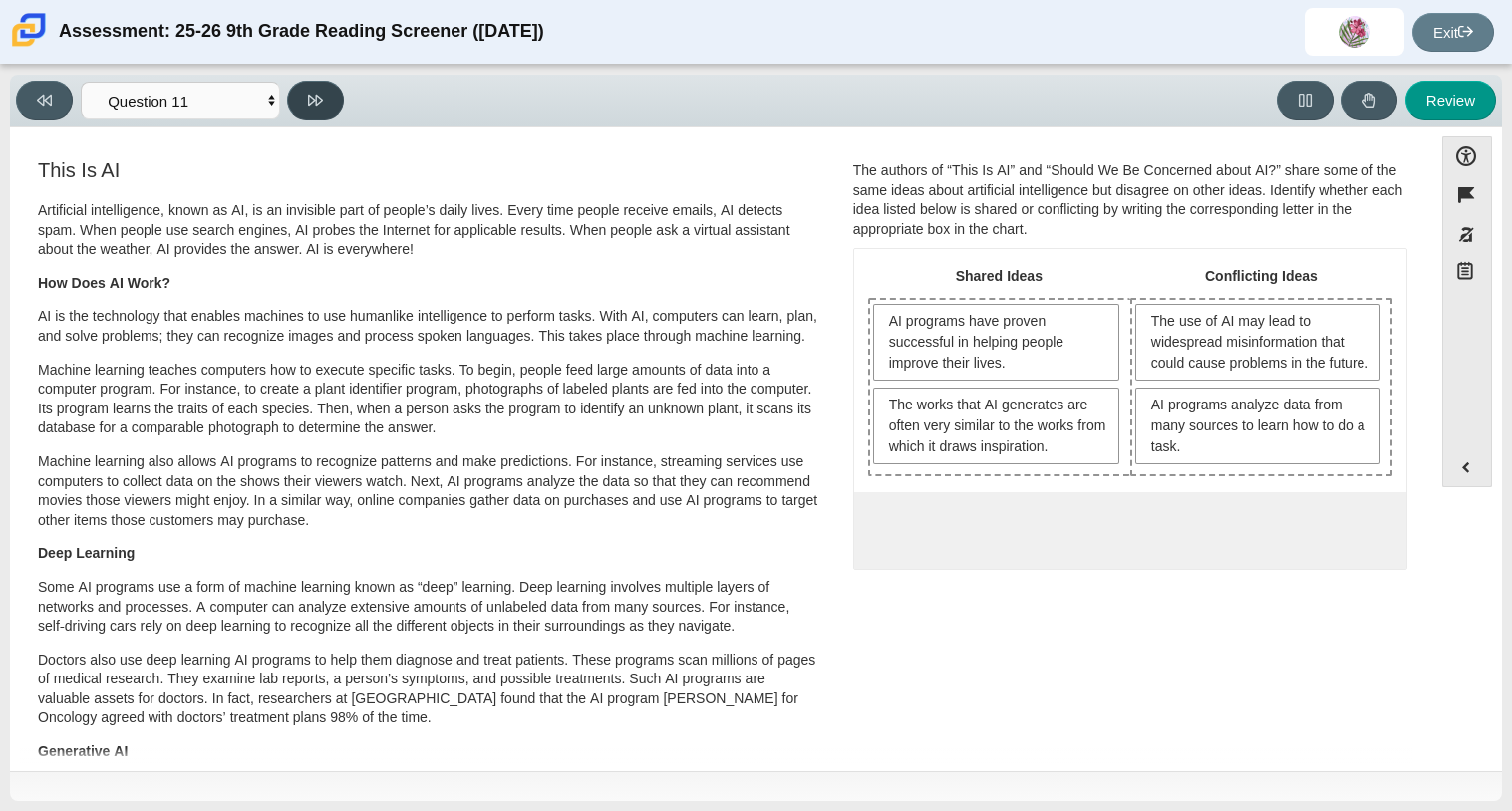
click at [323, 94] on button at bounding box center [315, 100] width 57 height 39
select select "c3effed4-44ce-4a19-bd96-1787f34e9b4c"
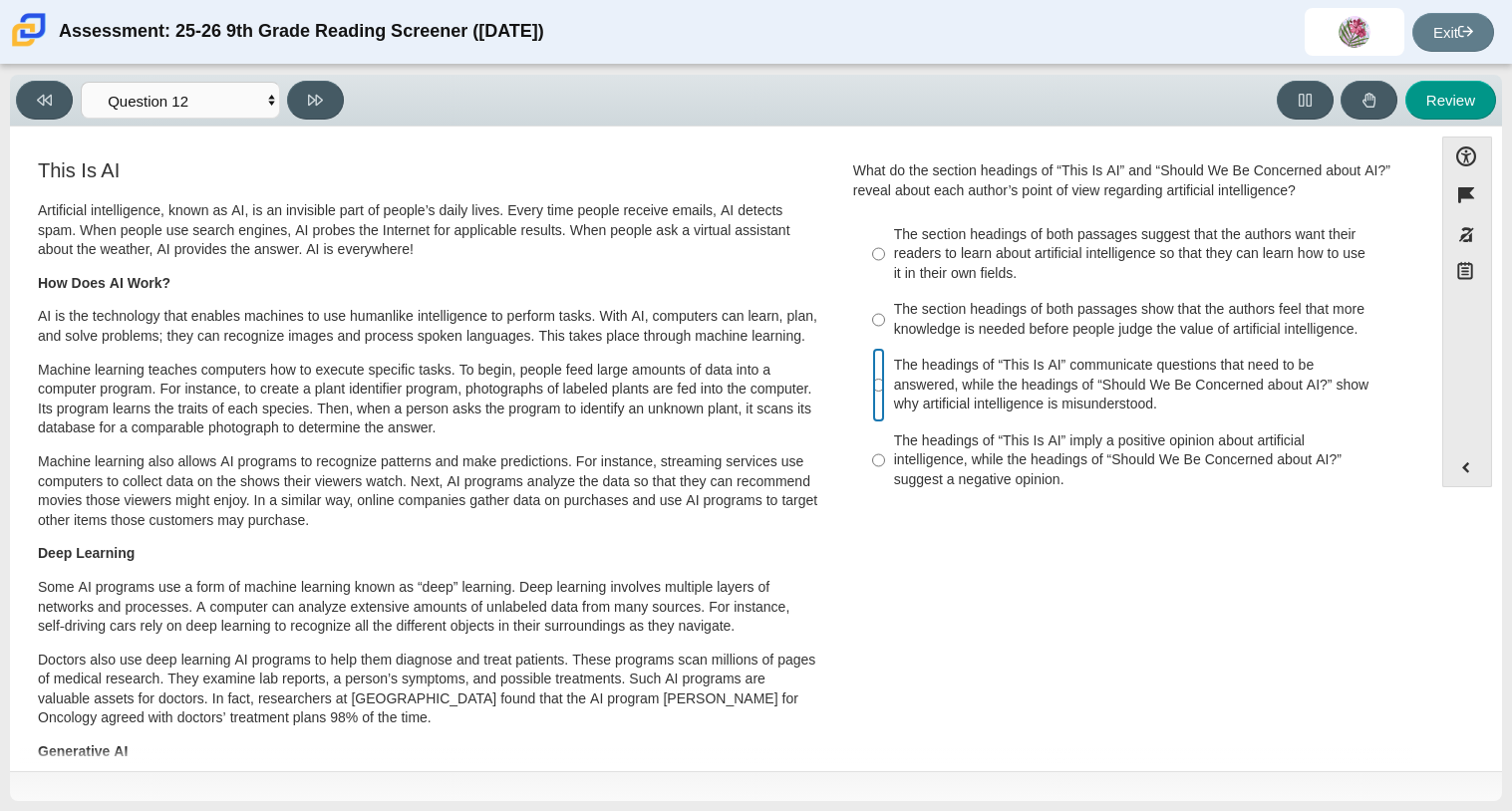
click at [872, 385] on input "The headings of “This Is AI” communicate questions that need to be answered, wh…" at bounding box center [878, 386] width 13 height 76
radio input "true"
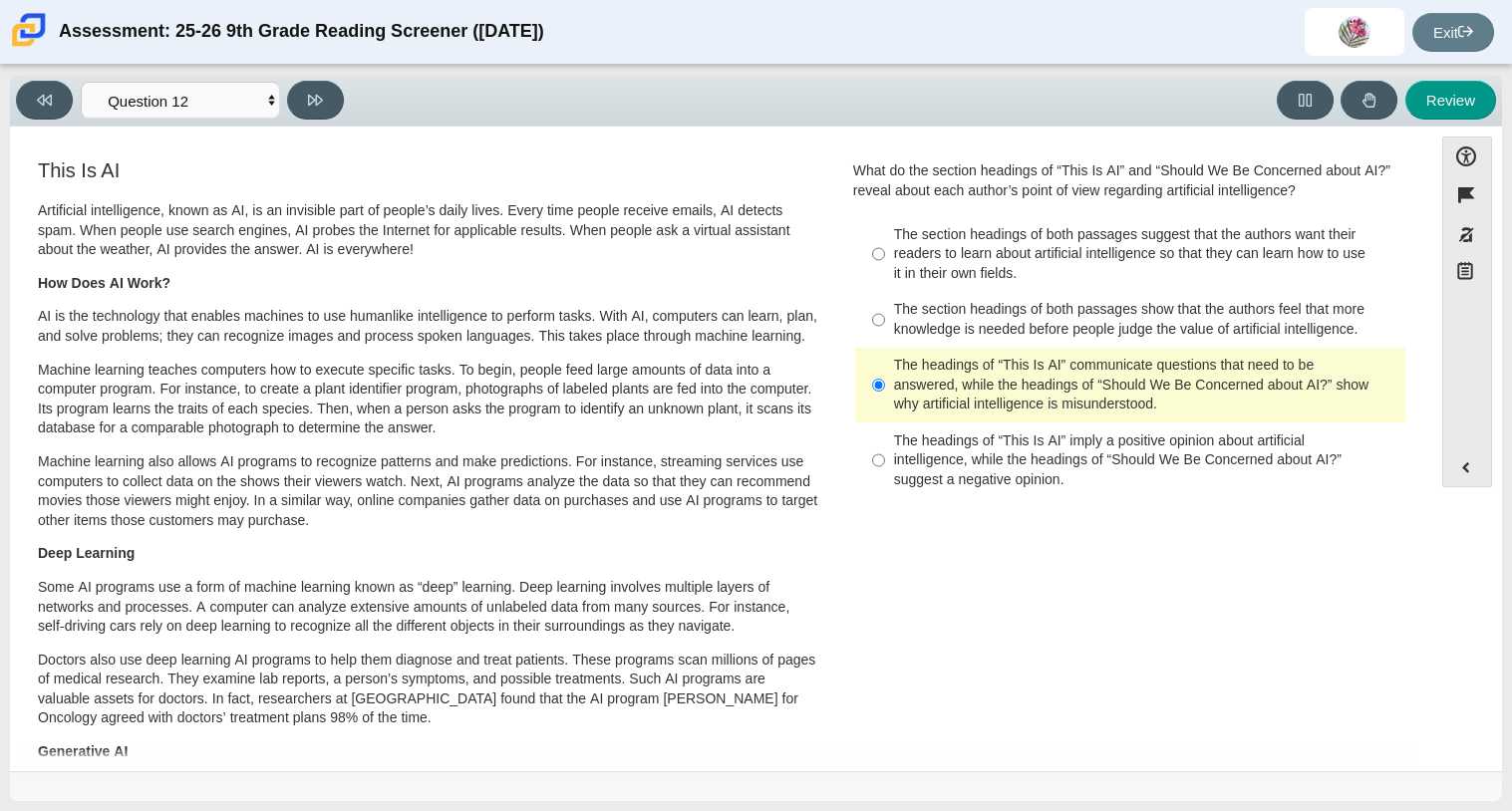
click at [343, 109] on div "Viewing Question 12 of 12 in Pacing Mode Questions Question 1 Question 2 Questi…" at bounding box center [183, 100] width 336 height 39
click at [319, 96] on icon at bounding box center [315, 100] width 15 height 11
select select "review"
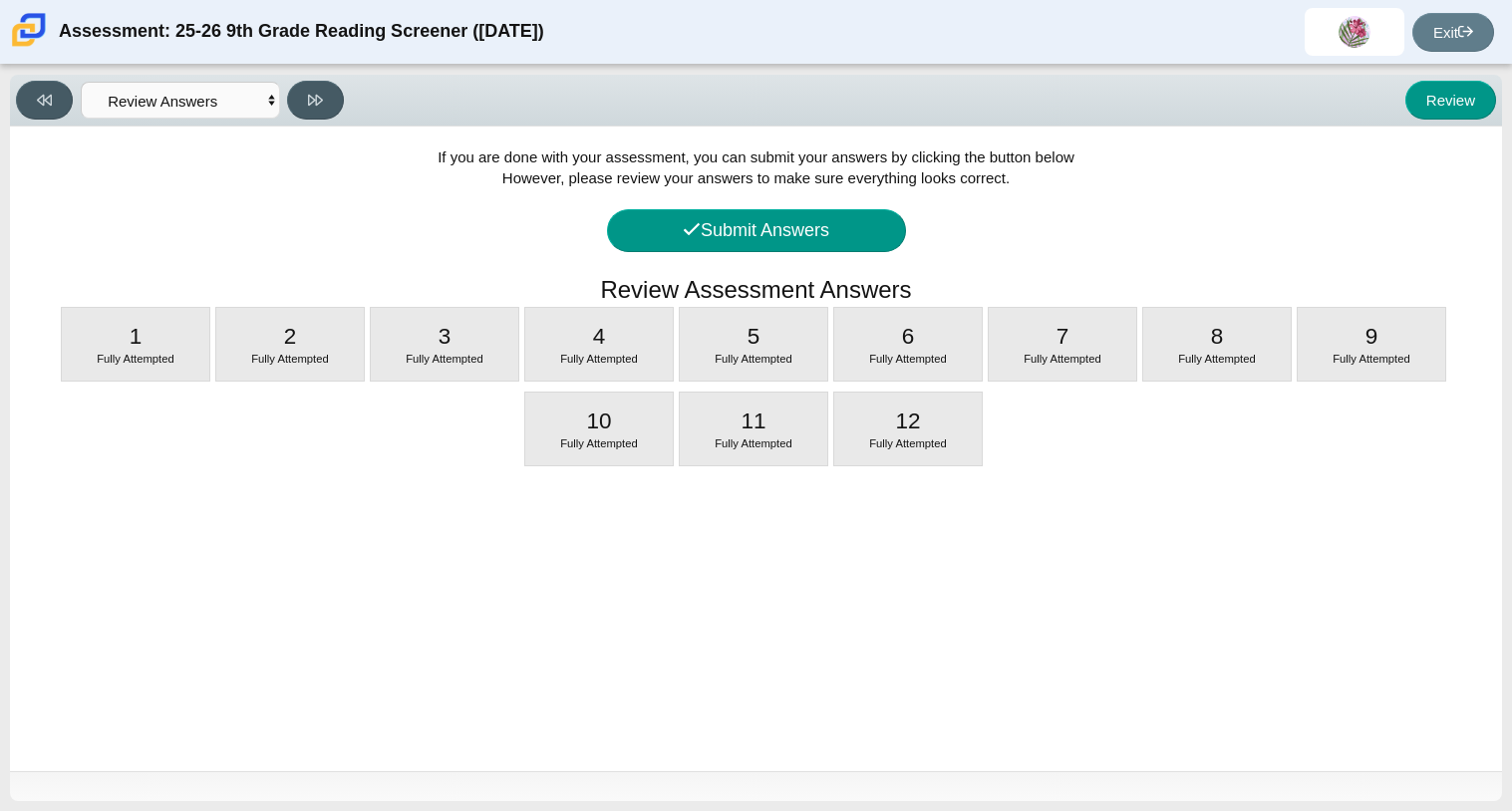
click at [827, 256] on div "If you are done with your assessment, you can submit your answers by clicking t…" at bounding box center [756, 448] width 1492 height 645
click at [820, 233] on button "Submit Answers" at bounding box center [756, 230] width 299 height 43
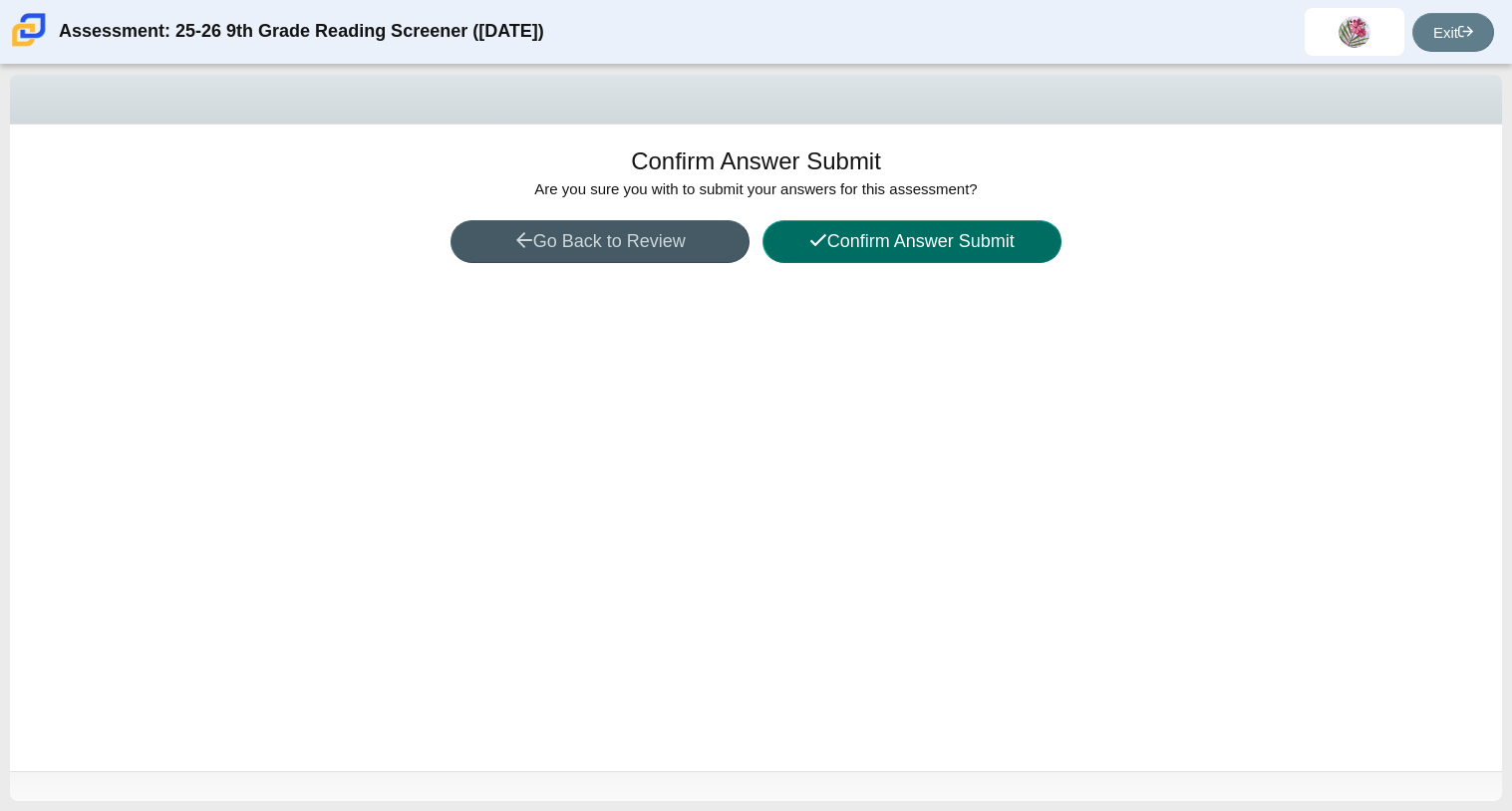
click at [843, 235] on button "Confirm Answer Submit" at bounding box center [912, 241] width 299 height 43
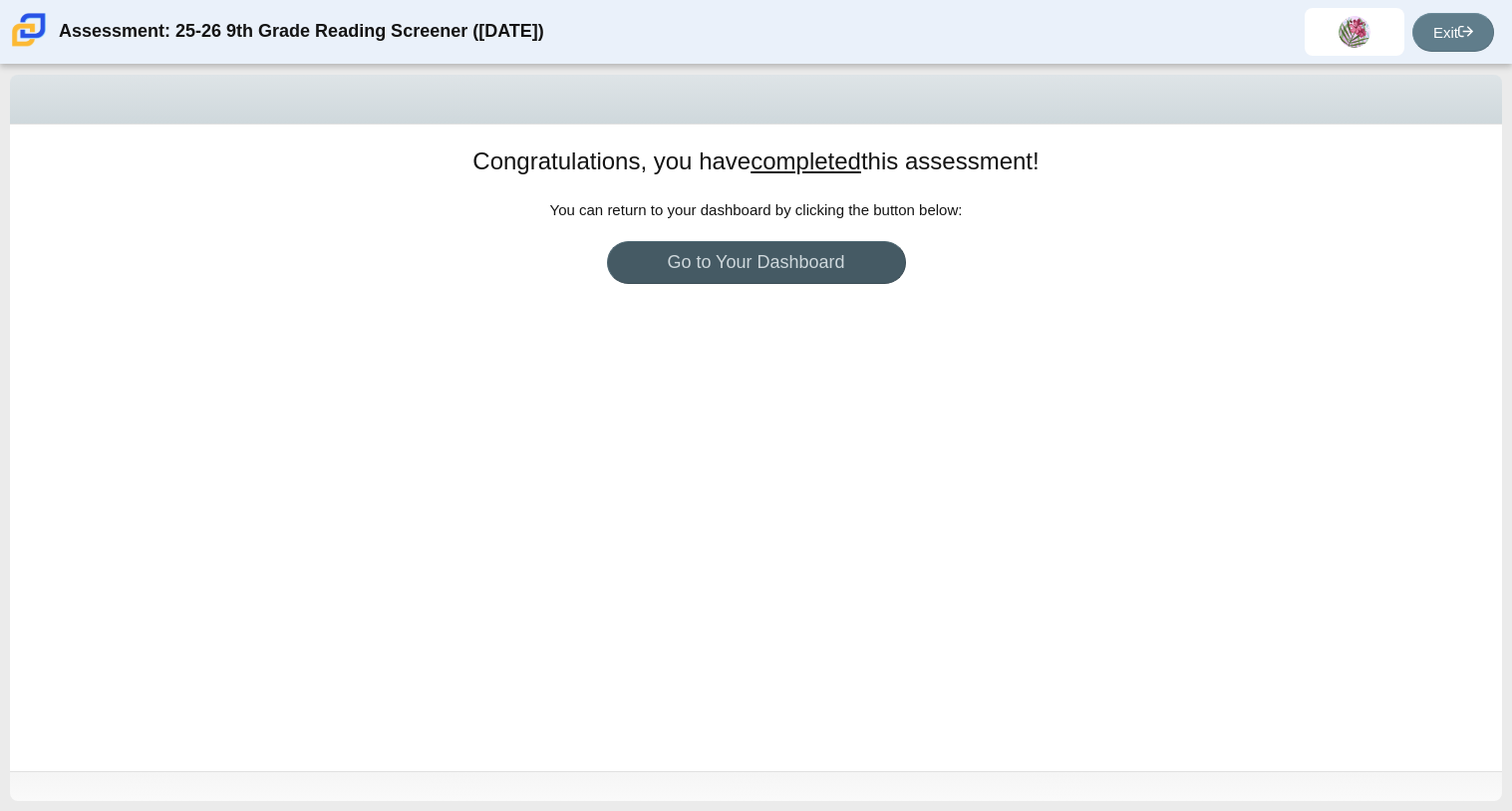
click at [590, 451] on div "Congratulations, you have completed this assessment! You can return to your das…" at bounding box center [756, 447] width 1492 height 647
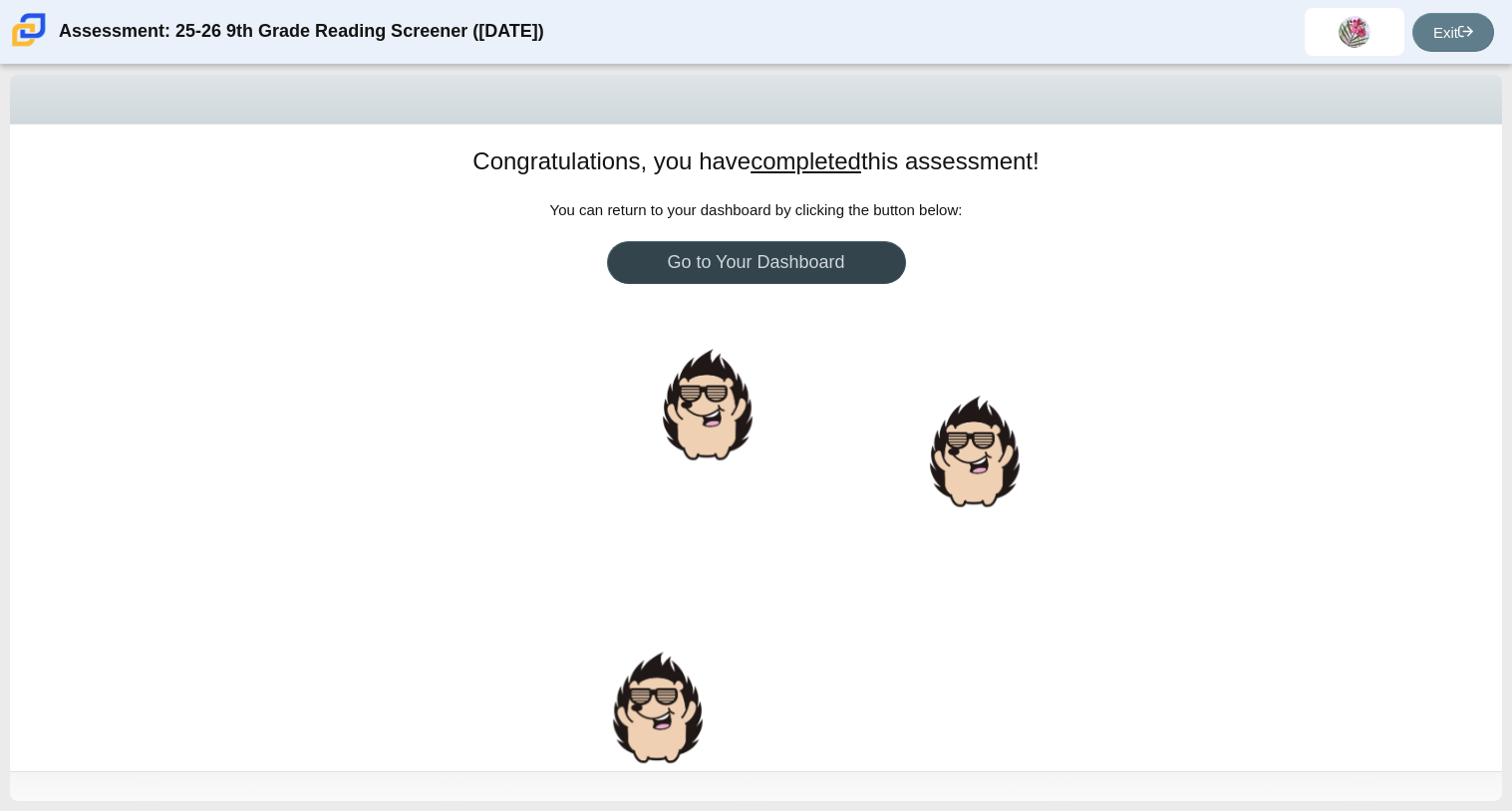
click at [741, 274] on link "Go to Your Dashboard" at bounding box center [756, 262] width 299 height 43
